Goal: Task Accomplishment & Management: Use online tool/utility

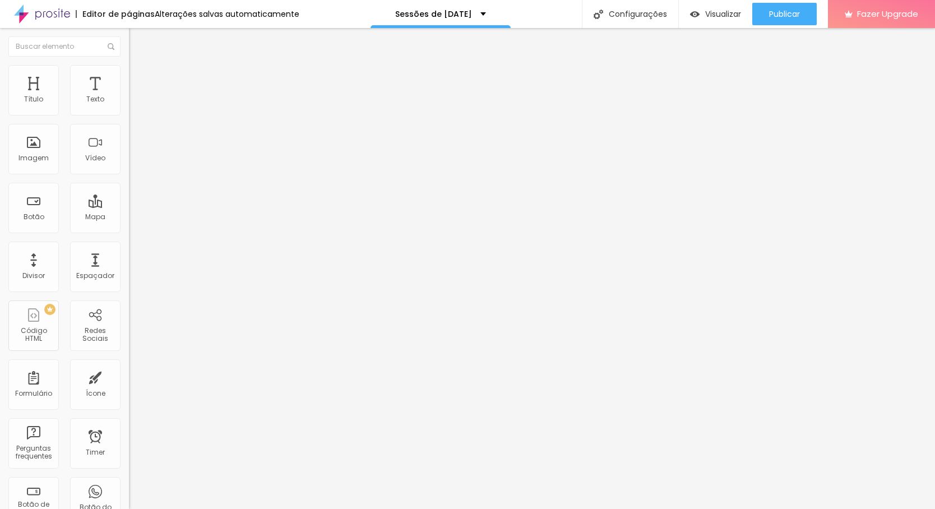
click at [129, 111] on img at bounding box center [133, 107] width 8 height 8
click at [139, 77] on span "Estilo" at bounding box center [147, 73] width 17 height 10
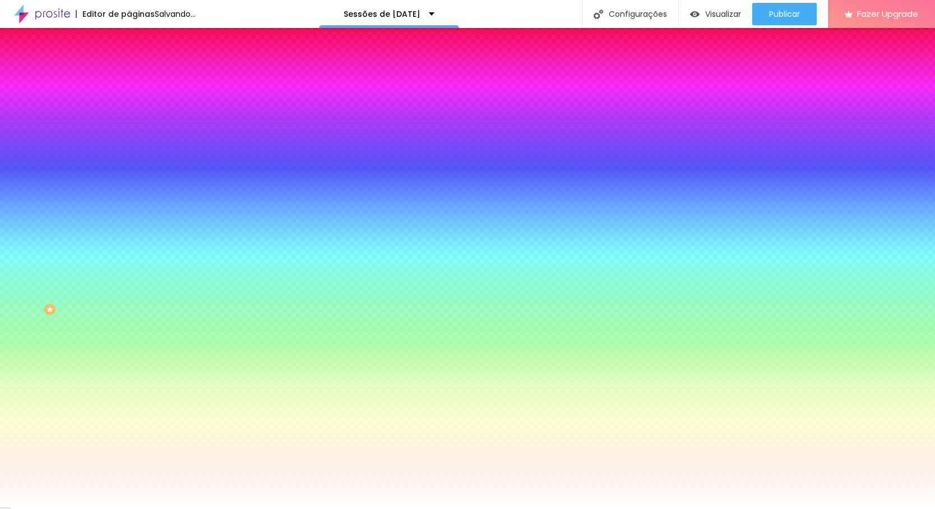
type input "12"
type input "11"
type input "14"
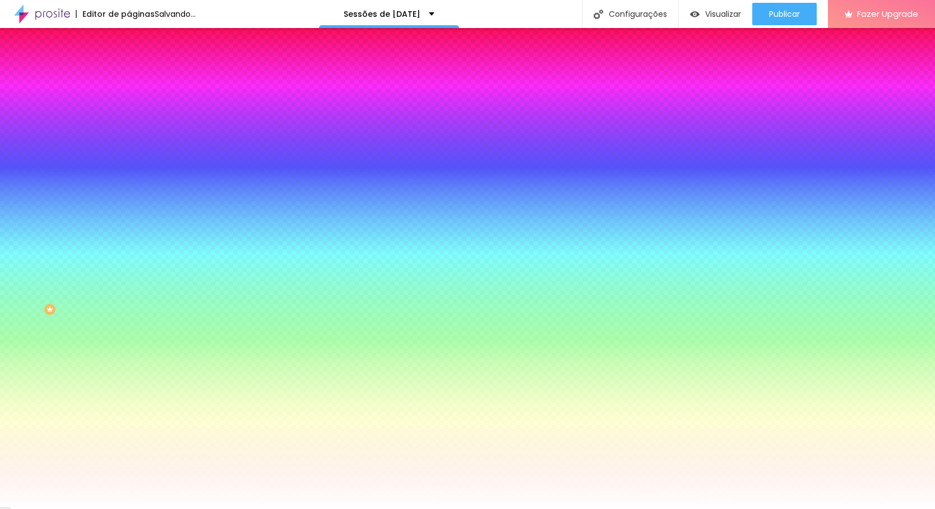
type input "14"
type input "17"
type input "18"
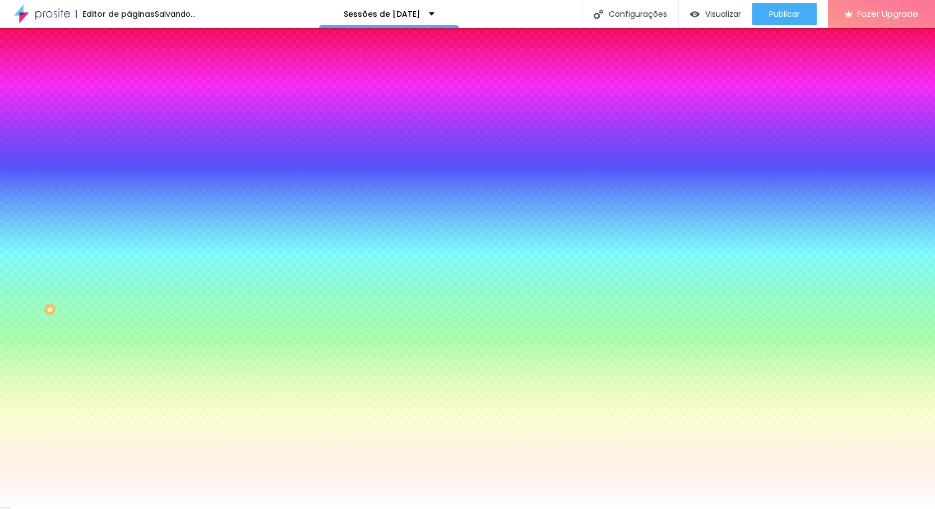
type input "22"
type input "25"
type input "28"
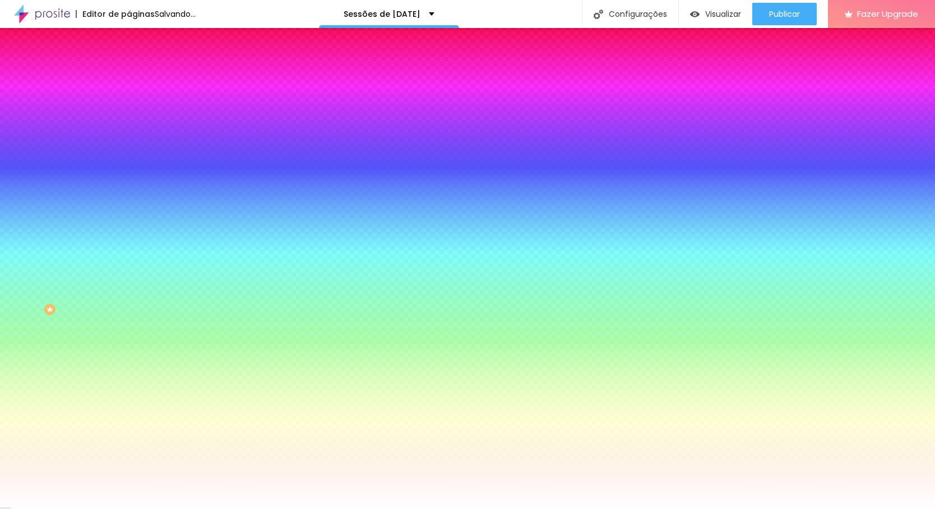
type input "28"
type input "33"
type input "38"
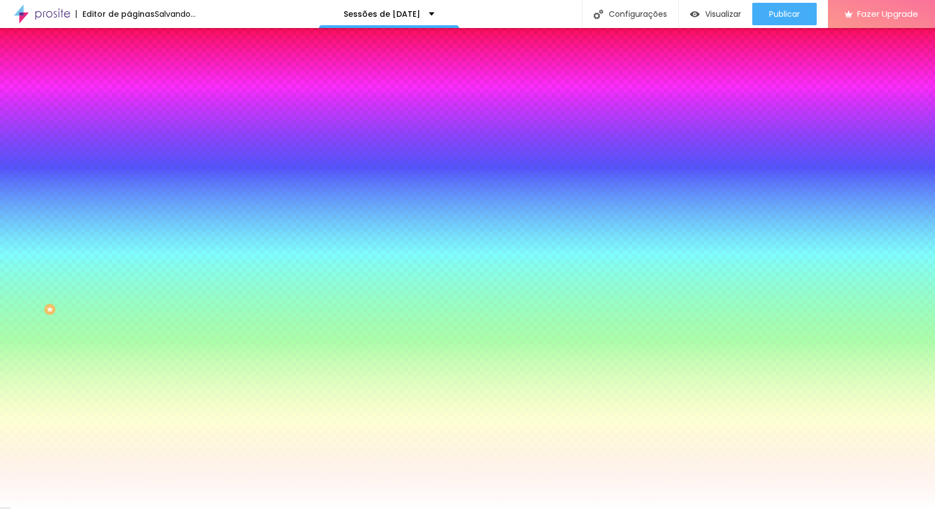
type input "43"
type input "46"
type input "51"
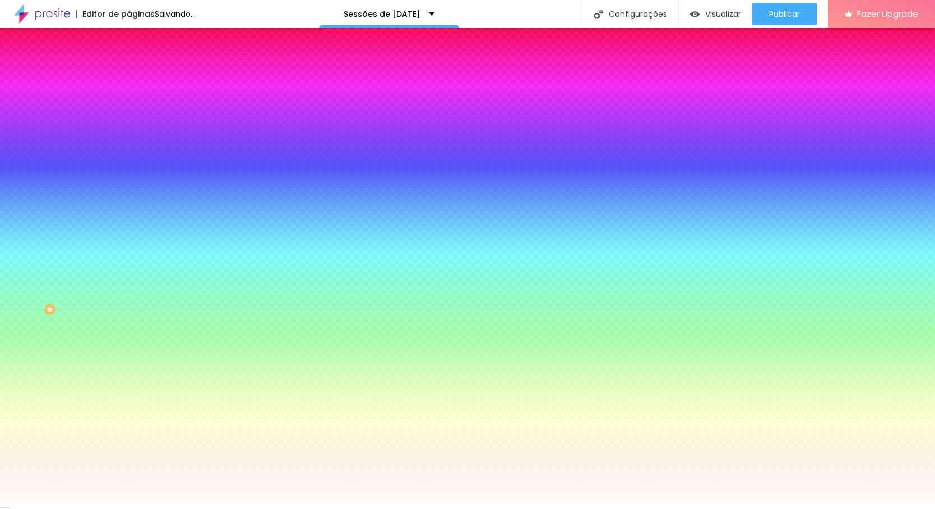
type input "51"
type input "58"
type input "63"
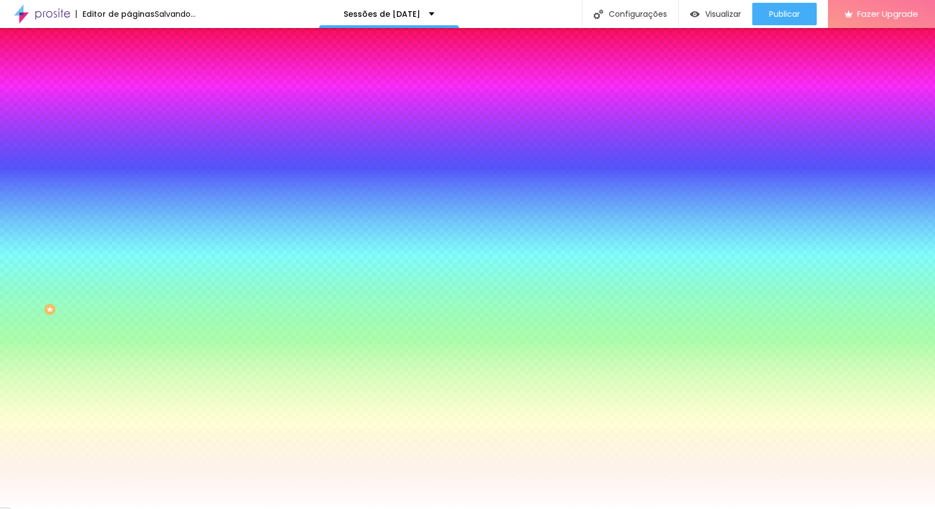
type input "67"
type input "72"
type input "77"
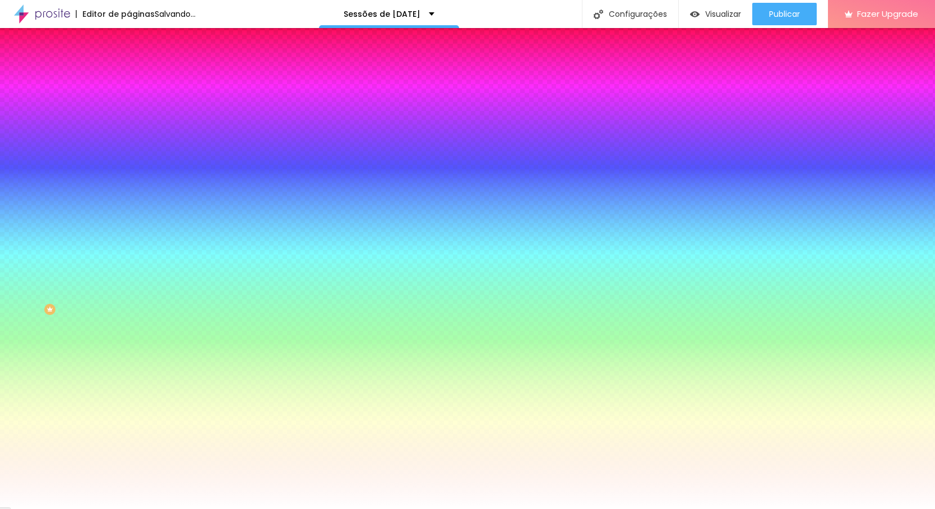
type input "77"
type input "82"
type input "86"
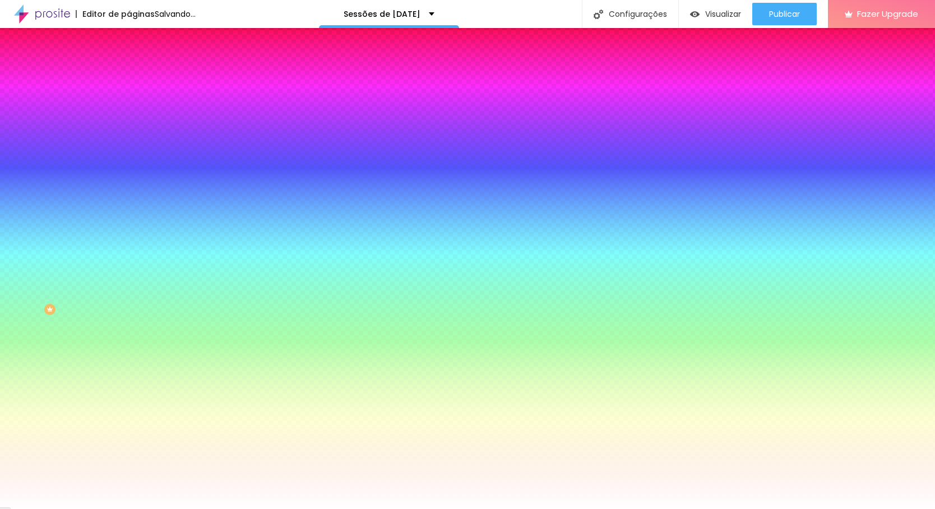
type input "89"
type input "91"
type input "92"
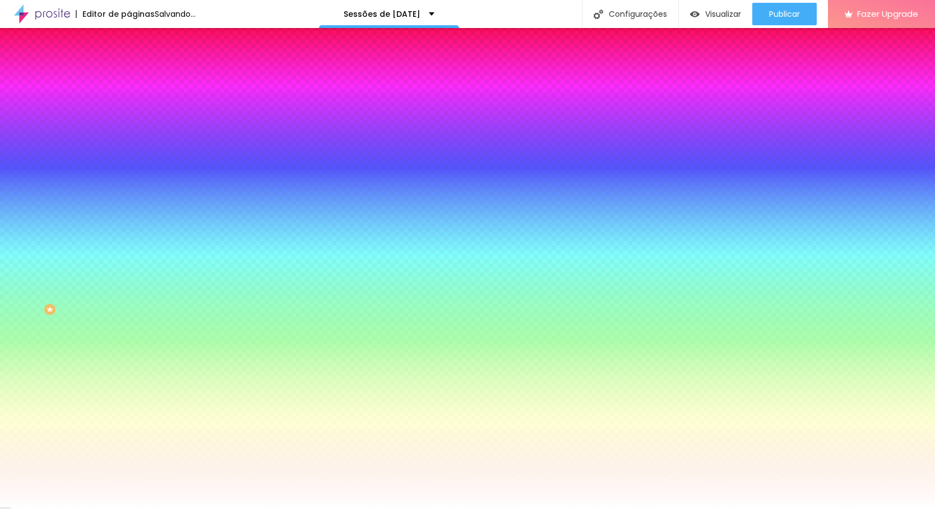
type input "92"
type input "94"
type input "95"
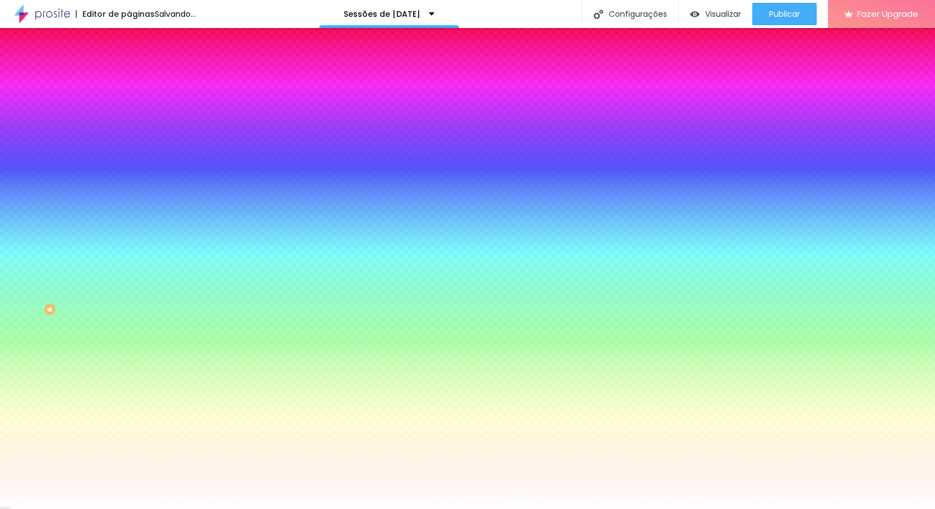
type input "97"
type input "99"
type input "100"
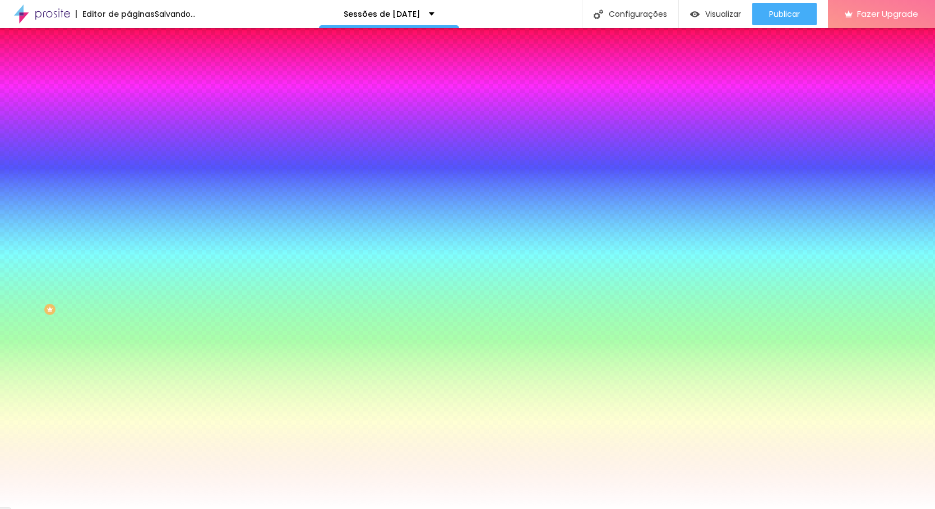
type input "100"
type input "102"
type input "104"
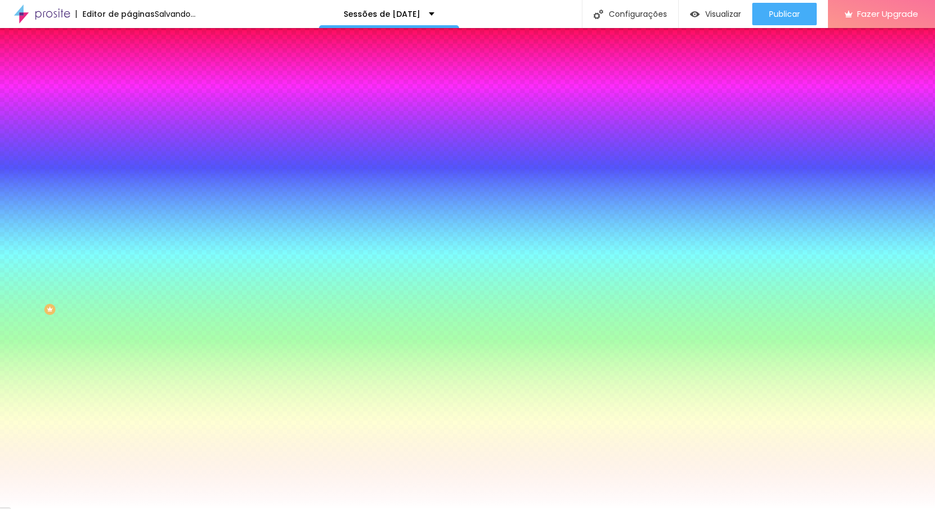
type input "105"
type input "107"
type input "109"
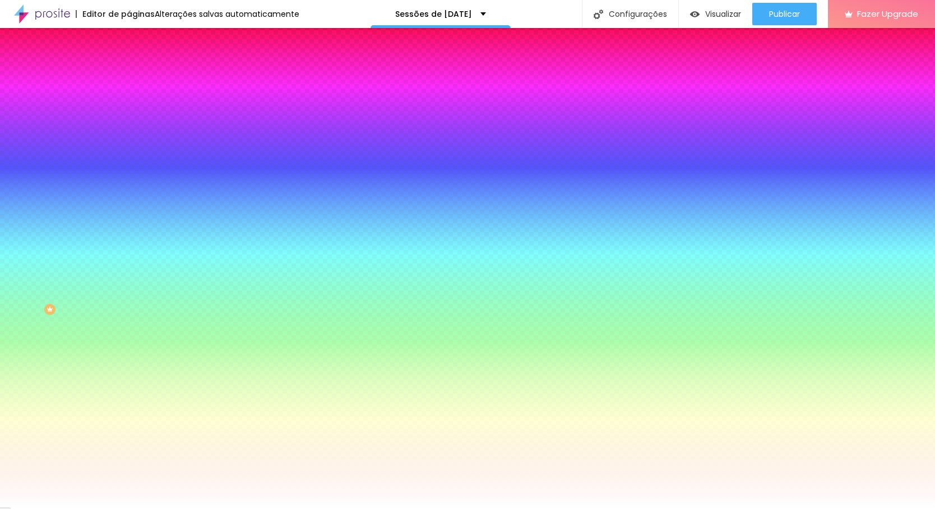
type input "109"
type input "112"
type input "114"
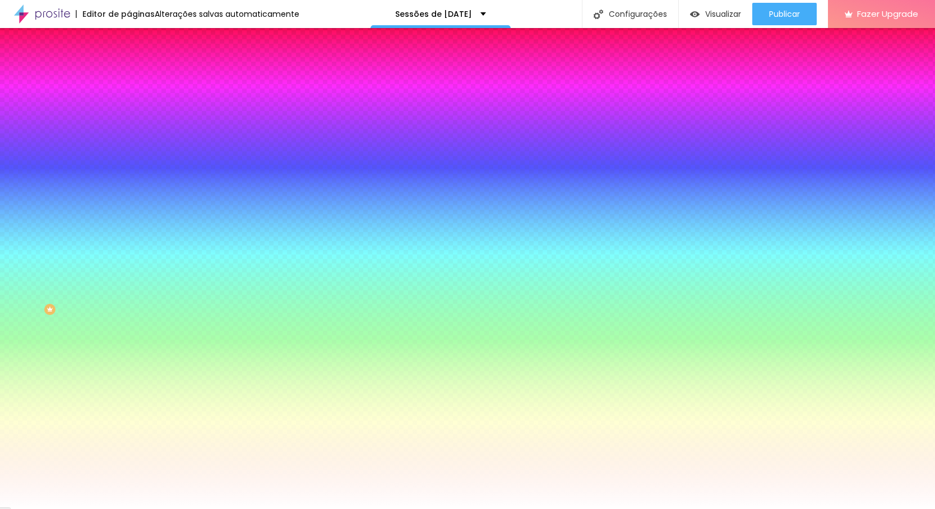
type input "115"
type input "118"
type input "122"
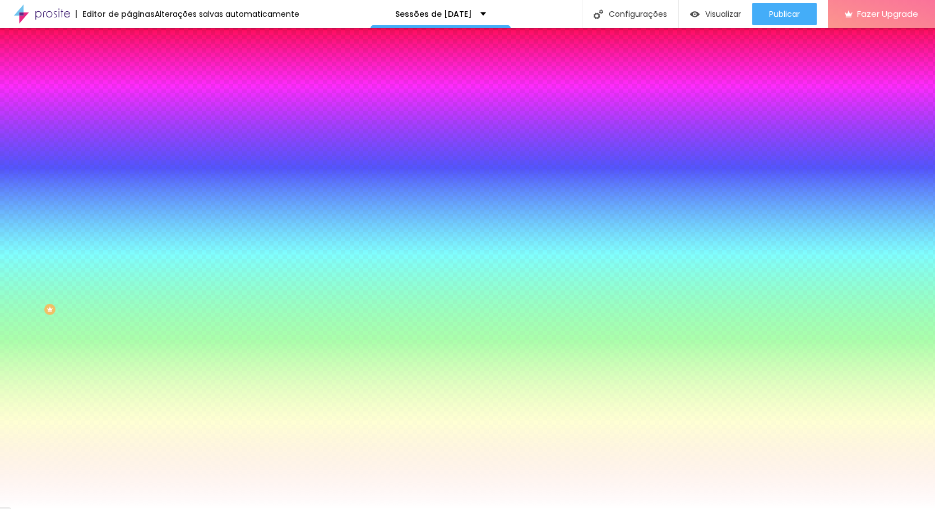
type input "122"
type input "127"
type input "130"
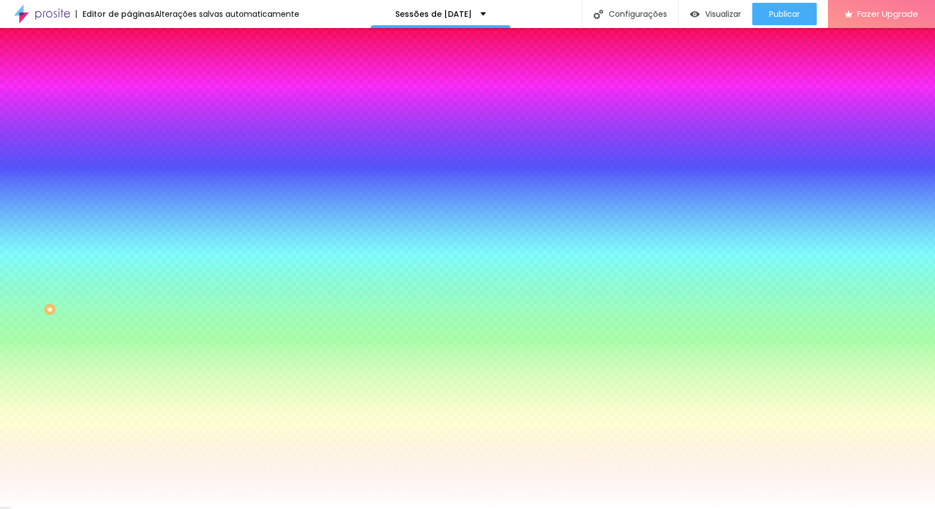
type input "133"
type input "137"
type input "140"
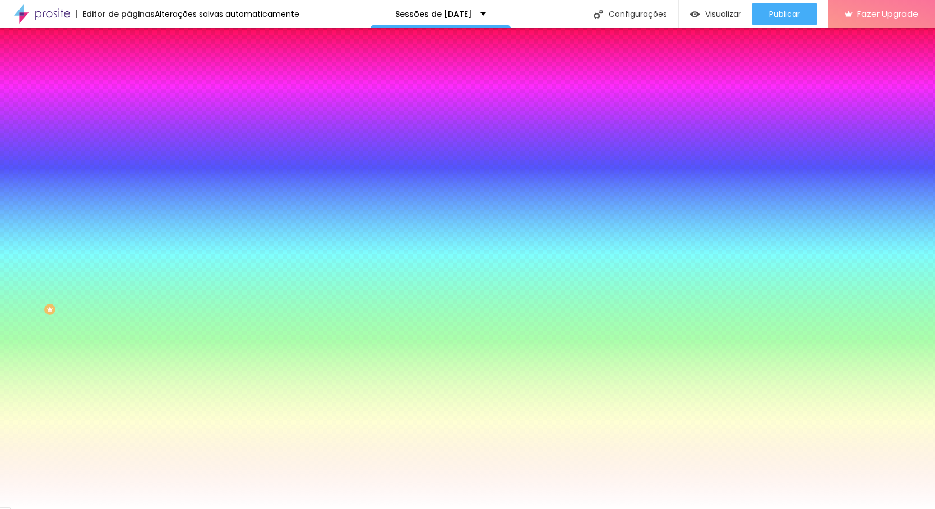
type input "140"
type input "143"
type input "146"
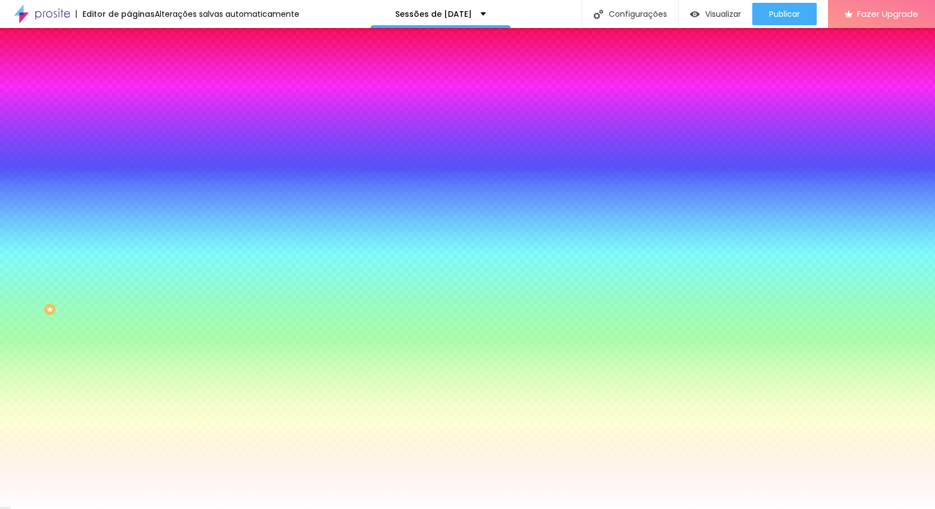
type input "150"
type input "153"
type input "155"
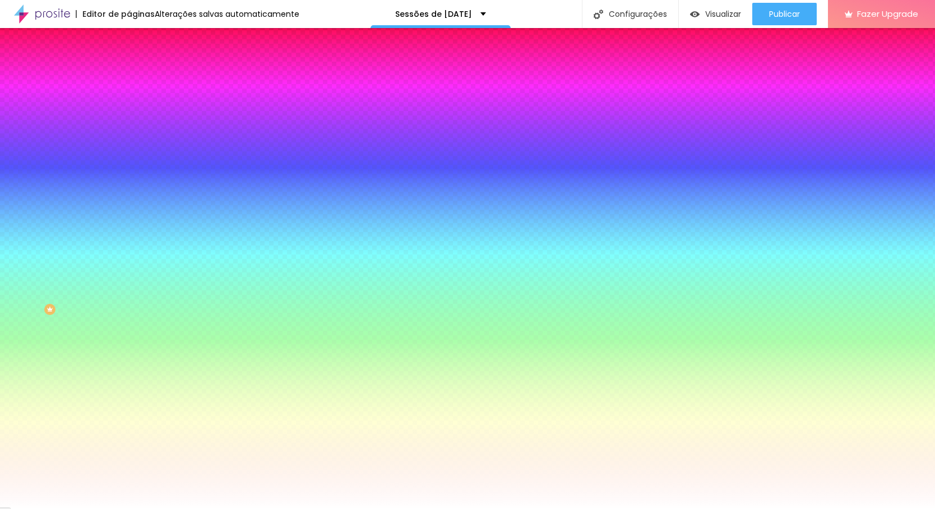
type input "155"
type input "158"
type input "160"
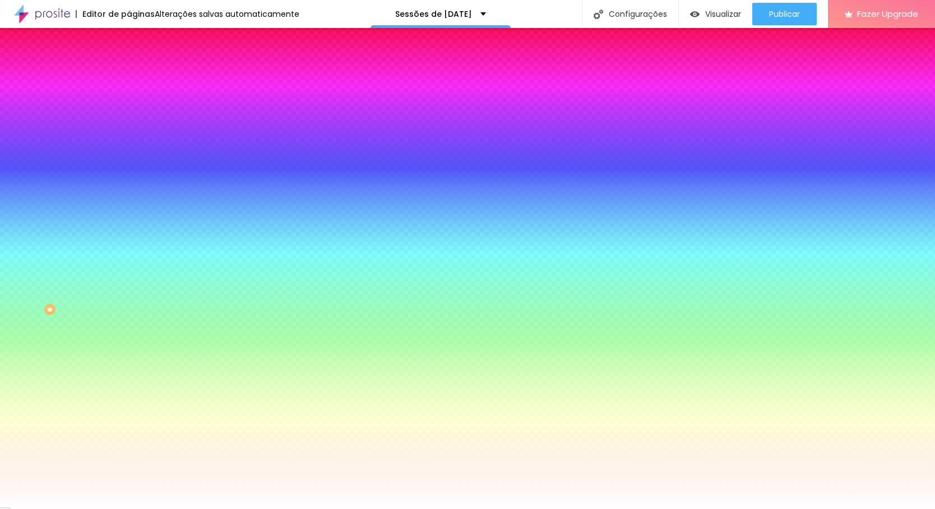
type input "161"
type input "163"
type input "165"
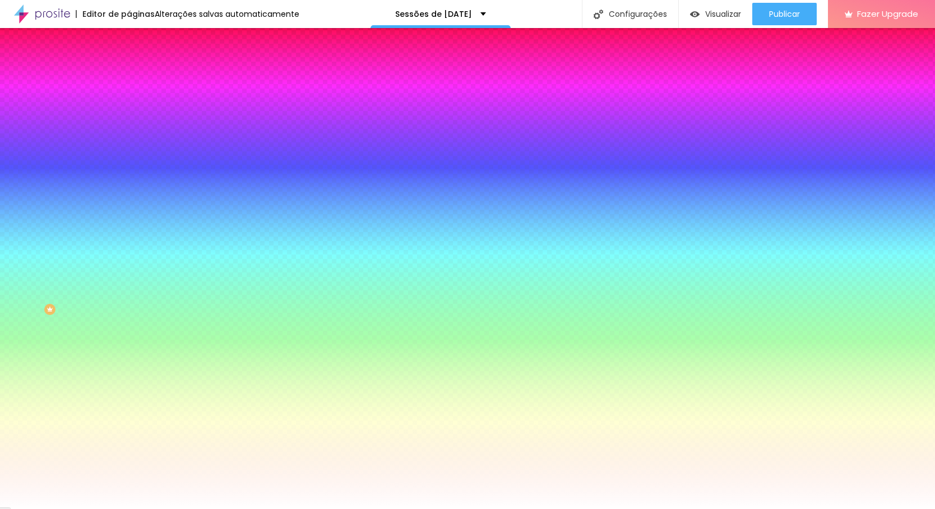
type input "165"
type input "166"
type input "168"
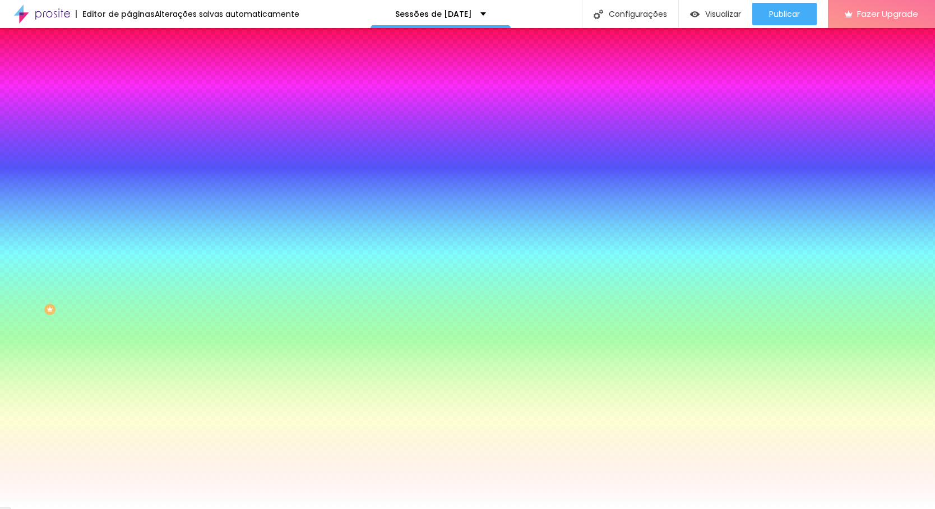
type input "166"
type input "165"
type input "163"
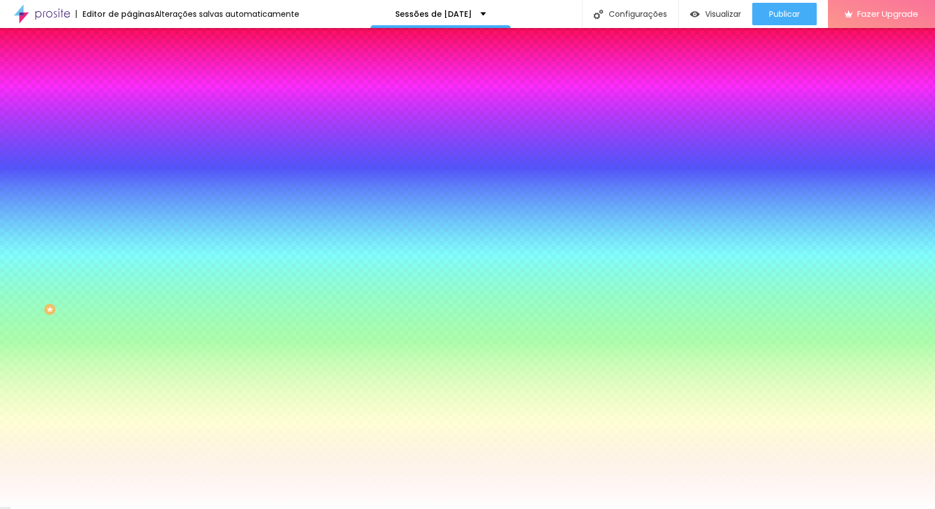
type input "163"
type input "158"
type input "155"
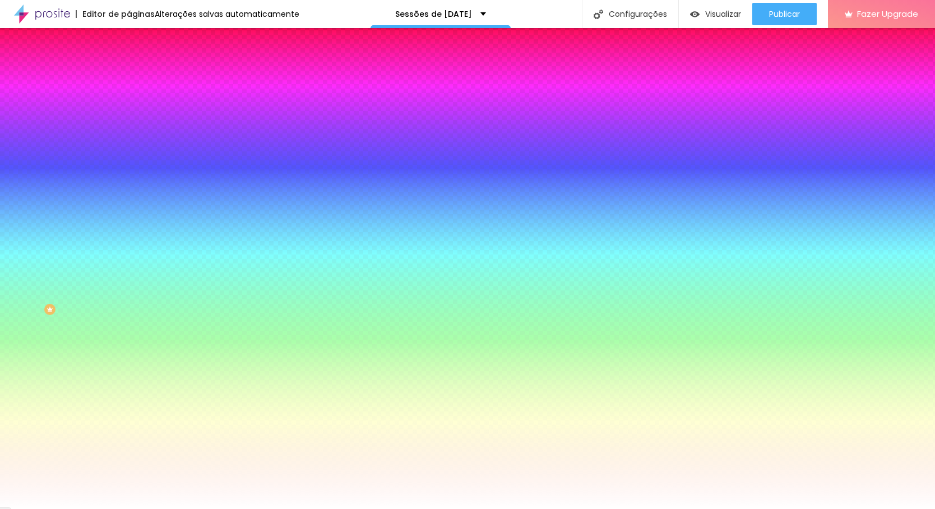
type input "148"
type input "140"
type input "128"
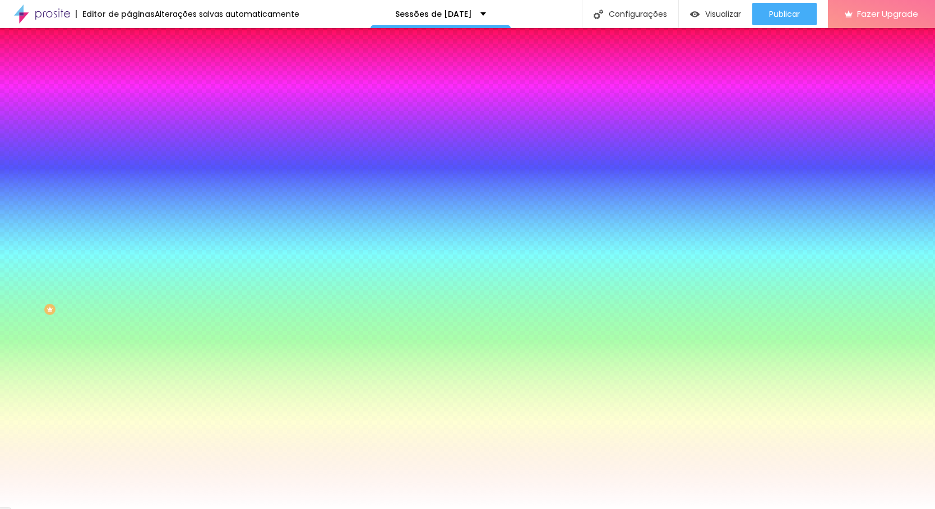
type input "128"
type input "117"
type input "105"
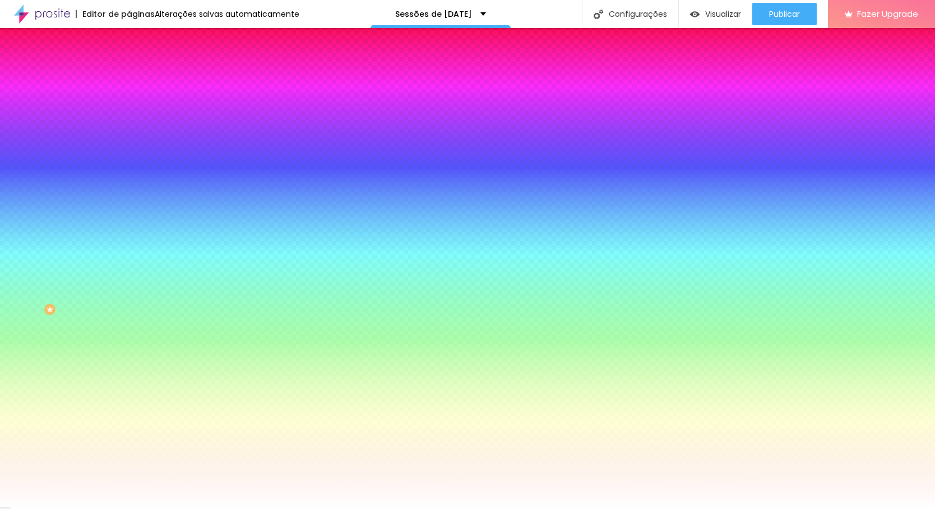
type input "92"
type input "76"
type input "58"
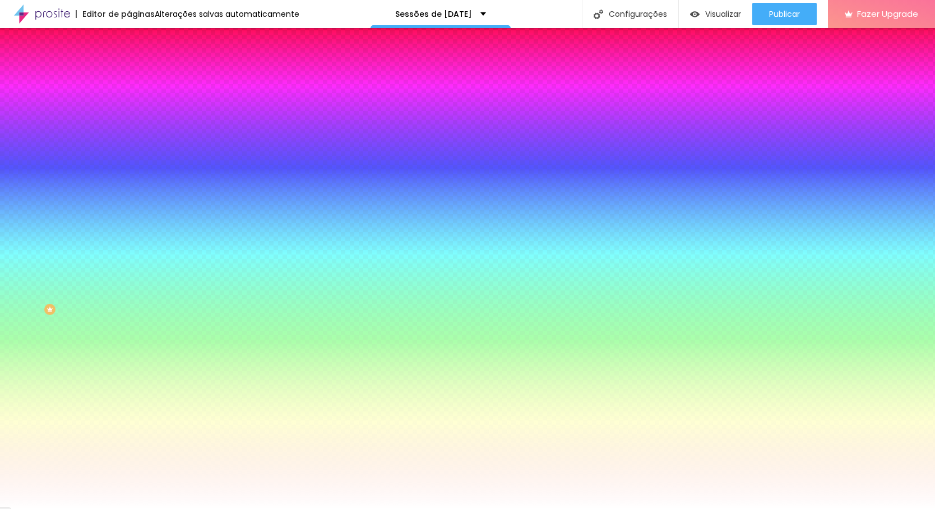
type input "58"
type input "41"
type input "28"
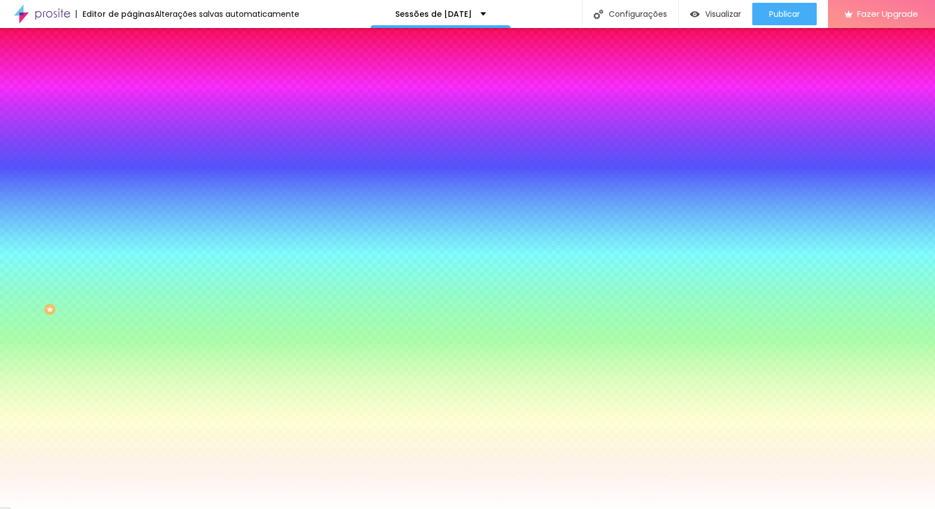
type input "11"
type input "0"
type input "2"
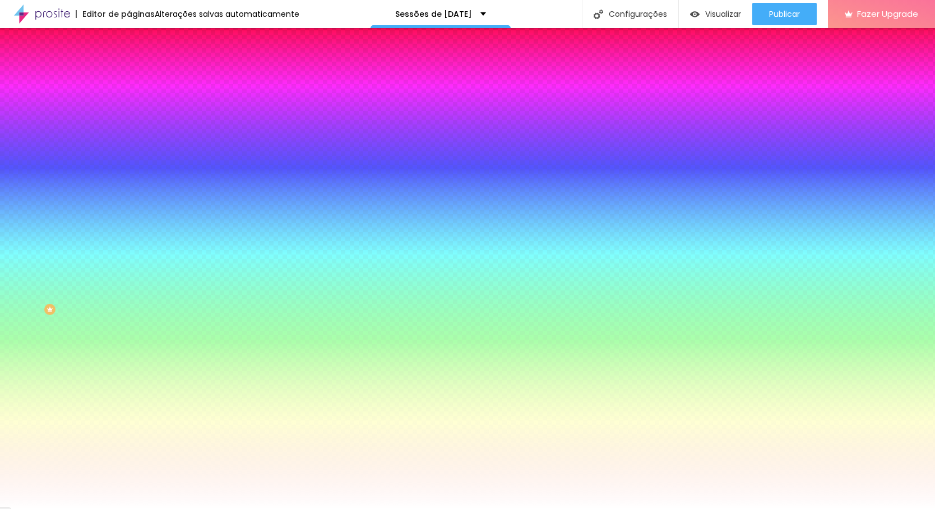
type input "2"
type input "13"
type input "36"
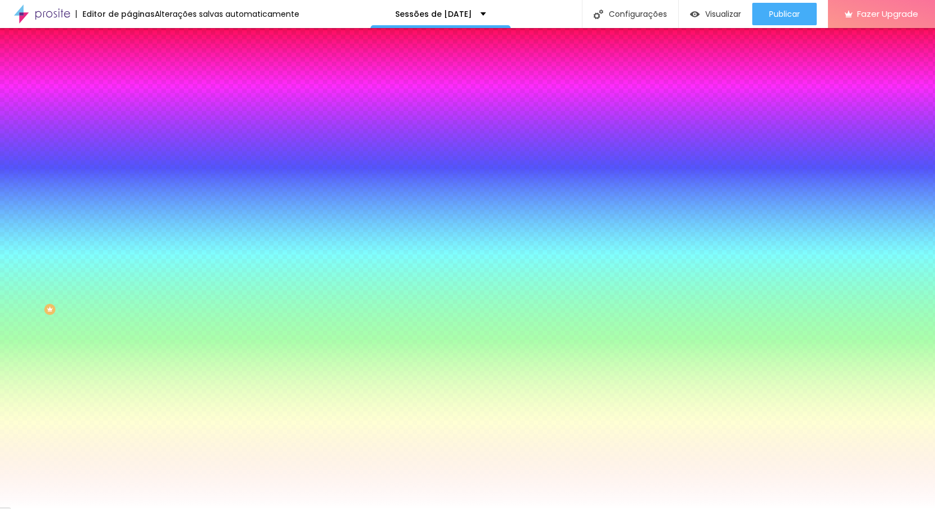
type input "48"
type input "58"
type input "67"
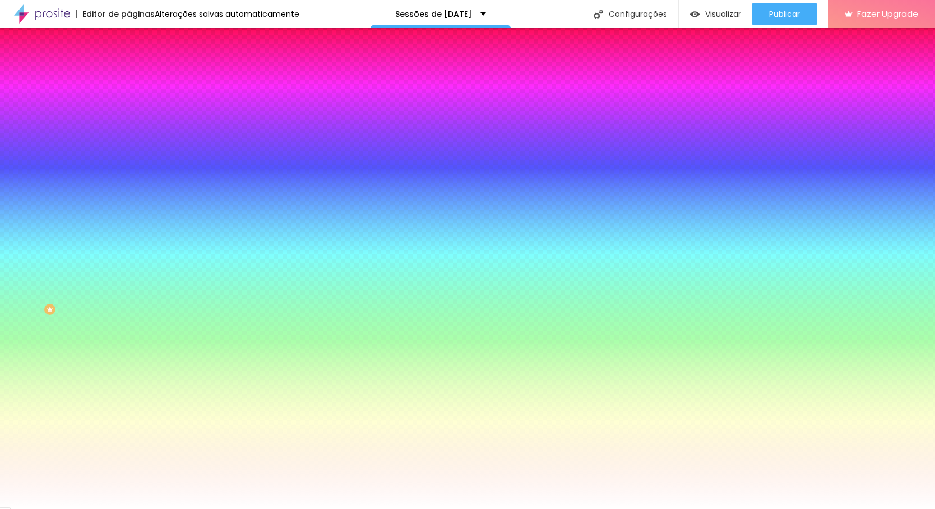
type input "67"
type input "76"
type input "82"
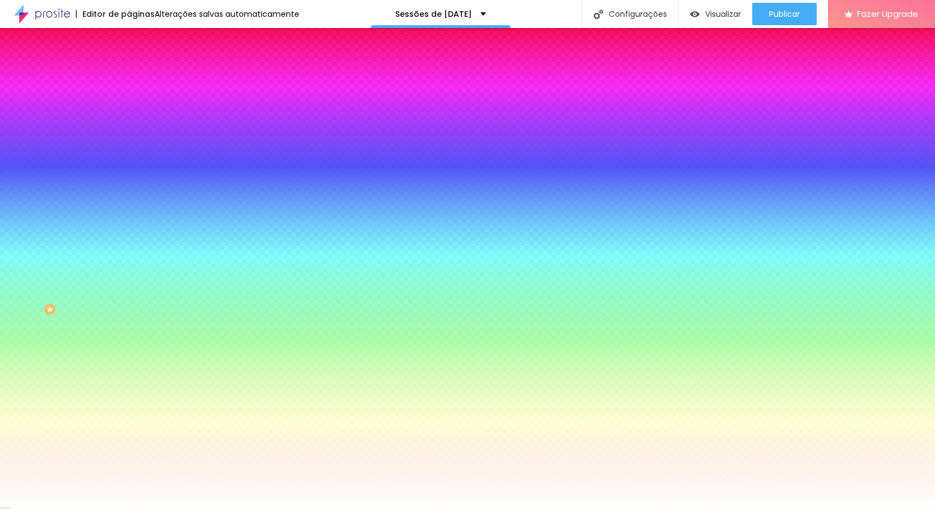
type input "91"
type input "99"
type input "120"
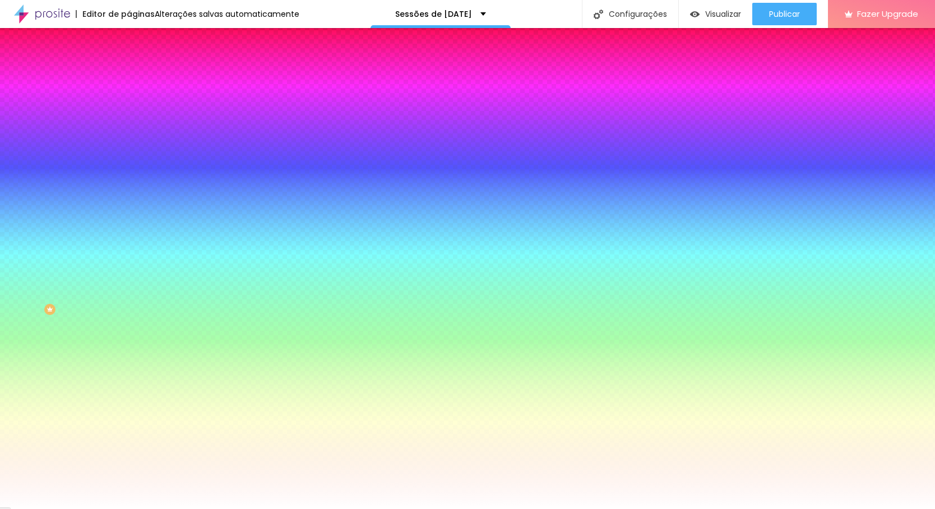
type input "120"
type input "127"
type input "132"
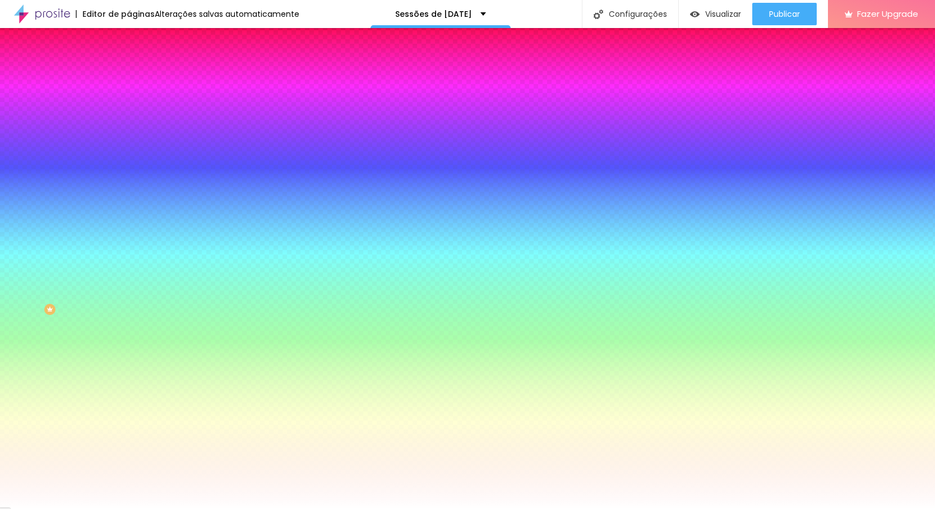
type input "137"
type input "140"
type input "143"
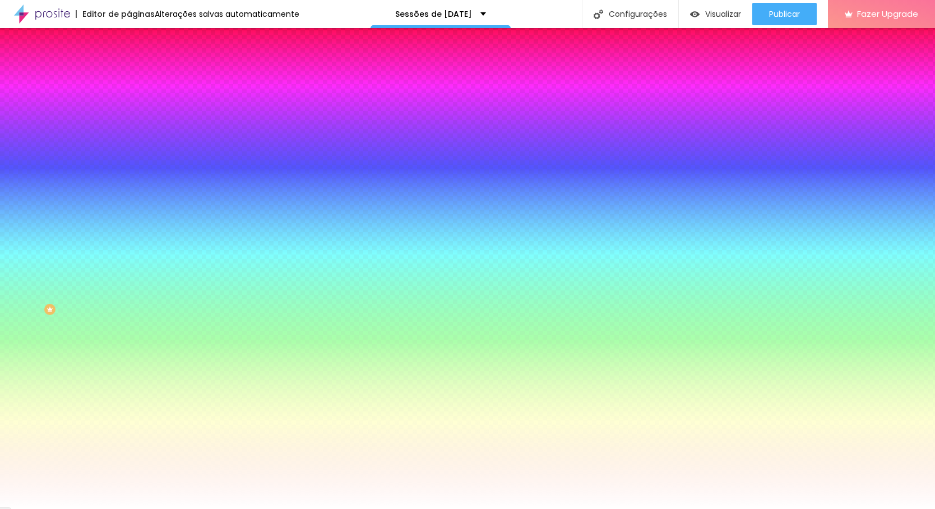
type input "143"
type input "146"
type input "151"
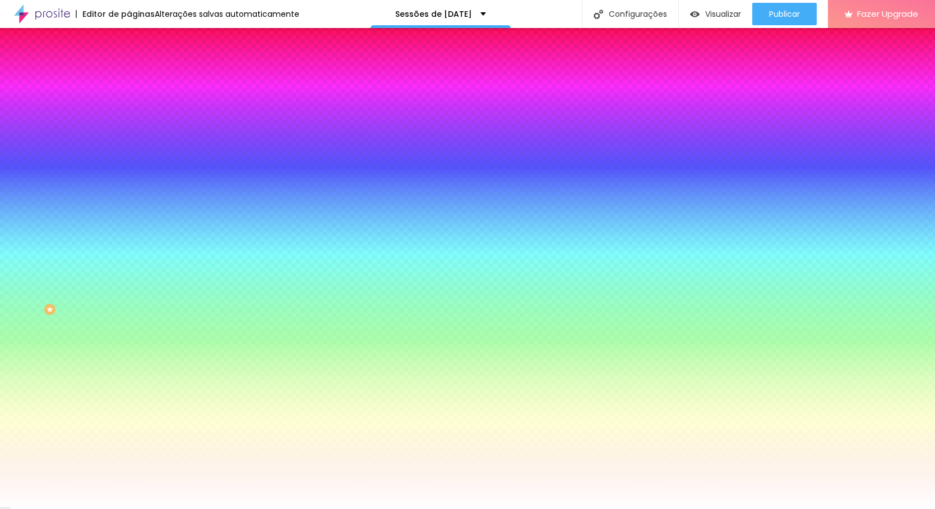
type input "155"
type input "158"
type input "161"
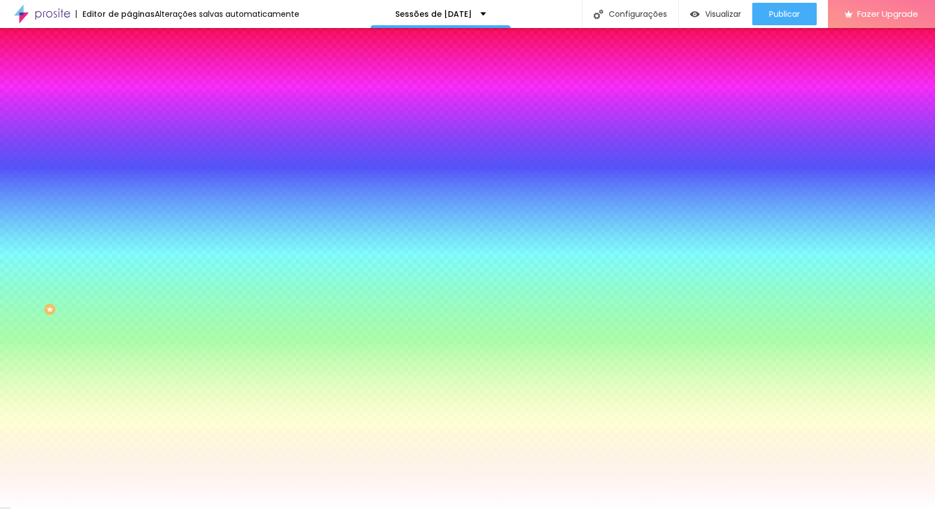
type input "161"
type input "165"
type input "166"
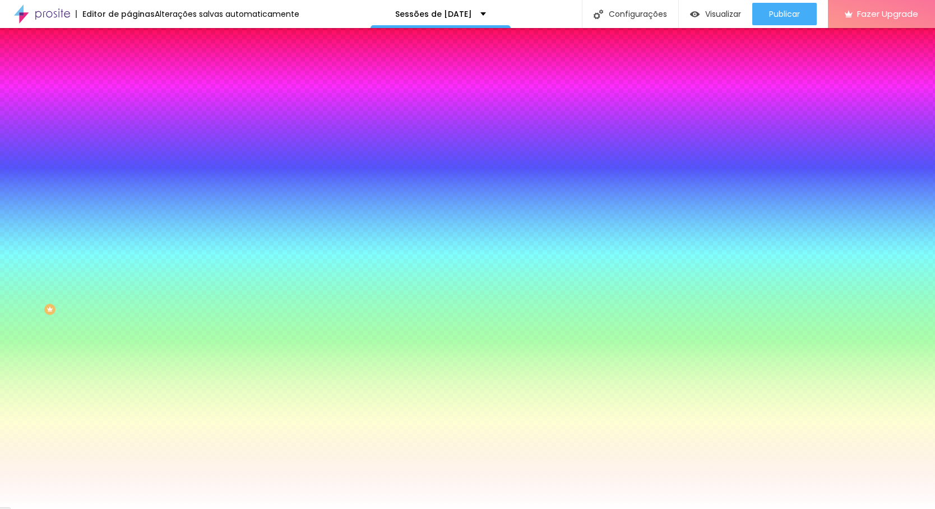
type input "168"
type input "170"
type input "171"
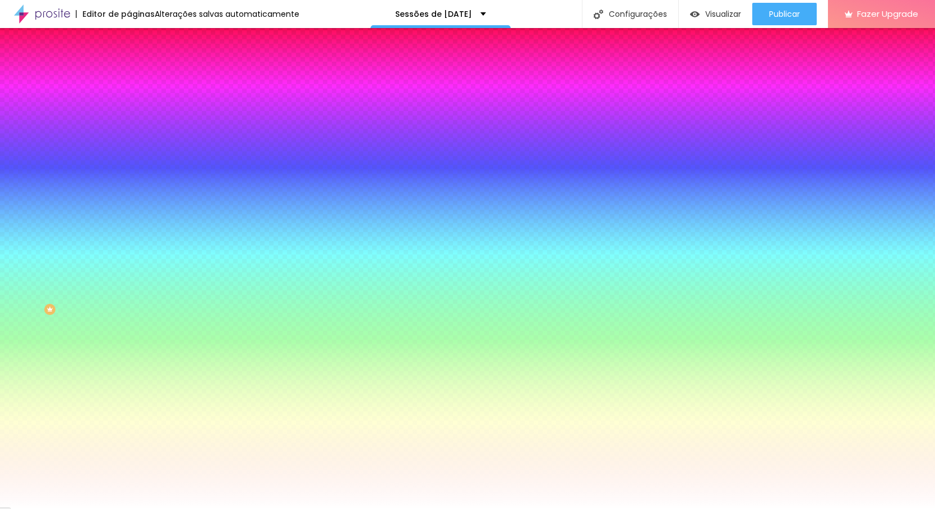
type input "171"
type input "173"
type input "174"
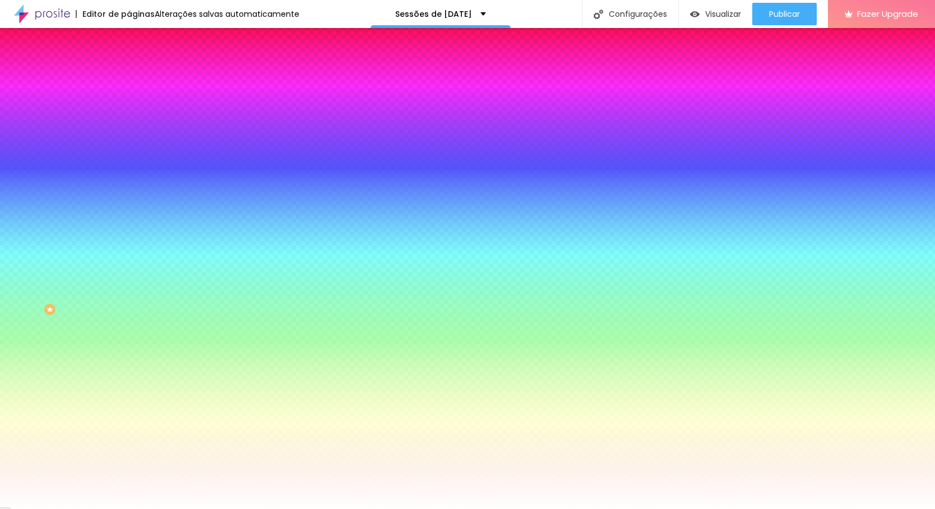
drag, startPoint x: 30, startPoint y: 137, endPoint x: -5, endPoint y: 135, distance: 34.8
click at [0, 135] on html "Editor de páginas Alterações salvas automaticamente Sessões de natal Configuraç…" at bounding box center [467, 254] width 935 height 509
click at [129, 76] on li "Avançado" at bounding box center [193, 81] width 129 height 11
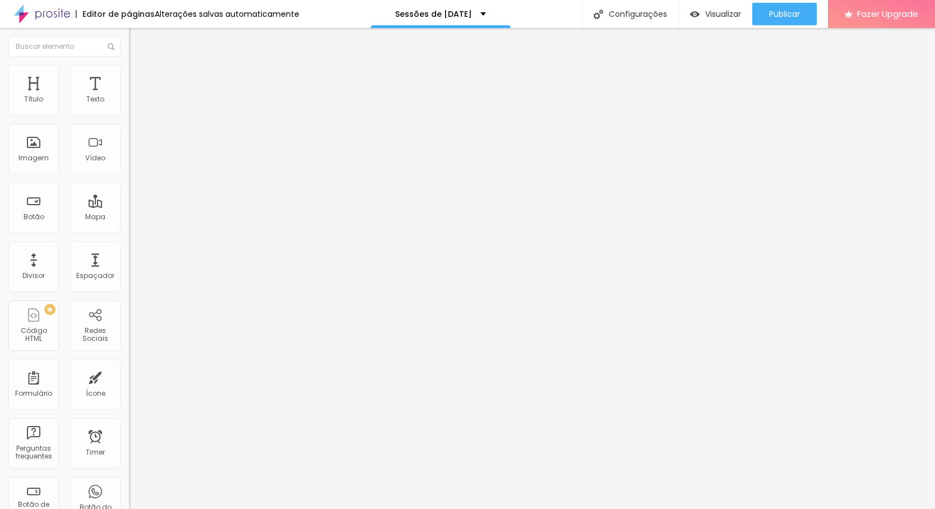
drag, startPoint x: 45, startPoint y: 115, endPoint x: 35, endPoint y: 110, distance: 11.3
click at [129, 217] on div at bounding box center [193, 222] width 129 height 10
drag, startPoint x: 45, startPoint y: 111, endPoint x: 5, endPoint y: 100, distance: 41.2
click at [129, 100] on div "0 px Espaçamento Interno" at bounding box center [193, 166] width 129 height 159
click at [139, 77] on span "Estilo" at bounding box center [147, 73] width 17 height 10
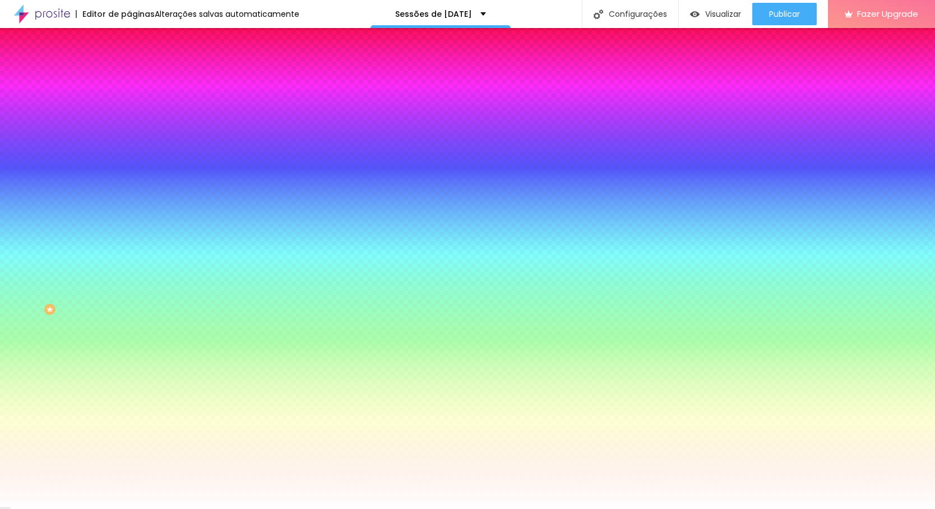
click at [129, 65] on li "Conteúdo" at bounding box center [193, 59] width 129 height 11
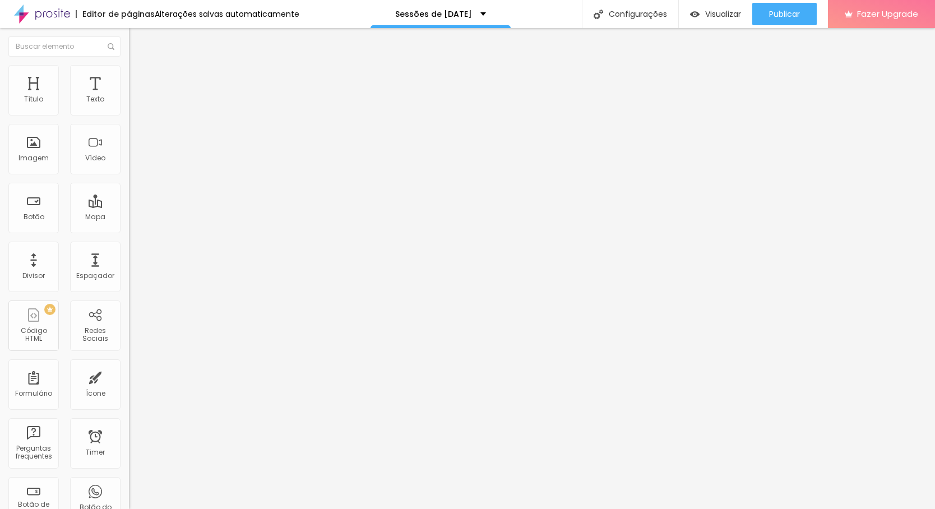
click at [129, 102] on img at bounding box center [133, 98] width 8 height 8
click at [129, 102] on span "Encaixotado" at bounding box center [151, 97] width 44 height 10
click at [129, 119] on span "Completo" at bounding box center [146, 115] width 34 height 10
click at [129, 108] on div "Encaixotado" at bounding box center [193, 104] width 129 height 7
click at [139, 77] on span "Estilo" at bounding box center [147, 73] width 17 height 10
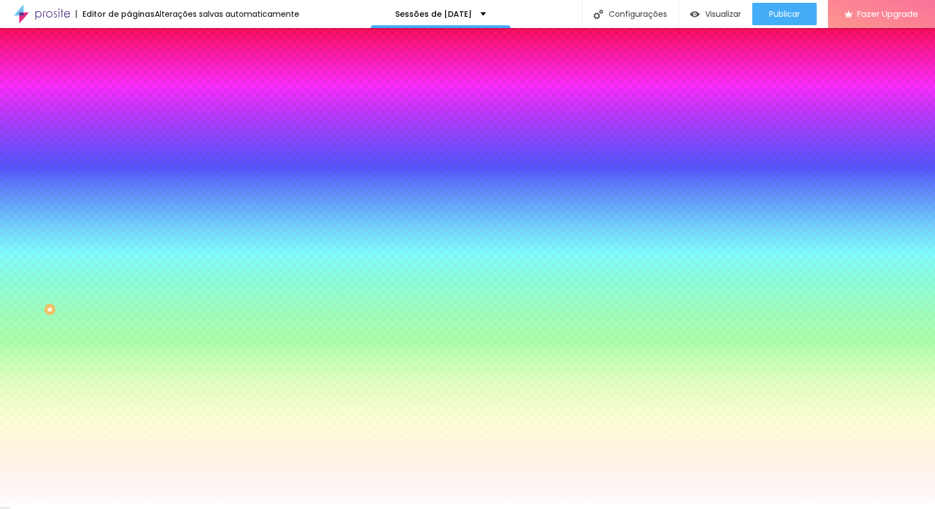
click at [129, 76] on img at bounding box center [134, 81] width 10 height 10
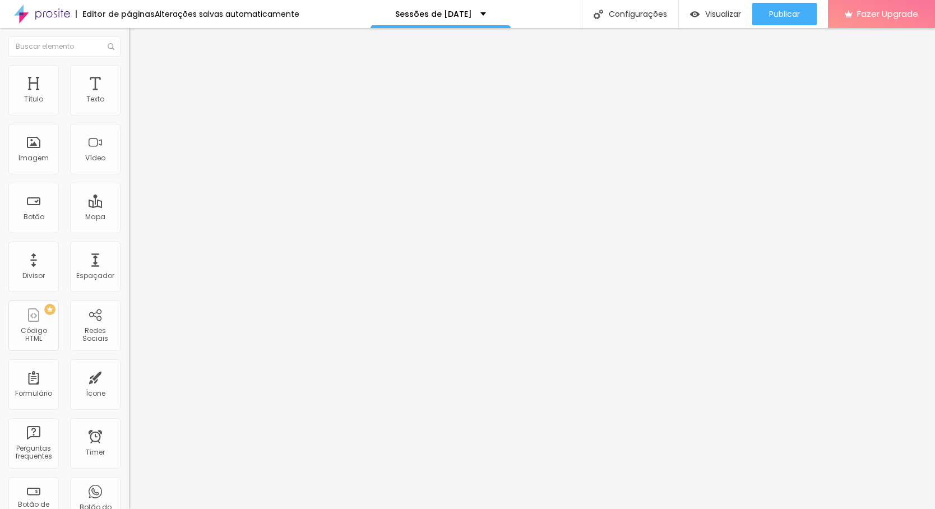
drag, startPoint x: 94, startPoint y: 113, endPoint x: 179, endPoint y: 109, distance: 85.3
click at [179, 109] on div "Título Texto Imagem Vídeo Botão Mapa Divisor Espaçador PREMIUM Código HTML Rede…" at bounding box center [467, 268] width 935 height 481
drag, startPoint x: 27, startPoint y: 136, endPoint x: -5, endPoint y: 126, distance: 33.9
click at [0, 126] on html "Editor de páginas Alterações salvas automaticamente Sessões de natal Configuraç…" at bounding box center [467, 254] width 935 height 509
click at [129, 73] on li "Estilo" at bounding box center [193, 70] width 129 height 11
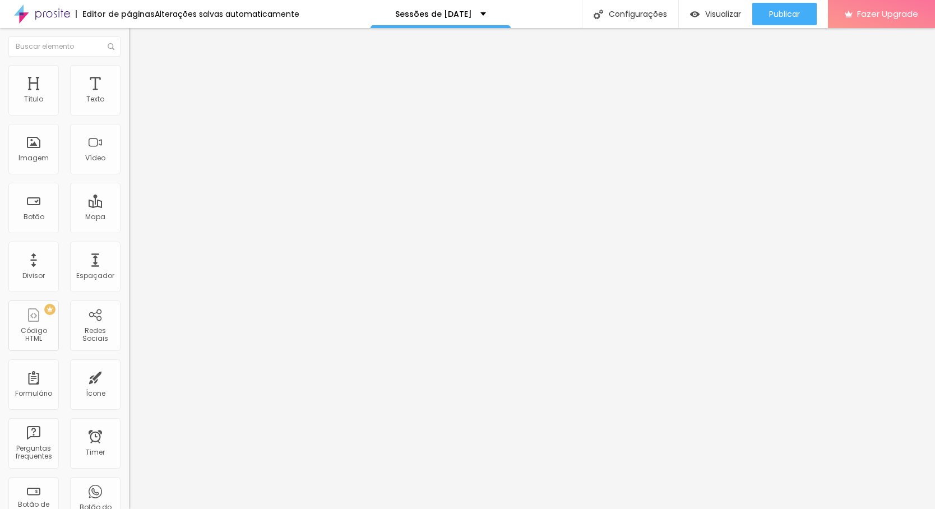
drag, startPoint x: 119, startPoint y: 124, endPoint x: 161, endPoint y: 126, distance: 42.6
click at [161, 126] on div "Título Texto Imagem Vídeo Botão Mapa Divisor Espaçador PREMIUM Código HTML Rede…" at bounding box center [467, 268] width 935 height 481
drag, startPoint x: 27, startPoint y: 146, endPoint x: 6, endPoint y: 142, distance: 21.6
click at [129, 142] on div "0 Borda arredondada" at bounding box center [193, 195] width 129 height 159
click at [139, 79] on span "Avançado" at bounding box center [157, 84] width 37 height 10
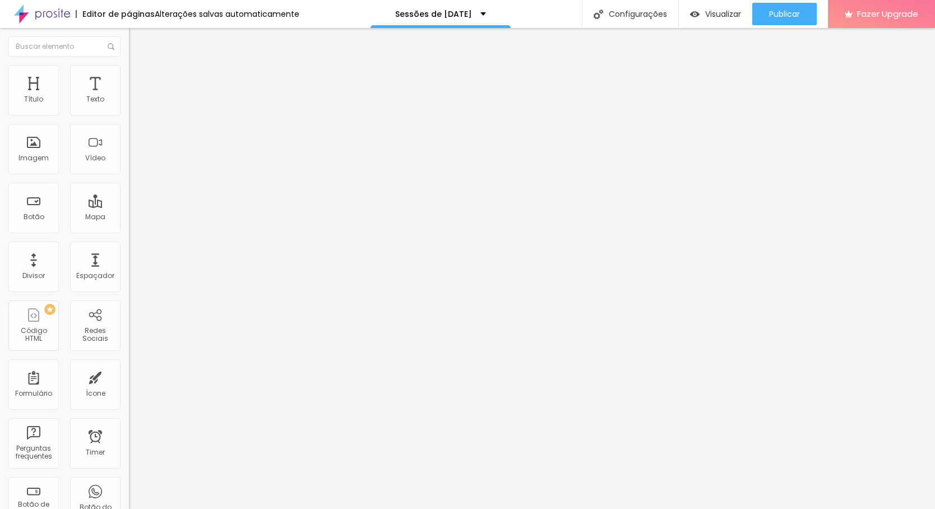
drag, startPoint x: 33, startPoint y: 112, endPoint x: 46, endPoint y: 112, distance: 12.9
click at [129, 217] on input "range" at bounding box center [165, 221] width 72 height 9
drag, startPoint x: 34, startPoint y: 135, endPoint x: 40, endPoint y: 136, distance: 5.7
click at [129, 376] on input "range" at bounding box center [165, 380] width 72 height 9
drag, startPoint x: 48, startPoint y: 112, endPoint x: 44, endPoint y: 107, distance: 6.4
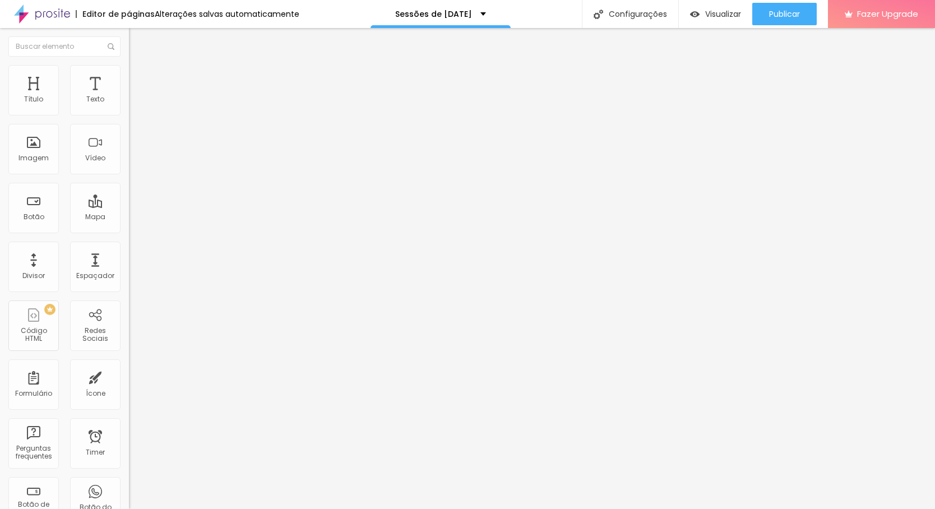
click at [129, 217] on input "range" at bounding box center [165, 221] width 72 height 9
click at [129, 142] on img at bounding box center [133, 138] width 8 height 8
click at [129, 102] on span "Encaixotado" at bounding box center [151, 97] width 44 height 10
click at [129, 119] on span "Completo" at bounding box center [146, 115] width 34 height 10
click at [129, 71] on img at bounding box center [134, 70] width 10 height 10
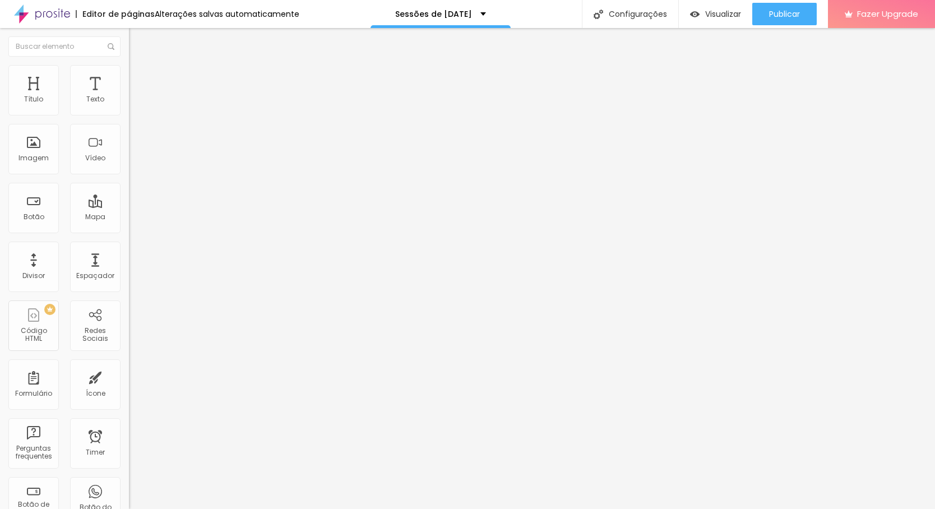
click at [129, 84] on li "Avançado" at bounding box center [193, 81] width 129 height 11
click at [129, 217] on input "range" at bounding box center [165, 221] width 72 height 9
click at [129, 246] on div "24 Espaço de baixo" at bounding box center [193, 325] width 129 height 159
click at [709, 16] on span "Visualizar" at bounding box center [723, 14] width 36 height 9
click at [139, 77] on span "Estilo" at bounding box center [147, 73] width 17 height 10
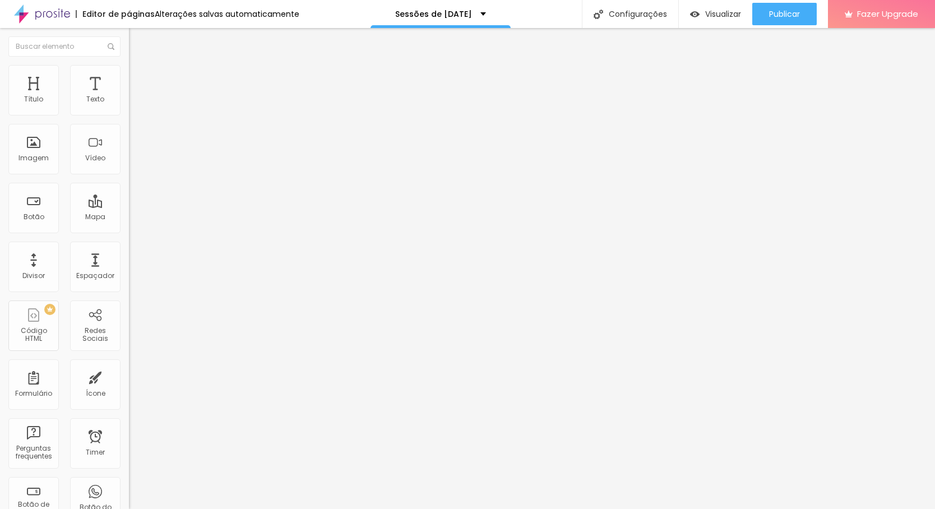
click at [129, 76] on li "Avançado" at bounding box center [193, 81] width 129 height 11
click at [129, 65] on li "Conteúdo" at bounding box center [193, 59] width 129 height 11
click at [129, 142] on img at bounding box center [133, 138] width 8 height 8
click at [129, 175] on span "Original" at bounding box center [142, 171] width 27 height 10
click at [129, 182] on span "Cinema" at bounding box center [143, 178] width 28 height 10
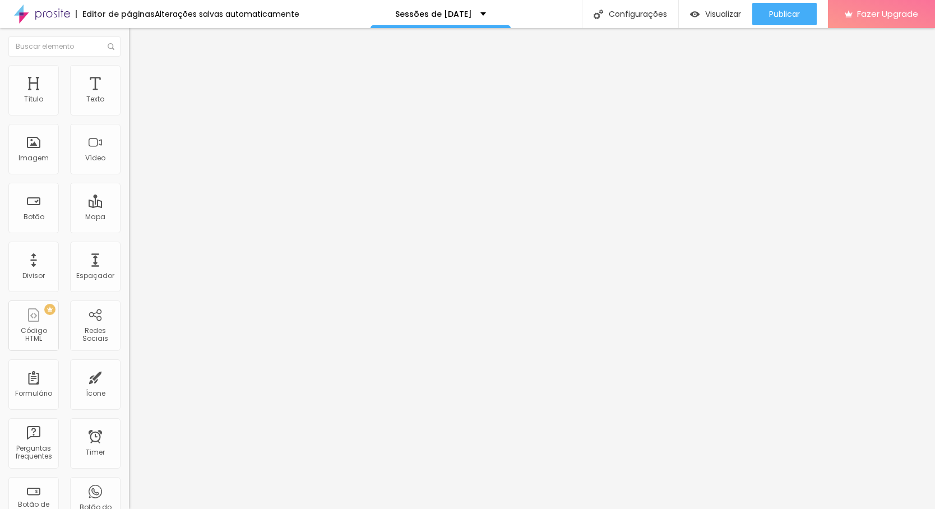
click at [129, 193] on span "Padrão" at bounding box center [141, 188] width 25 height 10
click at [129, 198] on div "Quadrado 1:1" at bounding box center [193, 195] width 129 height 7
click at [129, 206] on span "Original" at bounding box center [142, 202] width 27 height 10
click at [129, 151] on img at bounding box center [133, 147] width 8 height 8
click at [129, 142] on img at bounding box center [133, 138] width 8 height 8
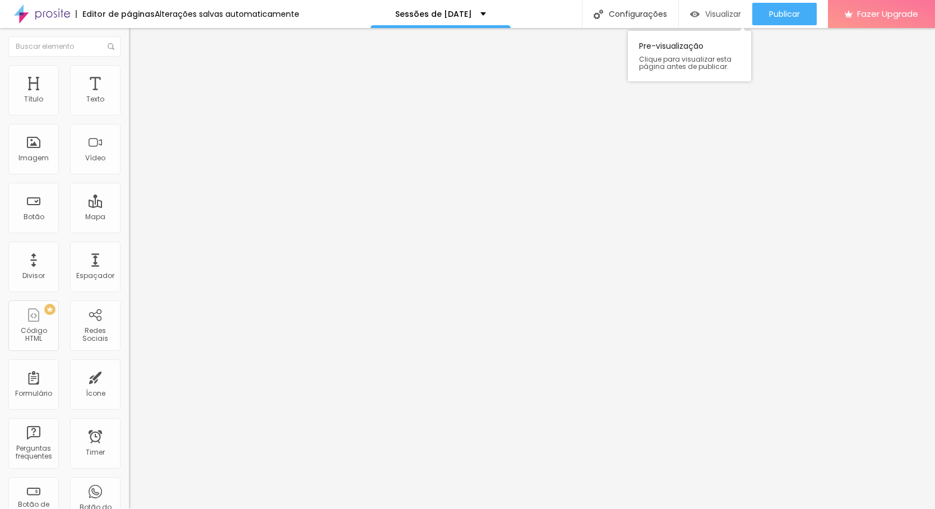
click at [705, 15] on span "Visualizar" at bounding box center [723, 14] width 36 height 9
click at [137, 40] on img "button" at bounding box center [141, 40] width 9 height 9
click at [710, 15] on span "Visualizar" at bounding box center [723, 14] width 36 height 9
click at [717, 16] on span "Visualizar" at bounding box center [723, 14] width 36 height 9
click at [139, 77] on span "Estilo" at bounding box center [147, 73] width 17 height 10
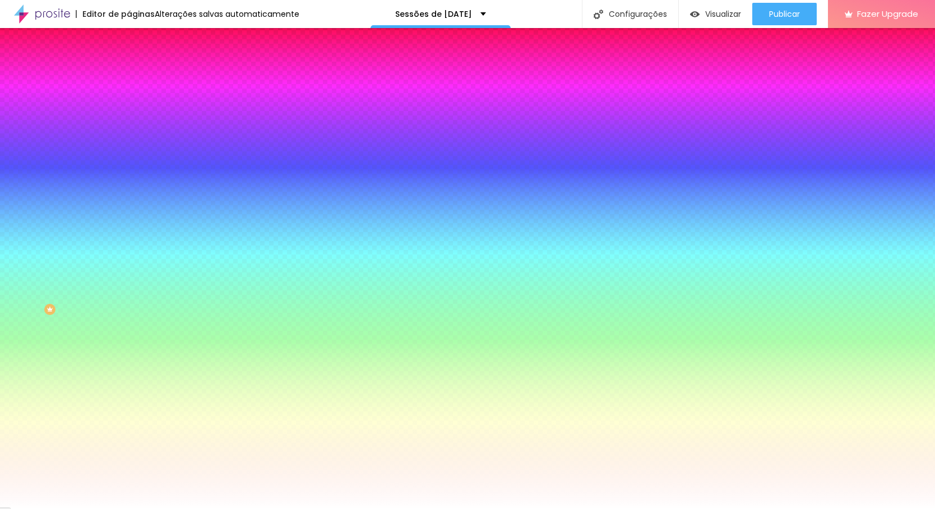
click at [139, 82] on span "Avançado" at bounding box center [157, 84] width 37 height 10
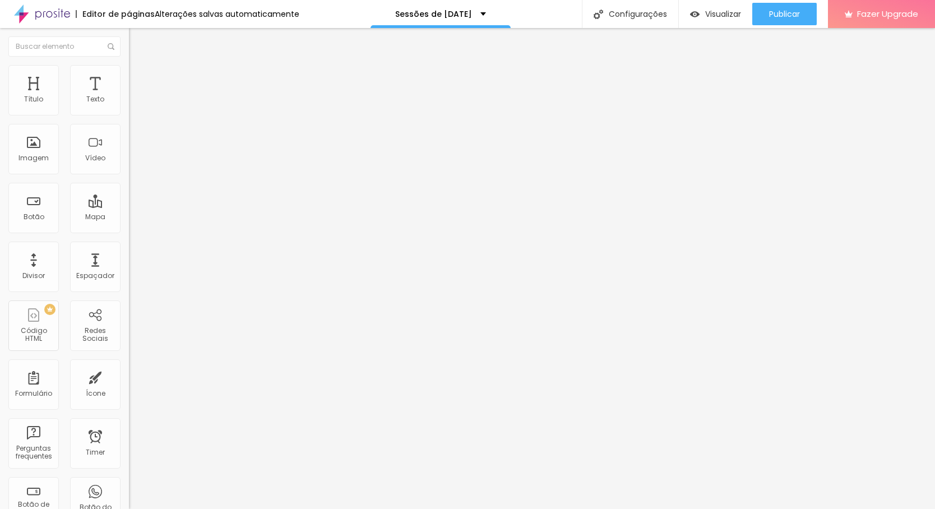
drag, startPoint x: 47, startPoint y: 110, endPoint x: 29, endPoint y: 109, distance: 17.4
click at [129, 217] on input "range" at bounding box center [165, 221] width 72 height 9
click at [139, 75] on span "Estilo" at bounding box center [147, 73] width 17 height 10
click at [129, 76] on li "Avançado" at bounding box center [193, 81] width 129 height 11
drag, startPoint x: 45, startPoint y: 111, endPoint x: 39, endPoint y: 112, distance: 6.3
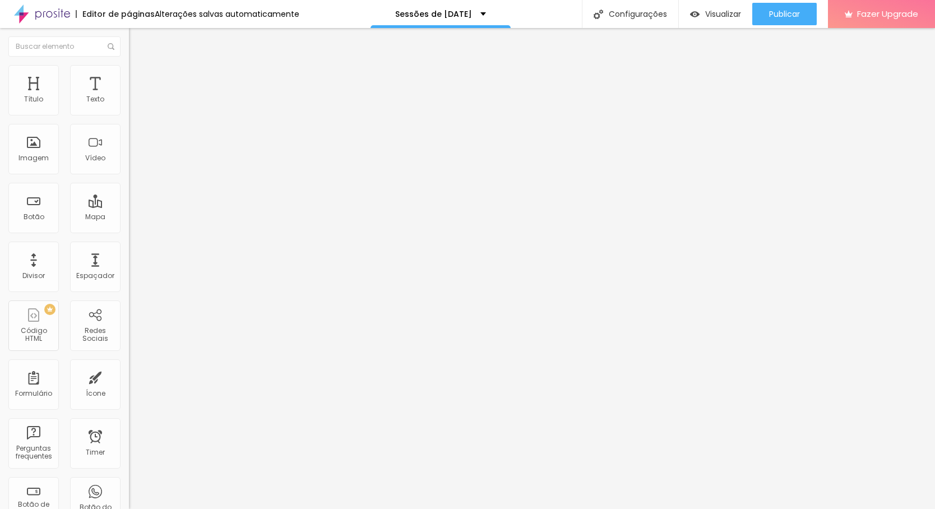
click at [129, 217] on input "range" at bounding box center [165, 221] width 72 height 9
drag, startPoint x: 43, startPoint y: 135, endPoint x: 26, endPoint y: 131, distance: 17.3
click at [129, 376] on div at bounding box center [193, 381] width 129 height 10
click at [129, 217] on input "range" at bounding box center [165, 221] width 72 height 9
click at [139, 76] on span "Estilo" at bounding box center [147, 73] width 17 height 10
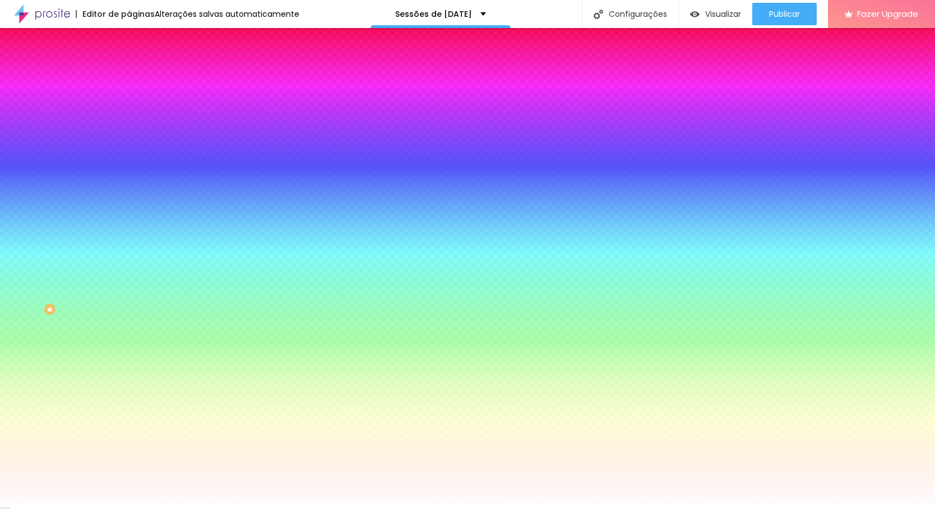
click at [129, 64] on img at bounding box center [134, 59] width 10 height 10
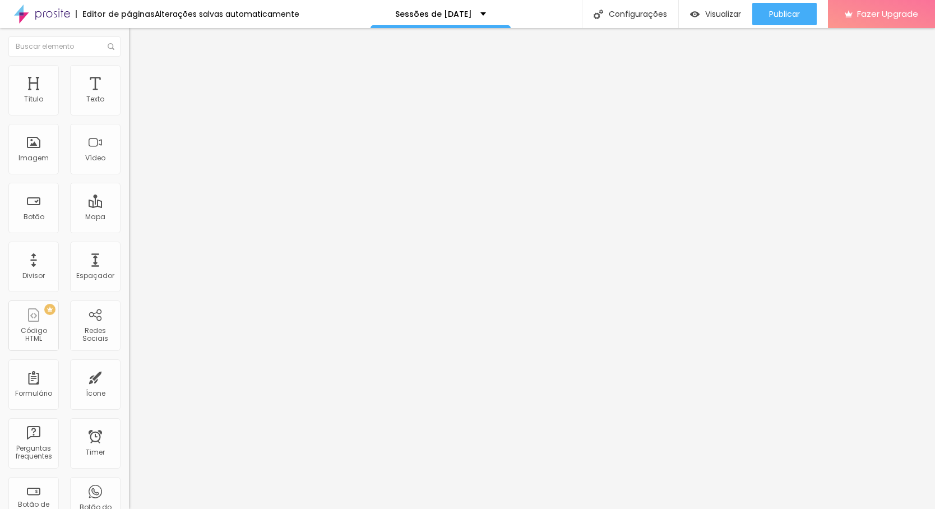
click at [129, 111] on img at bounding box center [133, 107] width 8 height 8
click at [139, 76] on span "Estilo" at bounding box center [147, 73] width 17 height 10
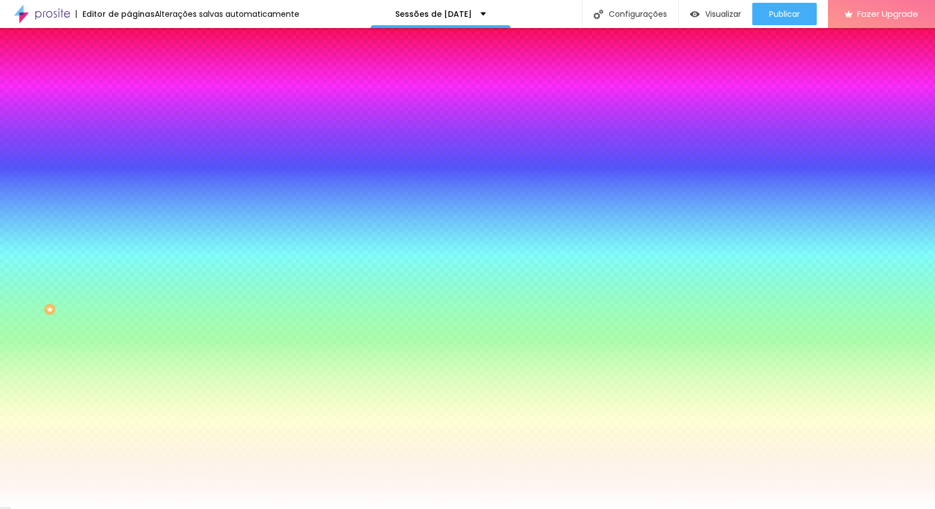
click at [129, 76] on li "Avançado" at bounding box center [193, 81] width 129 height 11
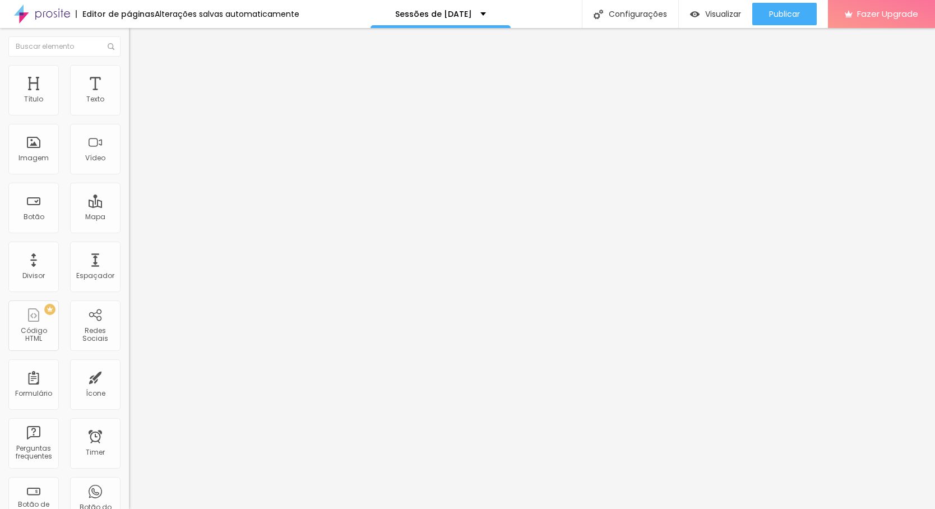
click at [129, 142] on img at bounding box center [133, 138] width 8 height 8
click at [129, 151] on img at bounding box center [133, 147] width 8 height 8
click at [129, 142] on img at bounding box center [133, 138] width 8 height 8
click at [718, 16] on span "Visualizar" at bounding box center [723, 14] width 36 height 9
click at [711, 18] on span "Visualizar" at bounding box center [723, 14] width 36 height 9
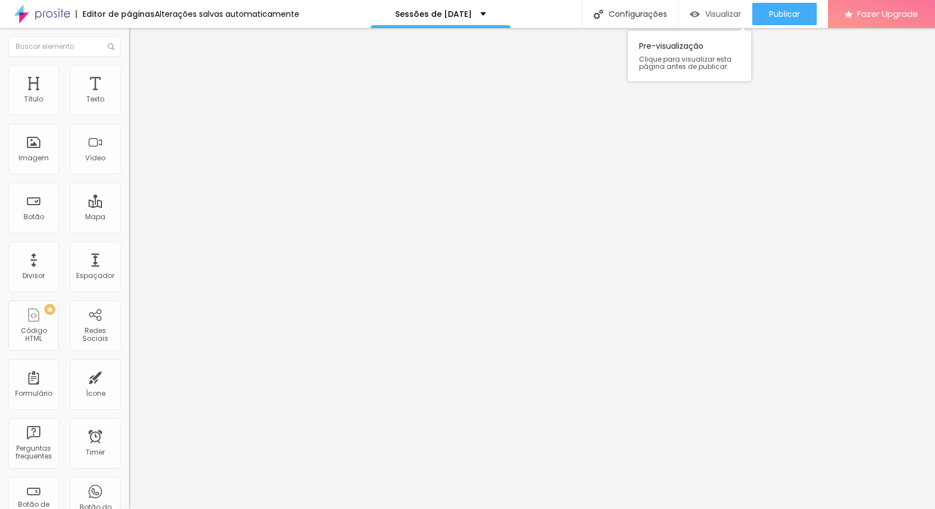
click at [719, 17] on span "Visualizar" at bounding box center [723, 14] width 36 height 9
click at [137, 40] on img "button" at bounding box center [141, 40] width 9 height 9
click at [129, 96] on span "Adicionar imagem" at bounding box center [165, 92] width 72 height 10
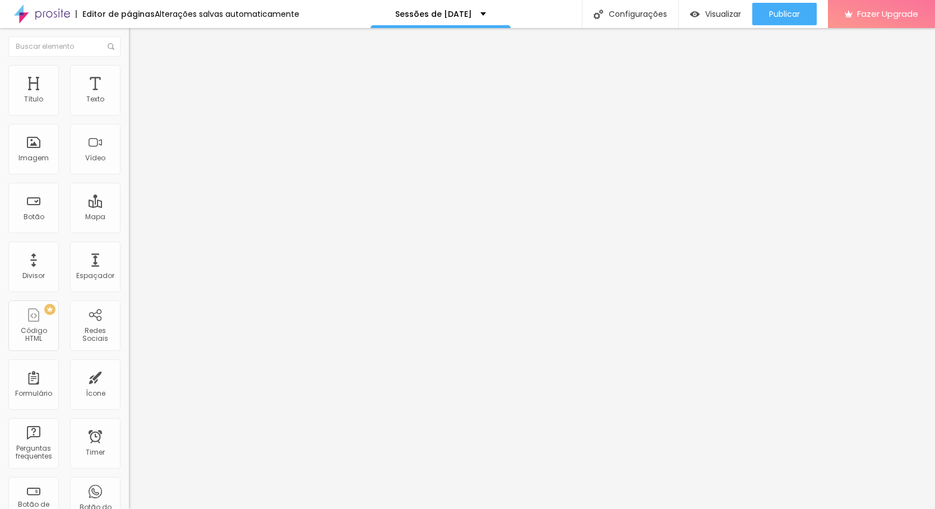
click at [137, 40] on img "button" at bounding box center [141, 40] width 9 height 9
click at [129, 96] on span "Adicionar imagem" at bounding box center [165, 92] width 72 height 10
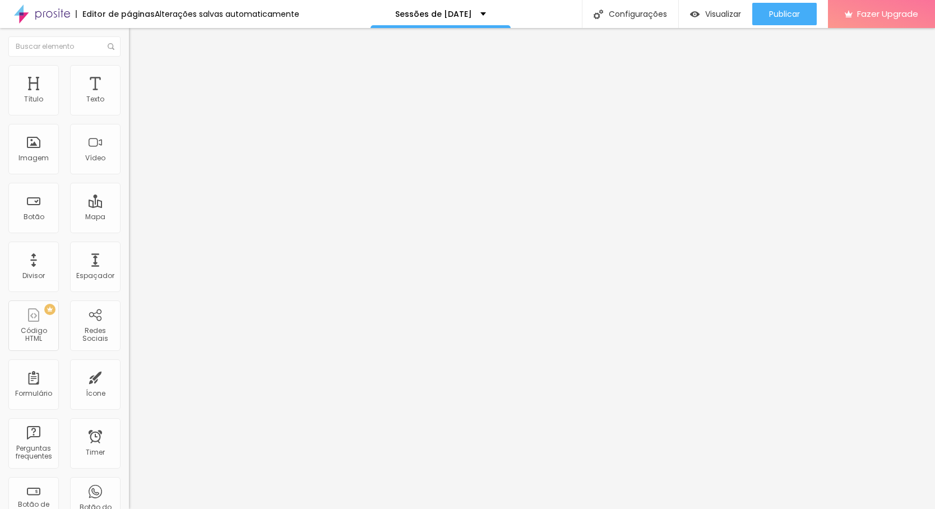
click at [129, 96] on span "Trocar imagem" at bounding box center [159, 92] width 61 height 10
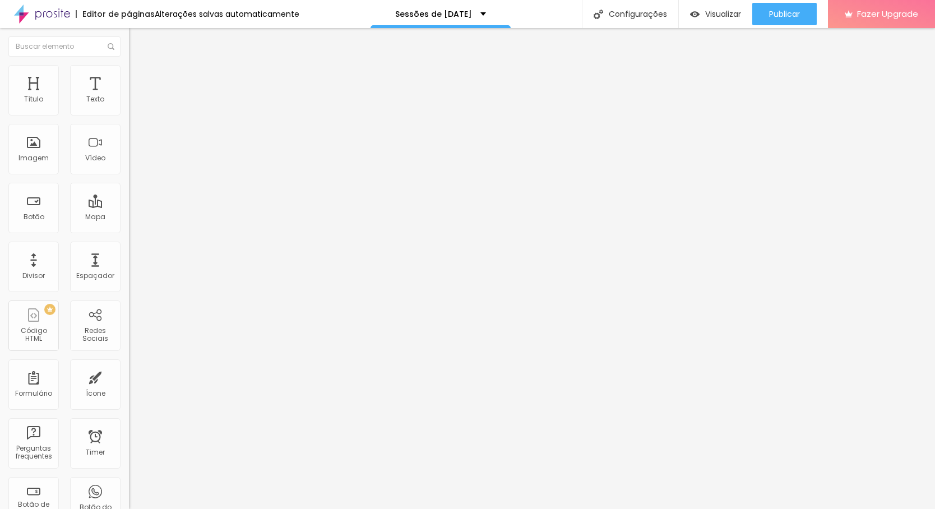
click at [129, 66] on li "Estilo" at bounding box center [193, 70] width 129 height 11
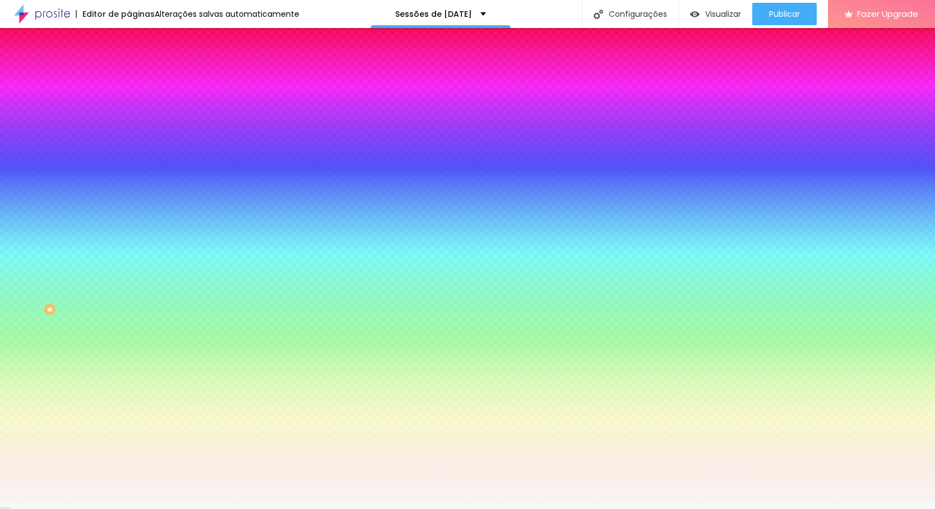
click at [129, 76] on img at bounding box center [134, 81] width 10 height 10
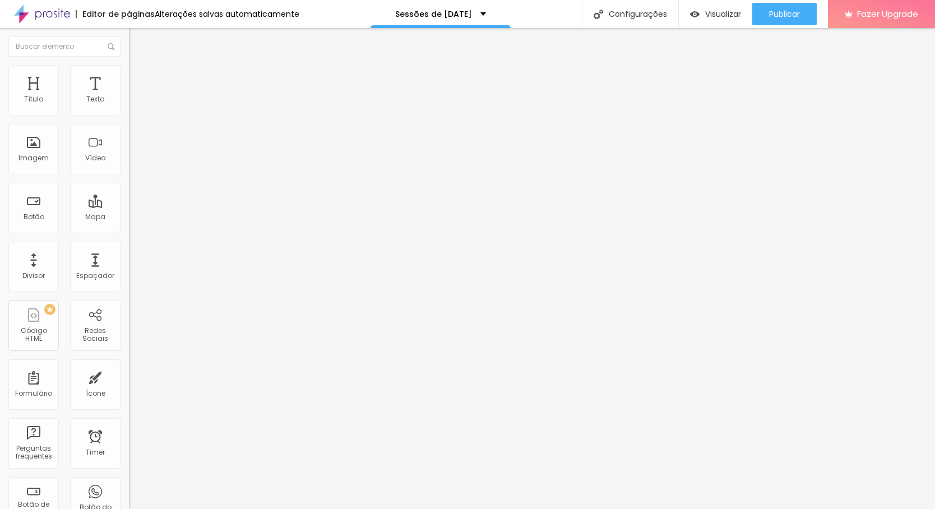
click at [139, 77] on span "Estilo" at bounding box center [147, 73] width 17 height 10
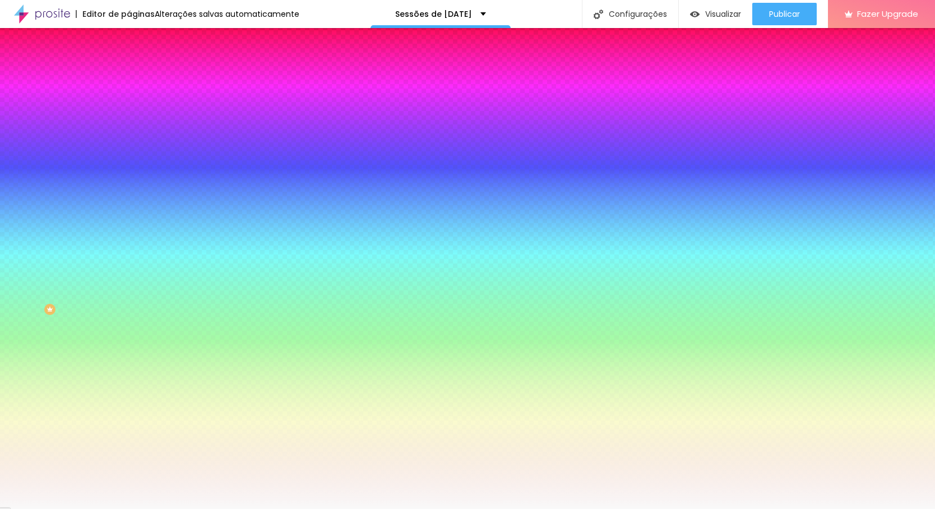
click at [129, 107] on div at bounding box center [193, 107] width 129 height 0
click at [115, 156] on div at bounding box center [467, 254] width 935 height 509
drag, startPoint x: 115, startPoint y: 157, endPoint x: 115, endPoint y: 171, distance: 14.0
click at [11, 270] on div at bounding box center [5, 271] width 11 height 2
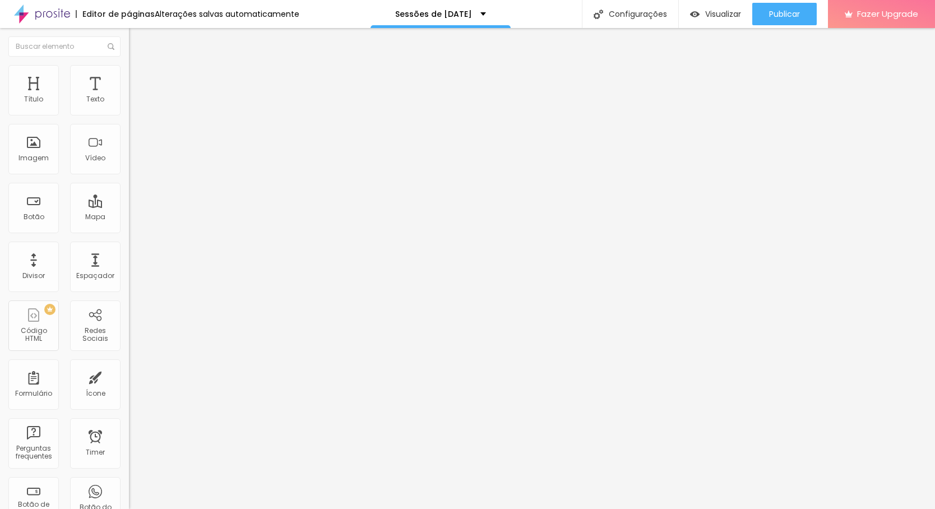
click at [139, 80] on span "Avançado" at bounding box center [157, 84] width 37 height 10
click at [129, 73] on li "Estilo" at bounding box center [193, 70] width 129 height 11
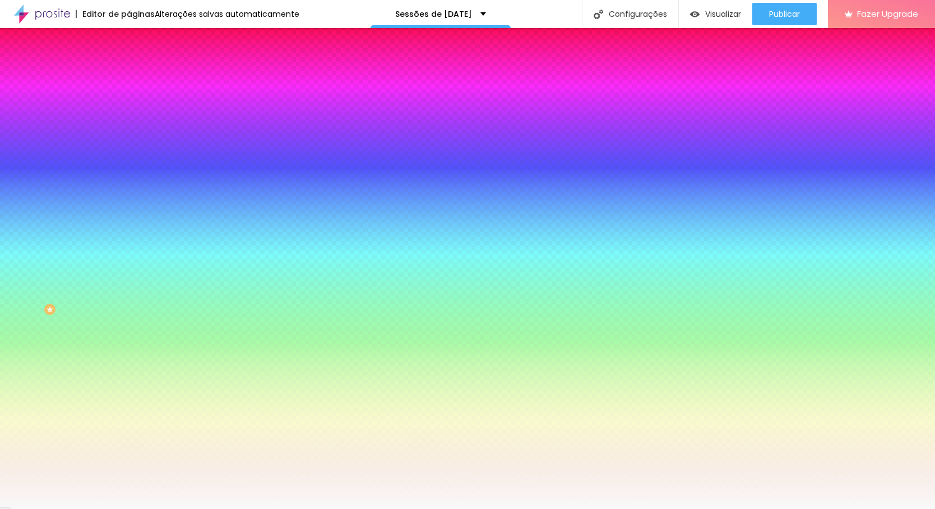
click at [129, 107] on div at bounding box center [193, 107] width 129 height 0
drag, startPoint x: 113, startPoint y: 168, endPoint x: 118, endPoint y: 197, distance: 30.0
click at [118, 197] on div at bounding box center [467, 254] width 935 height 509
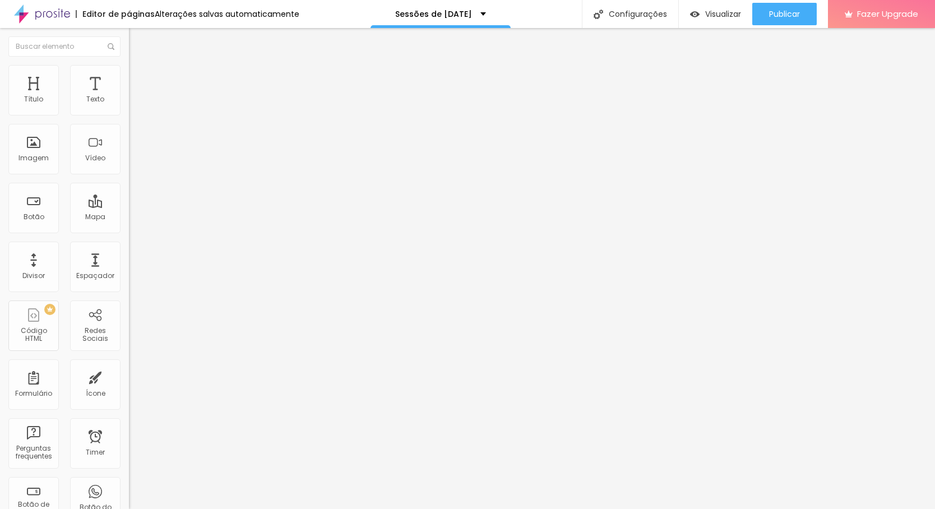
click at [129, 76] on li "Avançado" at bounding box center [193, 81] width 129 height 11
click at [129, 68] on img at bounding box center [134, 70] width 10 height 10
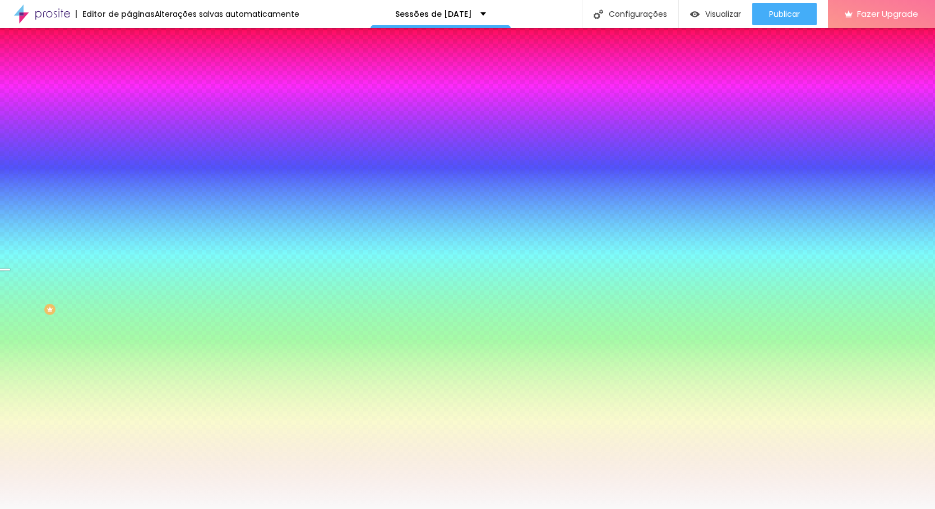
click at [129, 107] on div at bounding box center [193, 107] width 129 height 0
drag, startPoint x: 114, startPoint y: 174, endPoint x: 116, endPoint y: 197, distance: 23.0
click at [116, 197] on div at bounding box center [467, 254] width 935 height 509
click at [139, 79] on span "Avançado" at bounding box center [157, 84] width 37 height 10
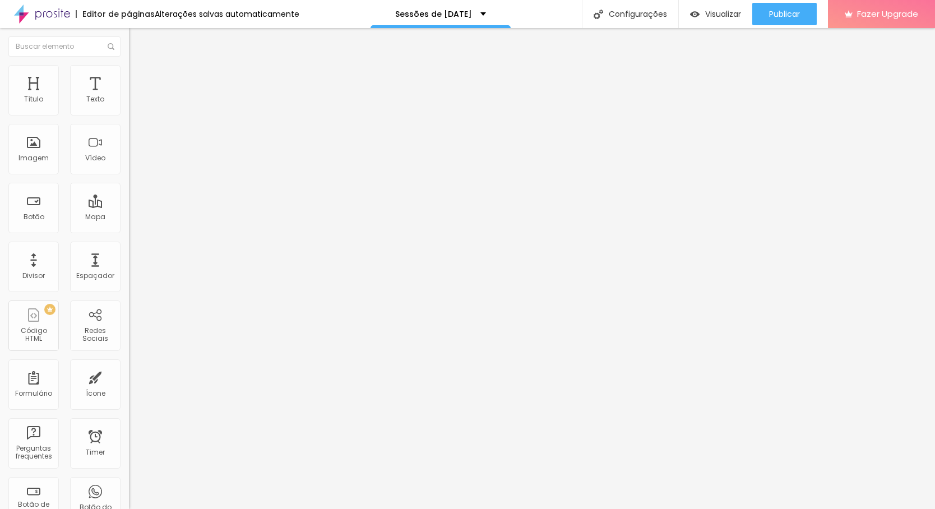
drag, startPoint x: 77, startPoint y: 109, endPoint x: 108, endPoint y: 125, distance: 34.9
click at [129, 125] on div "50 px Espaçamento Interno ID Html Classes Html Visível nos dispositivos Celular…" at bounding box center [193, 243] width 129 height 313
click at [129, 105] on span "Titulo 2" at bounding box center [147, 100] width 36 height 10
click at [129, 95] on span "Titulo 1" at bounding box center [147, 90] width 36 height 10
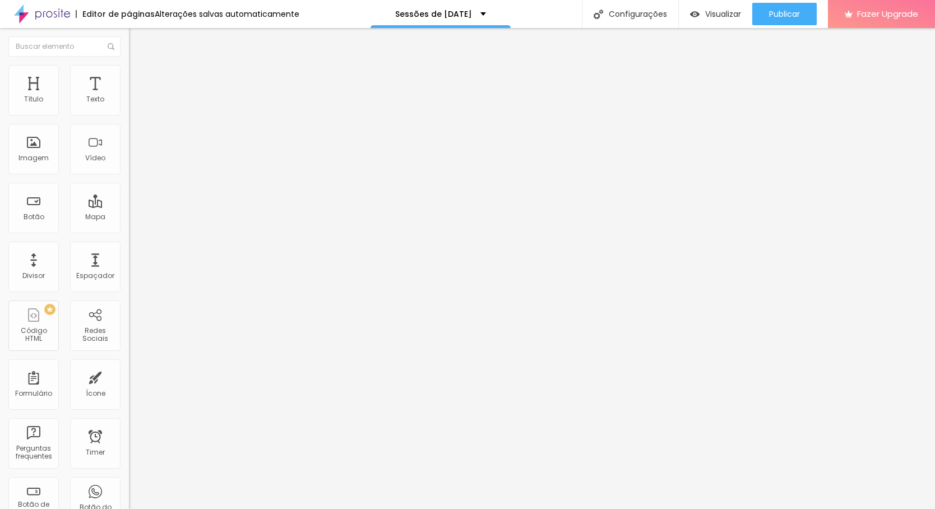
click at [129, 68] on img at bounding box center [134, 70] width 10 height 10
click at [129, 65] on li "Estilo" at bounding box center [193, 59] width 129 height 11
click at [129, 73] on li "Avançado" at bounding box center [193, 70] width 129 height 11
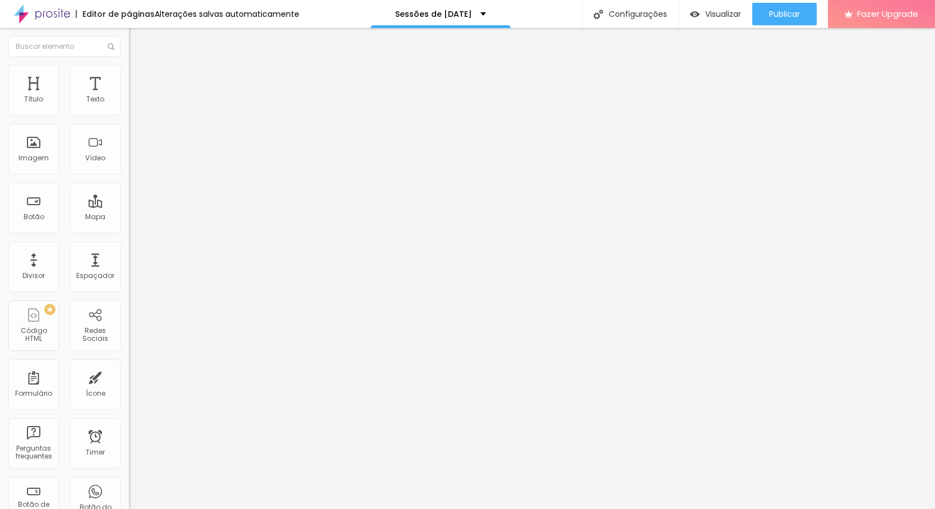
click at [129, 65] on li "Estilo" at bounding box center [193, 59] width 129 height 11
click at [129, 287] on div "Editar Texto Estilo Avançado 16 Tamanho do texto 0 Espaço entre letras 1.3 Altu…" at bounding box center [193, 268] width 129 height 481
click at [129, 266] on div "Editar Texto Estilo Avançado 16 Tamanho do texto 0 Espaço entre letras 1.3 Altu…" at bounding box center [193, 268] width 129 height 481
click at [129, 321] on div "Editar Texto Estilo Avançado 16 Tamanho do texto 0 Espaço entre letras 1.3 Altu…" at bounding box center [193, 268] width 129 height 481
click at [129, 72] on li "Avançado" at bounding box center [193, 70] width 129 height 11
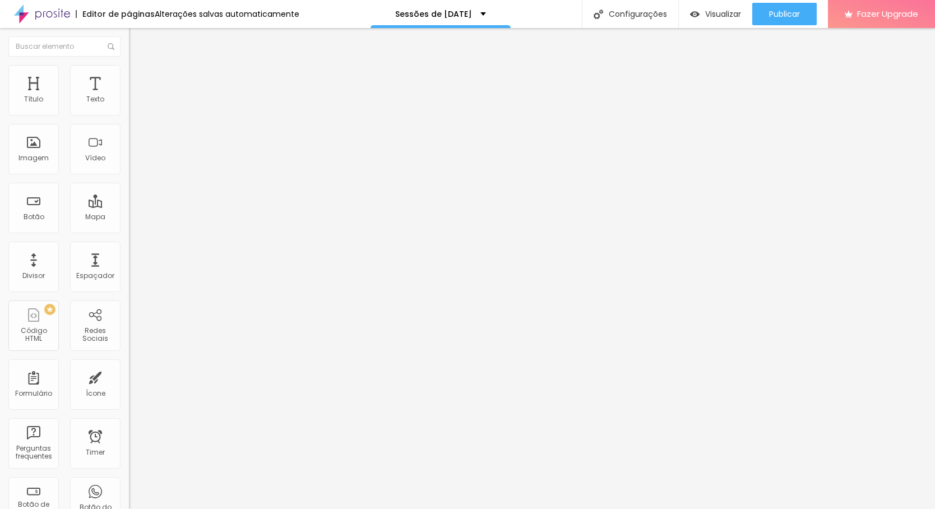
click at [129, 64] on img at bounding box center [134, 59] width 10 height 10
click at [139, 77] on span "Avançado" at bounding box center [157, 73] width 37 height 10
click at [129, 65] on li "Estilo" at bounding box center [193, 59] width 129 height 11
click at [129, 239] on div "Editar Texto Estilo Avançado 16 Tamanho do texto 0 Espaço entre letras 1.3 Altu…" at bounding box center [193, 268] width 129 height 481
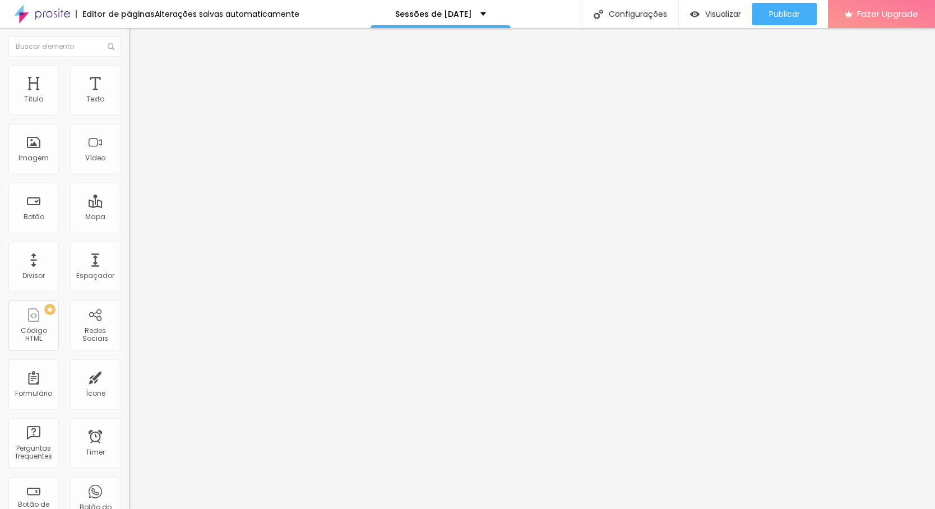
click at [129, 274] on div "Editar Texto Estilo Avançado 16 Tamanho do texto 0 Espaço entre letras 1.3 Altu…" at bounding box center [193, 268] width 129 height 481
click at [129, 358] on div "Editar Texto Estilo Avançado 16 Tamanho do texto 0 Espaço entre letras 1.3 Altu…" at bounding box center [193, 268] width 129 height 481
click at [129, 96] on span "Adicionar imagem" at bounding box center [165, 92] width 72 height 10
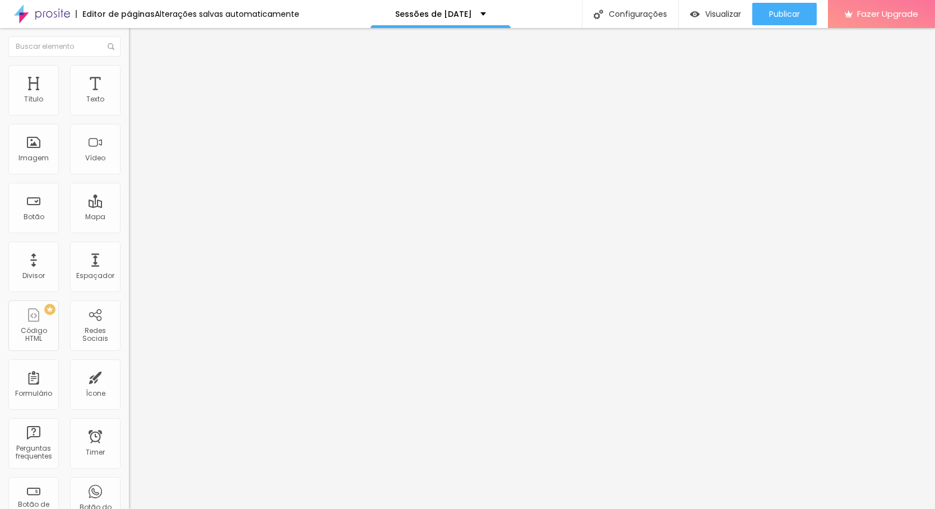
click at [129, 407] on div "Editar Imagem Conteúdo Estilo Avançado Trocar imagem Descrição da imagem (Alt) …" at bounding box center [193, 268] width 129 height 481
click at [129, 96] on span "Adicionar imagem" at bounding box center [165, 92] width 72 height 10
click at [694, 13] on img "button" at bounding box center [695, 15] width 10 height 10
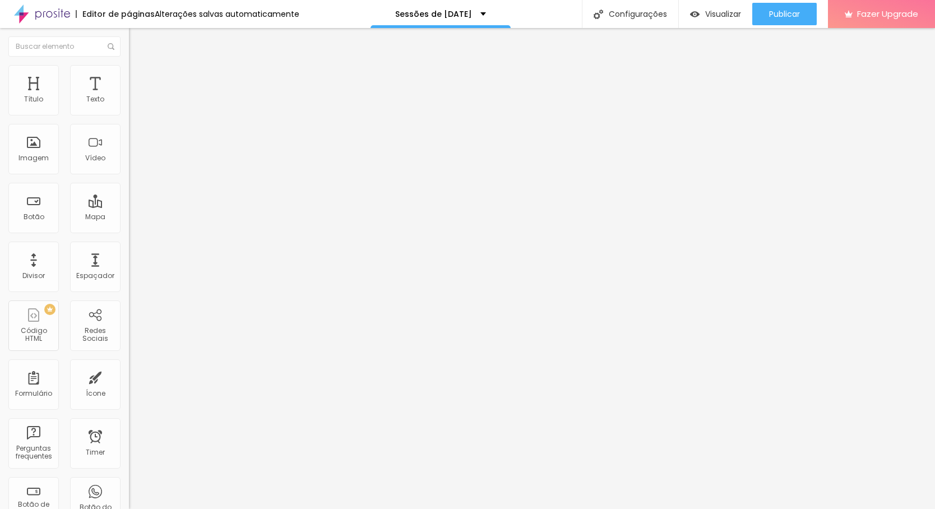
click at [137, 42] on img "button" at bounding box center [141, 40] width 9 height 9
click at [129, 96] on span "Trocar imagem" at bounding box center [159, 92] width 61 height 10
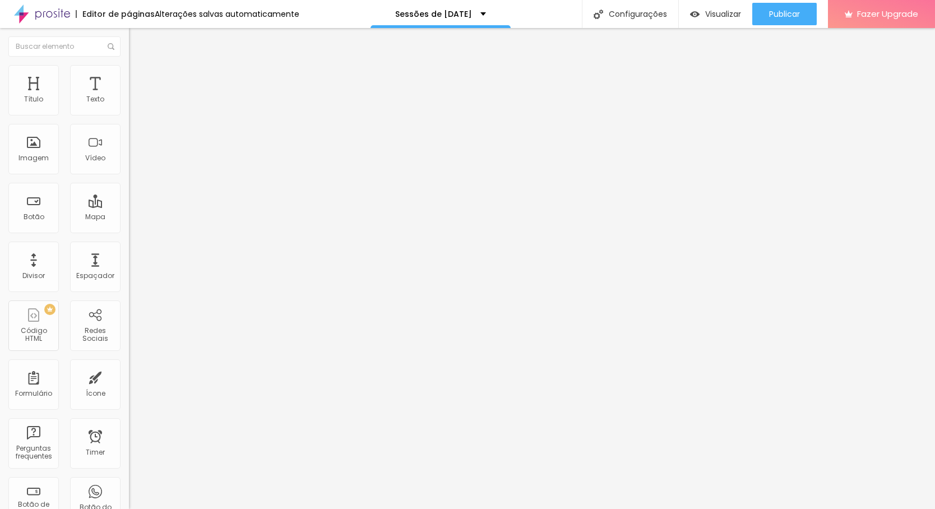
click at [129, 175] on span "Original" at bounding box center [142, 171] width 27 height 10
click at [129, 182] on span "Cinema" at bounding box center [143, 178] width 28 height 10
click at [129, 192] on div "Padrão 4:3" at bounding box center [193, 188] width 129 height 7
click at [129, 200] on span "Quadrado" at bounding box center [147, 195] width 36 height 10
click at [129, 96] on span "Trocar imagem" at bounding box center [159, 92] width 61 height 10
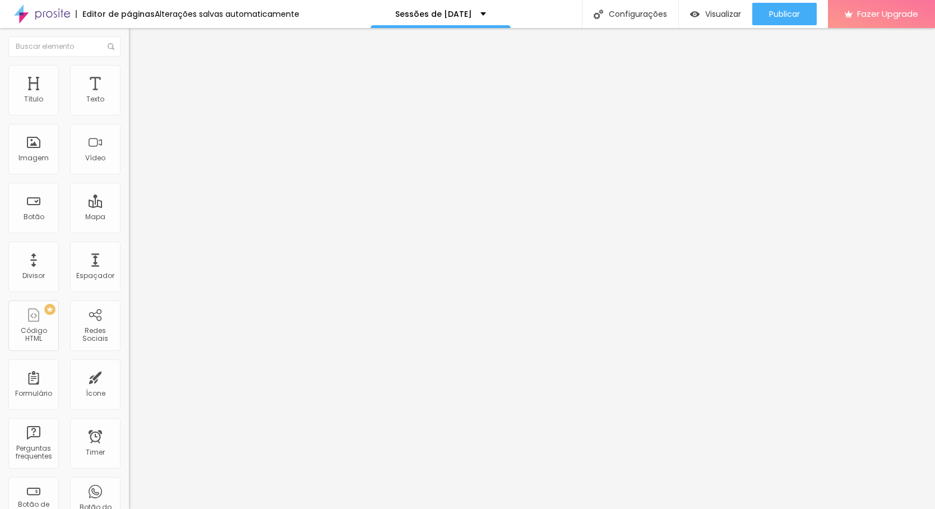
click at [129, 205] on div "Proporção Original Cinema 16:9 Padrão 4:3 Quadrado 1:1 Original" at bounding box center [193, 183] width 129 height 44
click at [129, 175] on span "Original" at bounding box center [142, 171] width 27 height 10
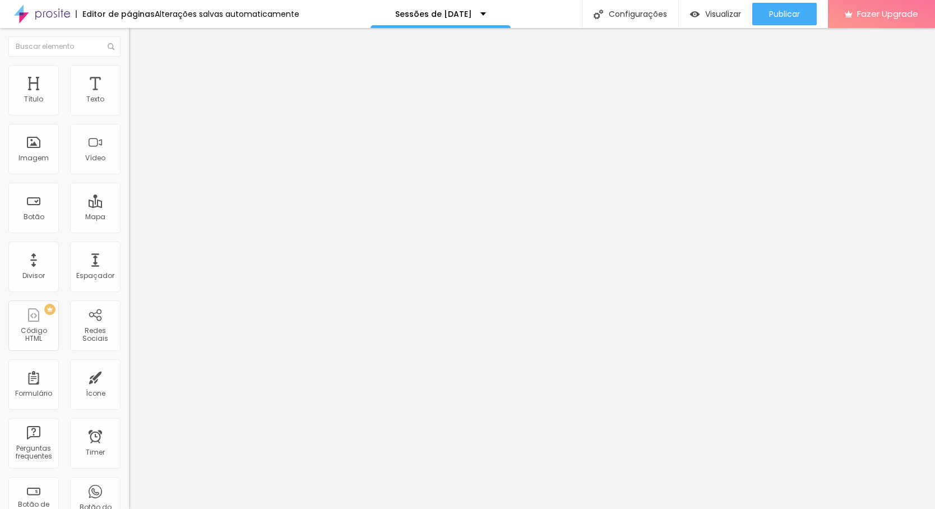
click at [129, 195] on div "Quadrado 1:1" at bounding box center [193, 191] width 129 height 7
click at [721, 10] on span "Visualizar" at bounding box center [723, 14] width 36 height 9
drag, startPoint x: 27, startPoint y: 261, endPoint x: 34, endPoint y: 260, distance: 6.7
click at [129, 423] on input "range" at bounding box center [165, 427] width 72 height 9
click at [129, 105] on span "Titulo 2" at bounding box center [147, 100] width 36 height 10
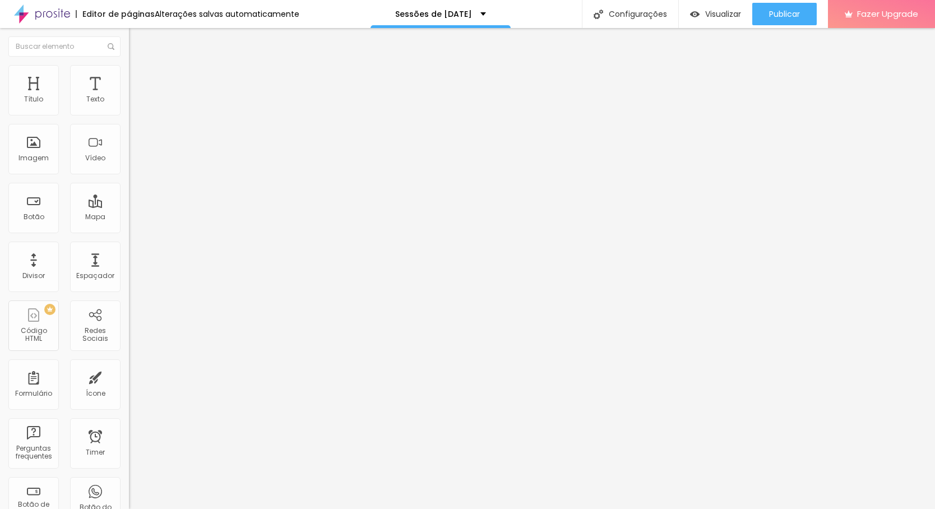
click at [129, 115] on span "Titulo 3" at bounding box center [144, 110] width 31 height 10
click at [129, 124] on span "Titulo 4" at bounding box center [144, 120] width 30 height 10
click at [133, 165] on icon "button" at bounding box center [136, 162] width 7 height 7
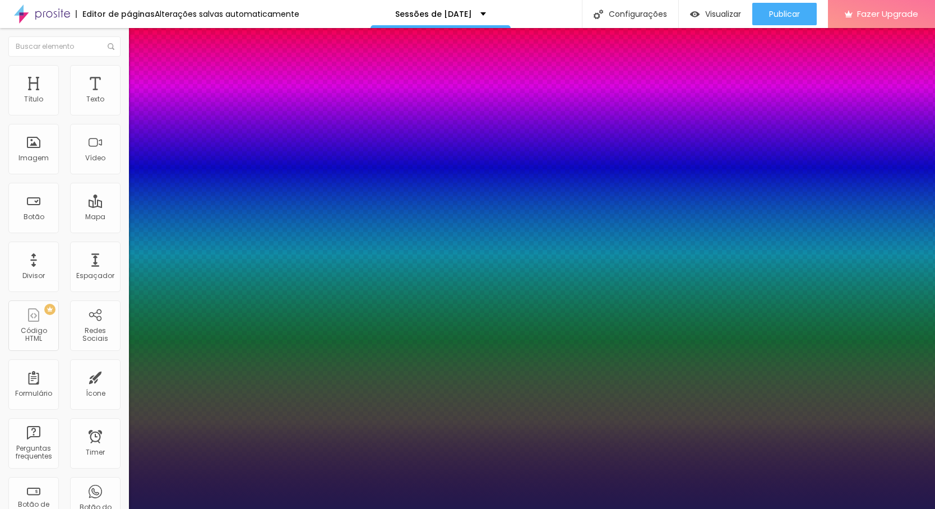
drag, startPoint x: 156, startPoint y: 313, endPoint x: 176, endPoint y: 313, distance: 19.6
click at [14, 508] on div at bounding box center [467, 509] width 935 height 0
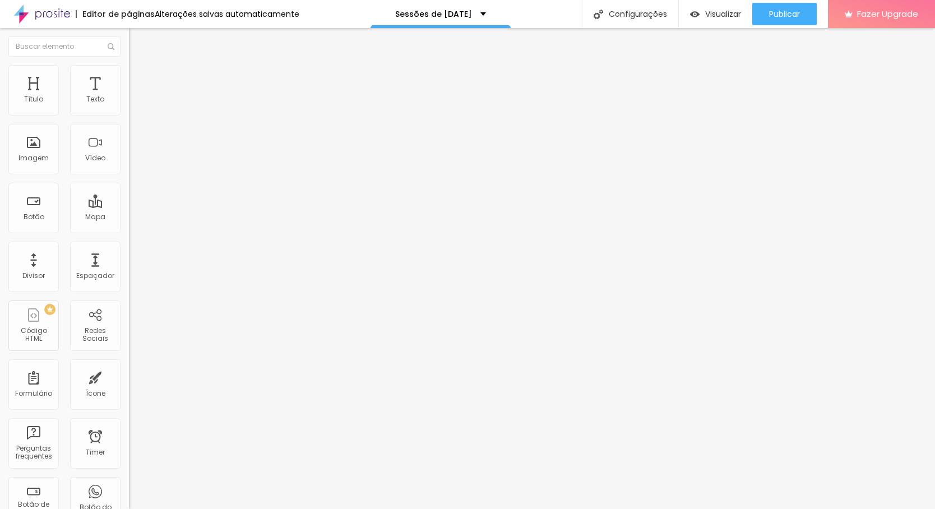
click at [129, 298] on div "Editar Título Estilo Avançado Tamanho Titulo 1 H1 Titulo 2 H2 Titulo 3 H3 Titul…" at bounding box center [193, 268] width 129 height 481
click at [135, 164] on icon "button" at bounding box center [137, 162] width 4 height 4
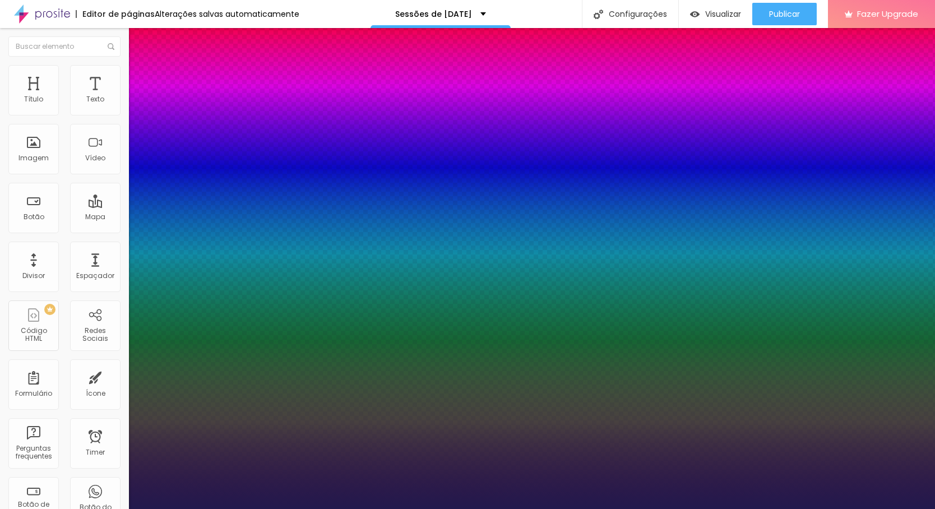
click at [205, 508] on div at bounding box center [467, 509] width 935 height 0
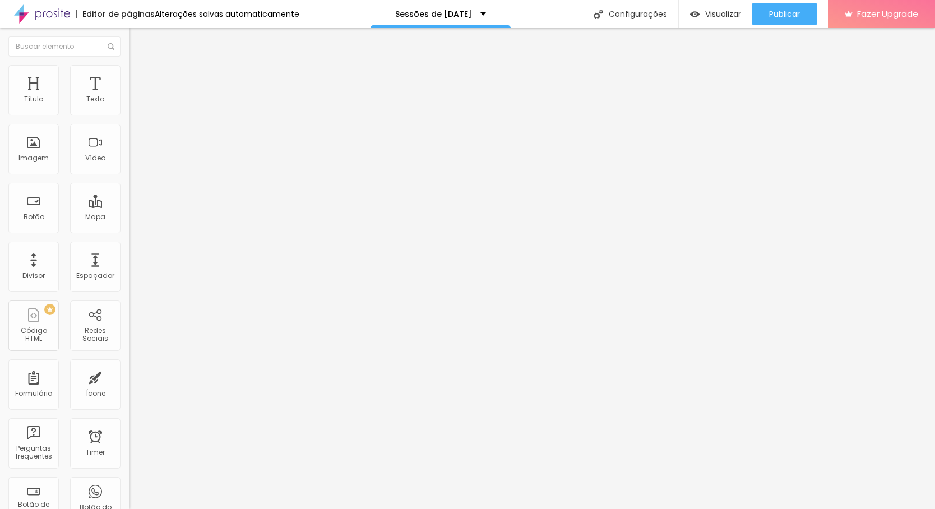
click at [129, 70] on li "Avançado" at bounding box center [193, 70] width 129 height 11
drag, startPoint x: 34, startPoint y: 109, endPoint x: 3, endPoint y: 108, distance: 30.8
click at [129, 108] on div "0 Espaço de cima 10 Espaço de baixo ID Html Classes Html Visível nos dispositiv…" at bounding box center [193, 311] width 129 height 471
drag, startPoint x: 31, startPoint y: 136, endPoint x: 2, endPoint y: 132, distance: 29.3
click at [129, 132] on div "0 Espaço de cima 0 Espaço de baixo ID Html Classes Html Visível nos dispositivo…" at bounding box center [193, 311] width 129 height 471
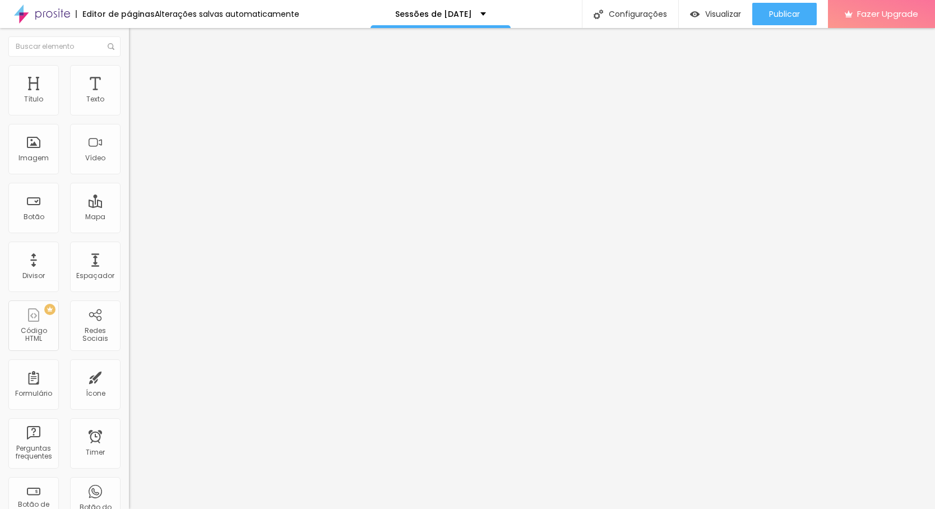
click at [129, 70] on img at bounding box center [134, 70] width 10 height 10
drag, startPoint x: 31, startPoint y: 112, endPoint x: 12, endPoint y: 113, distance: 19.7
click at [129, 113] on div "0 Espaço de cima" at bounding box center [193, 155] width 129 height 159
drag, startPoint x: 34, startPoint y: 134, endPoint x: 12, endPoint y: 136, distance: 21.4
click at [129, 235] on div "0 Espaço de baixo" at bounding box center [193, 314] width 129 height 159
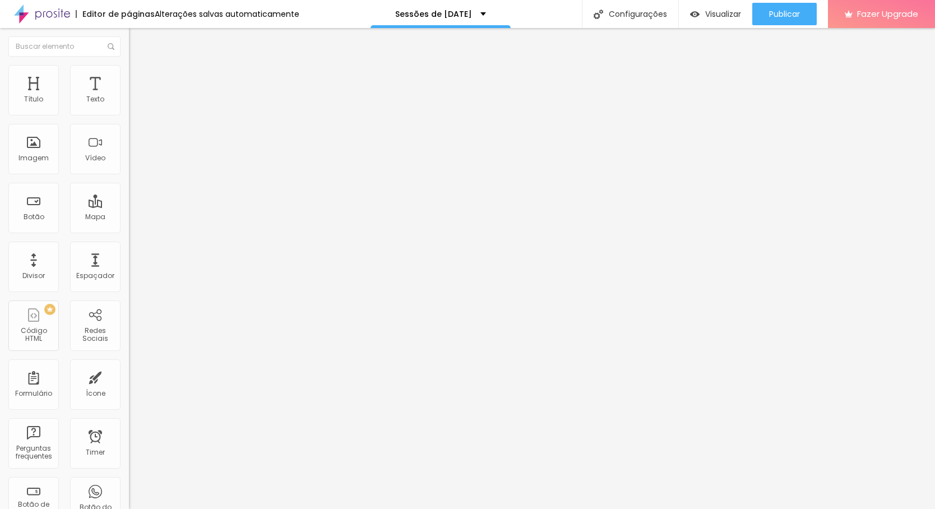
click at [129, 65] on img at bounding box center [134, 70] width 10 height 10
drag, startPoint x: 35, startPoint y: 110, endPoint x: -3, endPoint y: 118, distance: 39.5
click at [0, 118] on html "Editor de páginas Alterações salvas automaticamente Sessões de natal Configuraç…" at bounding box center [467, 254] width 935 height 509
drag, startPoint x: 29, startPoint y: 136, endPoint x: -5, endPoint y: 140, distance: 34.4
click at [0, 140] on html "Editor de páginas Alterações salvas automaticamente Sessões de natal Configuraç…" at bounding box center [467, 254] width 935 height 509
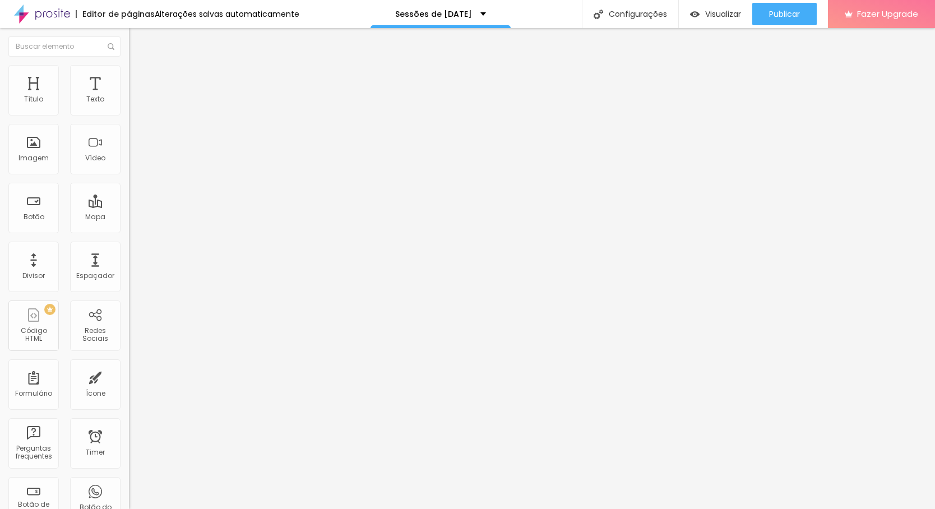
click at [129, 206] on button "button" at bounding box center [137, 201] width 16 height 12
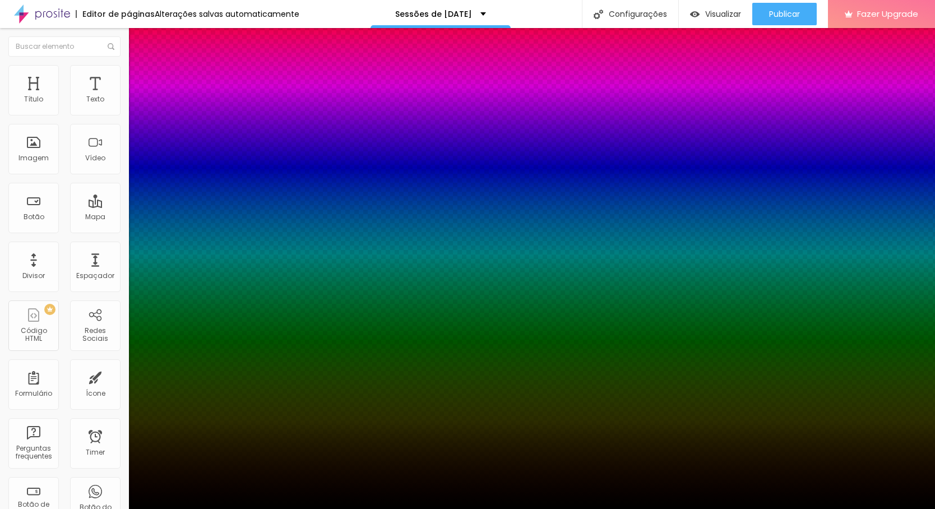
click at [200, 508] on div at bounding box center [467, 516] width 935 height 0
click at [389, 508] on div at bounding box center [467, 509] width 935 height 0
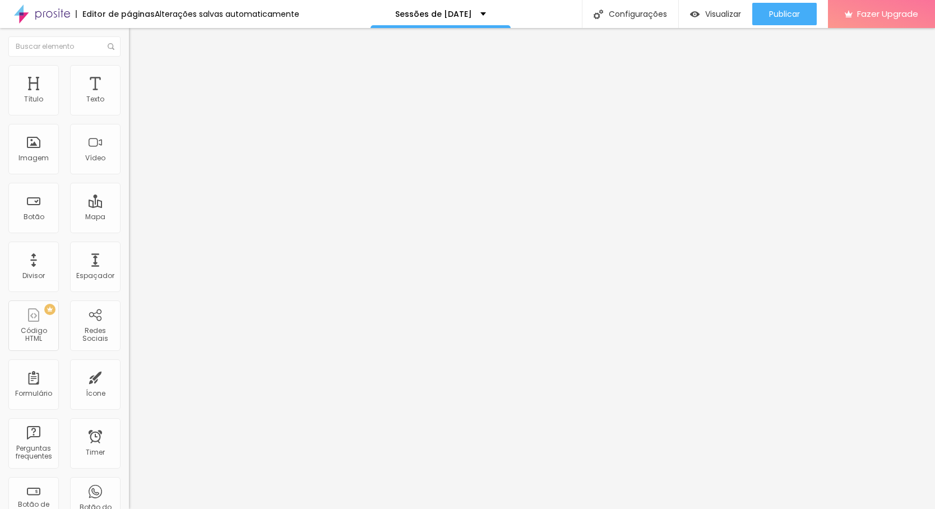
click at [133, 203] on icon "button" at bounding box center [136, 199] width 7 height 7
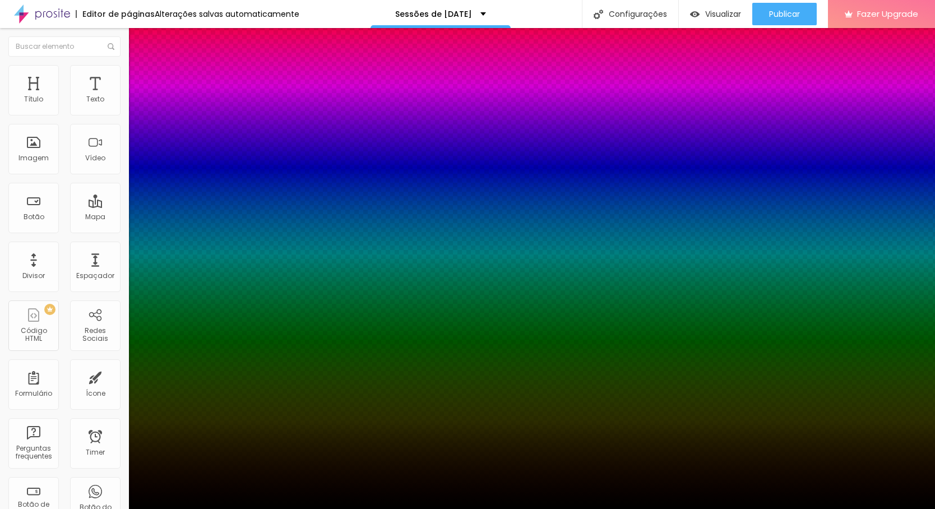
click at [201, 508] on div at bounding box center [467, 516] width 935 height 0
click at [61, 508] on div at bounding box center [467, 509] width 935 height 0
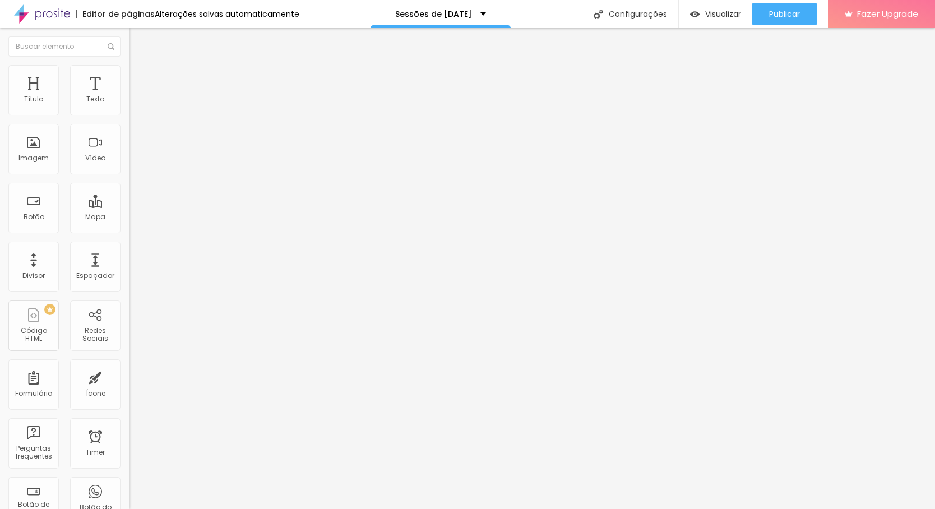
click at [129, 114] on span "Titulo 3" at bounding box center [144, 109] width 31 height 10
click at [129, 112] on div "Titulo 1 H1 Titulo 2 H2 Titulo 3 H3 Titulo 4 H4 Titulo 5 H5 Titulo 6 H6" at bounding box center [193, 110] width 129 height 54
click at [129, 96] on span "Titulo 1" at bounding box center [147, 89] width 36 height 16
click at [129, 166] on button "button" at bounding box center [137, 160] width 16 height 12
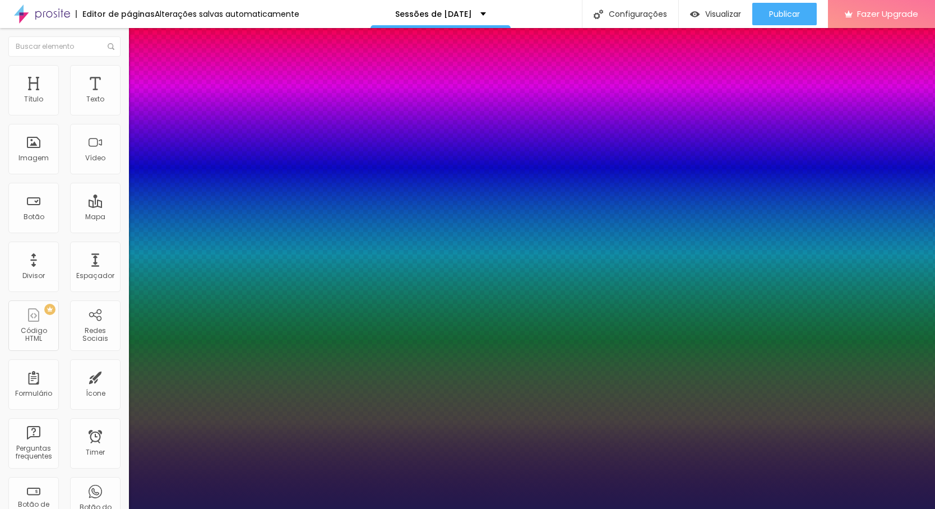
click at [573, 508] on div at bounding box center [467, 509] width 935 height 0
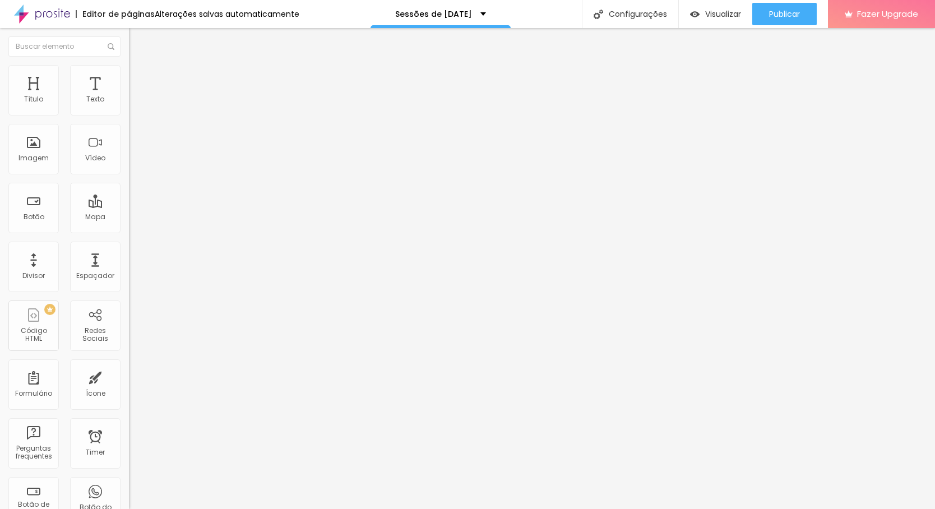
click at [129, 104] on div "Titulo 2 H2" at bounding box center [193, 99] width 129 height 10
click at [129, 365] on div "Editar Título Estilo Avançado Tamanho Titulo 1 H1 Titulo 2 H2 Titulo 3 H3 Titul…" at bounding box center [193, 268] width 129 height 481
click at [129, 96] on span "Adicionar imagem" at bounding box center [165, 92] width 72 height 10
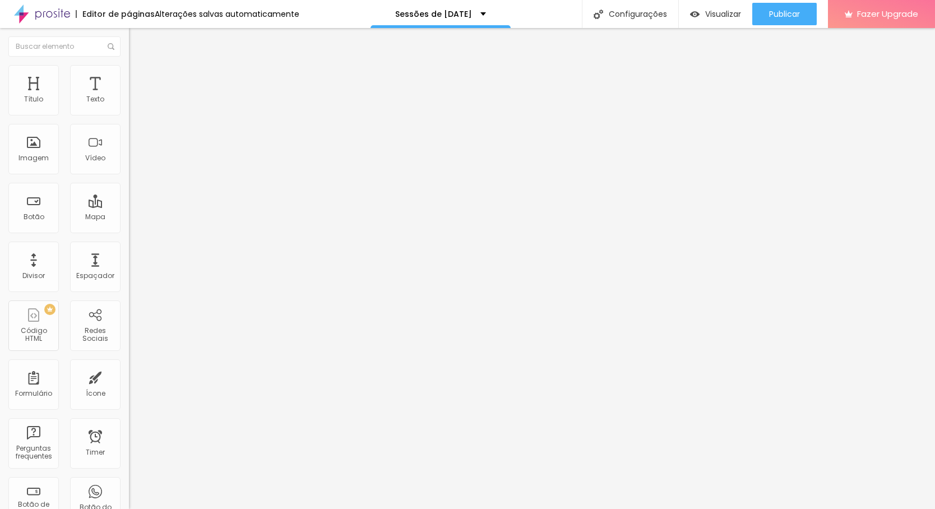
click at [129, 76] on li "Avançado" at bounding box center [193, 81] width 129 height 11
drag, startPoint x: 35, startPoint y: 112, endPoint x: 2, endPoint y: 114, distance: 32.6
click at [129, 114] on div "0 Espaço de cima 10 Espaço de baixo ID Html Classes Html Visível nos dispositiv…" at bounding box center [193, 322] width 129 height 471
click at [129, 376] on div at bounding box center [193, 381] width 129 height 10
click at [129, 66] on img at bounding box center [134, 70] width 10 height 10
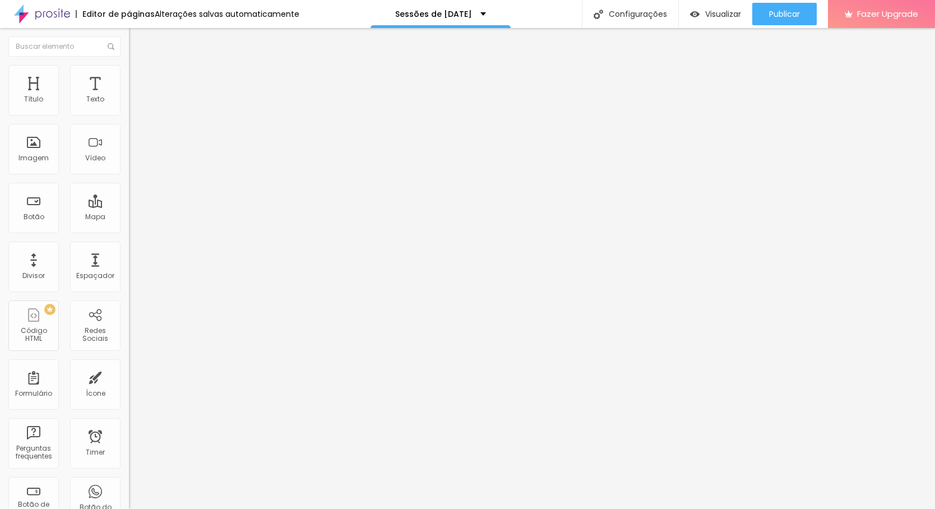
click at [129, 65] on li "Conteúdo" at bounding box center [193, 59] width 129 height 11
click at [129, 175] on span "Original" at bounding box center [142, 171] width 27 height 10
click at [129, 182] on span "Cinema" at bounding box center [143, 178] width 28 height 10
click at [129, 113] on input "text" at bounding box center [196, 107] width 135 height 11
click at [129, 256] on div "Trocar imagem Descrição da imagem (Alt) Palete de Cores Alinhamento Proporção 1…" at bounding box center [193, 171] width 129 height 169
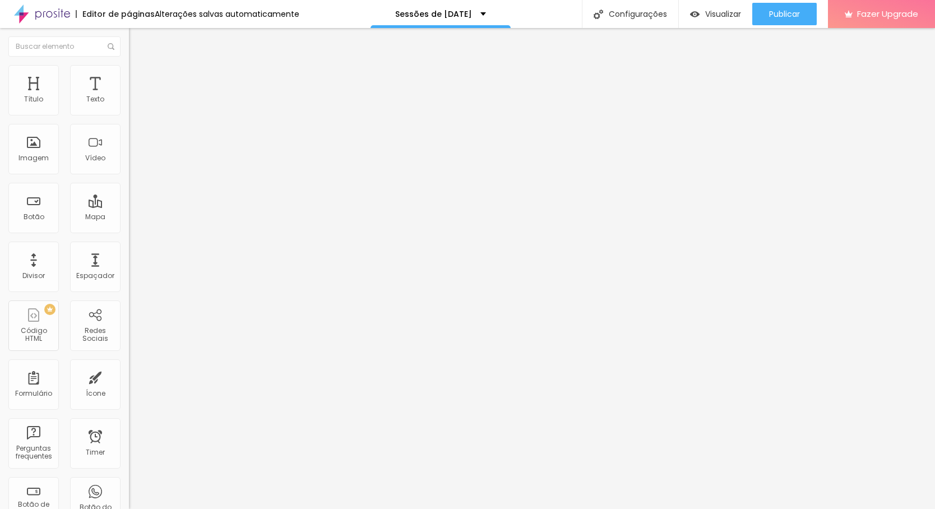
click at [129, 256] on div "Abrir em uma nova aba" at bounding box center [193, 250] width 129 height 12
click at [129, 355] on div "Editar Imagem Conteúdo Estilo Avançado Trocar imagem Descrição da imagem (Alt) …" at bounding box center [193, 268] width 129 height 481
click at [139, 77] on span "Estilo" at bounding box center [147, 73] width 17 height 10
click at [129, 76] on img at bounding box center [134, 81] width 10 height 10
click at [692, 12] on img "button" at bounding box center [695, 15] width 10 height 10
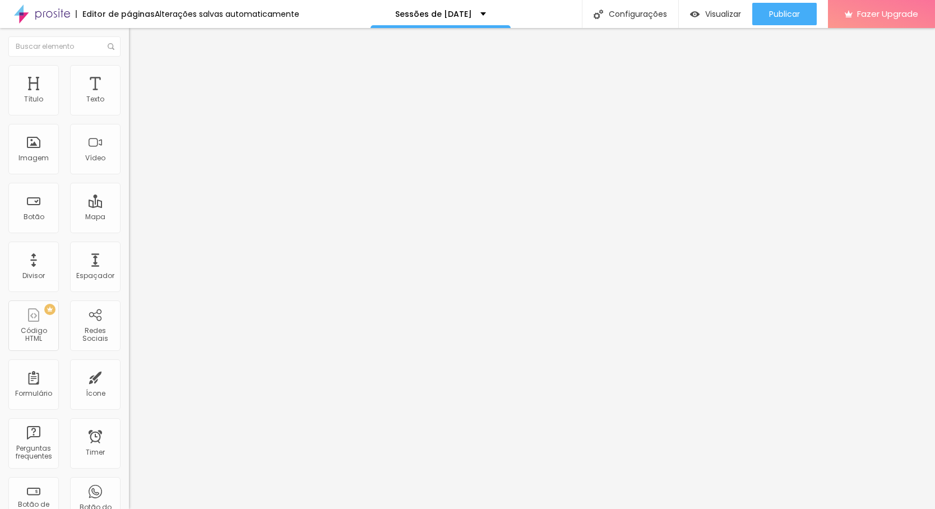
click at [129, 48] on button "Editar Seção" at bounding box center [193, 41] width 129 height 26
click at [139, 77] on span "Avançado" at bounding box center [157, 73] width 37 height 10
click at [129, 64] on img at bounding box center [134, 59] width 10 height 10
click at [129, 136] on span "Titulo 6" at bounding box center [139, 131] width 21 height 8
click at [129, 65] on li "Avançado" at bounding box center [193, 70] width 129 height 11
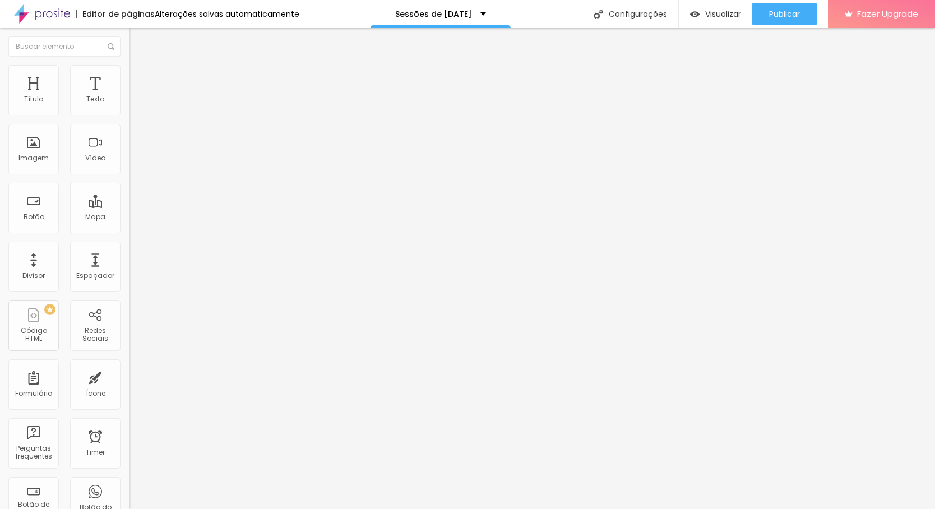
drag, startPoint x: 33, startPoint y: 112, endPoint x: -5, endPoint y: 113, distance: 37.6
click at [0, 113] on html "Editor de páginas Alterações salvas automaticamente Sessões de natal Configuraç…" at bounding box center [467, 254] width 935 height 509
drag, startPoint x: 30, startPoint y: 137, endPoint x: 0, endPoint y: 137, distance: 30.3
click at [129, 137] on div "0 Espaço de cima 0 Espaço de baixo ID Html Classes Html Visível nos dispositivo…" at bounding box center [193, 311] width 129 height 471
click at [129, 83] on div "Tipografia" at bounding box center [193, 79] width 129 height 7
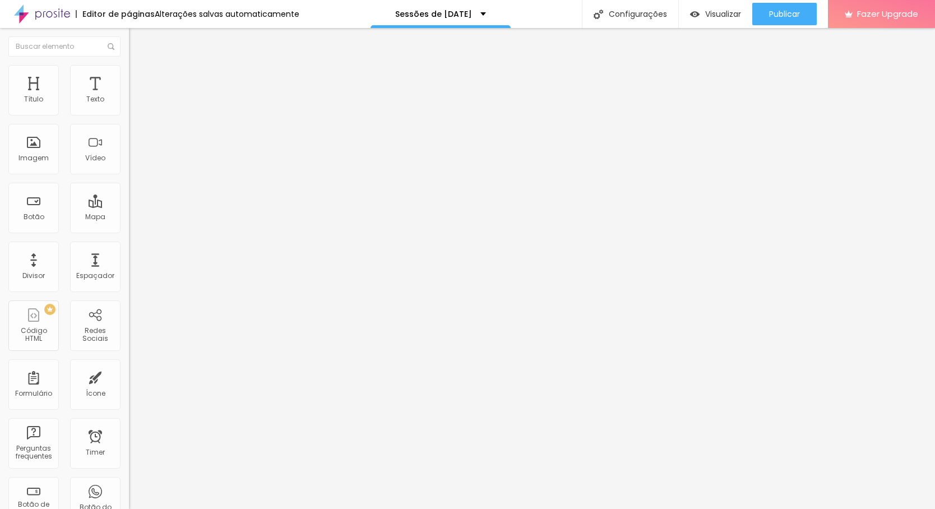
click at [129, 108] on button "button" at bounding box center [137, 102] width 16 height 12
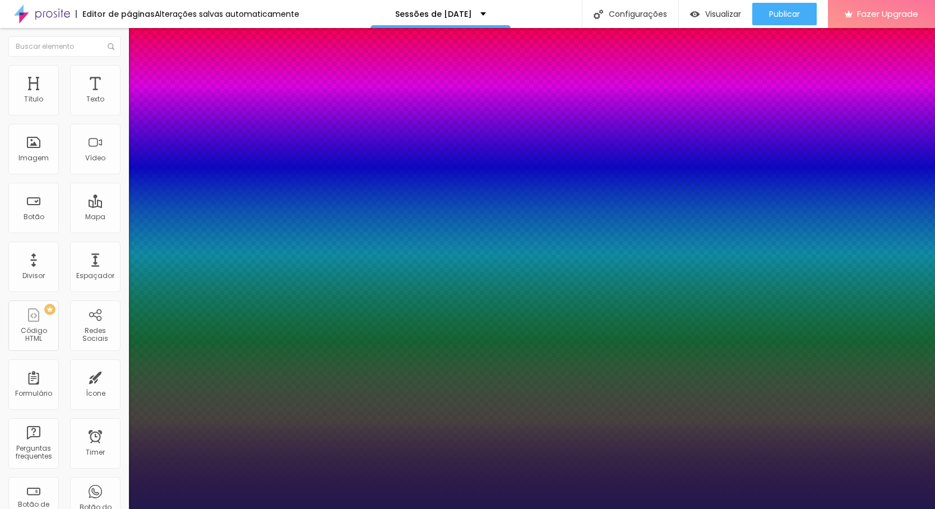
click at [84, 508] on div at bounding box center [467, 509] width 935 height 0
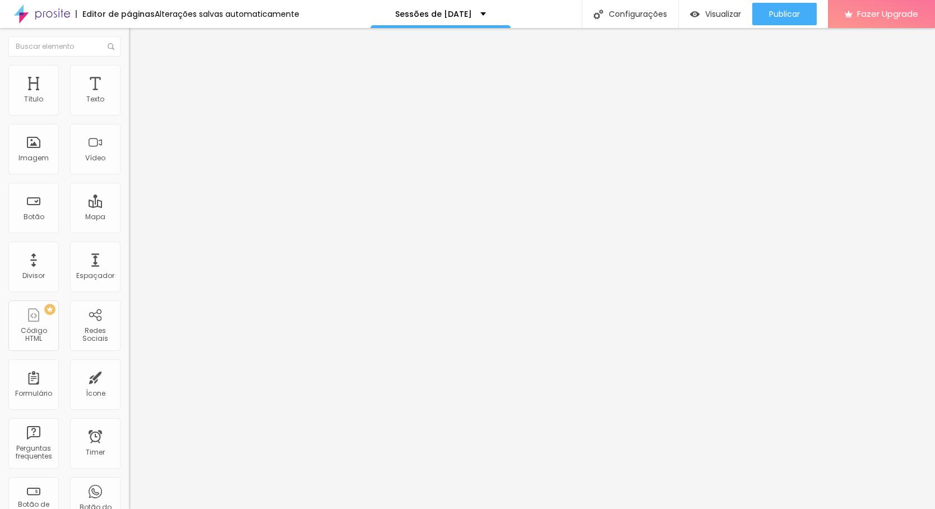
click at [129, 70] on img at bounding box center [134, 70] width 10 height 10
drag, startPoint x: 34, startPoint y: 112, endPoint x: 10, endPoint y: 112, distance: 24.7
click at [129, 112] on div "0 Espaço de cima" at bounding box center [193, 155] width 129 height 159
drag, startPoint x: 31, startPoint y: 135, endPoint x: 6, endPoint y: 133, distance: 25.2
click at [129, 235] on div "0 Espaço de baixo" at bounding box center [193, 314] width 129 height 159
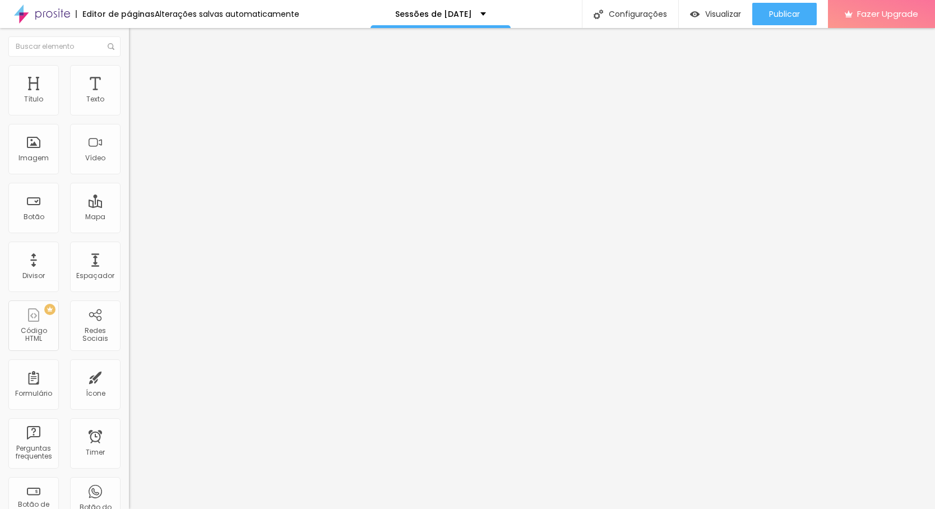
click at [129, 438] on div "Editar Texto Estilo Avançado 0 Espaço de cima 0 Espaço de baixo ID Html Classes…" at bounding box center [193, 268] width 129 height 481
click at [771, 13] on span "Publicar" at bounding box center [784, 14] width 31 height 9
click at [59, 17] on img at bounding box center [42, 14] width 56 height 28
click at [129, 226] on div "WhatsApp" at bounding box center [193, 229] width 129 height 7
click at [129, 381] on input "https://wa.me/351915416256" at bounding box center [196, 386] width 135 height 11
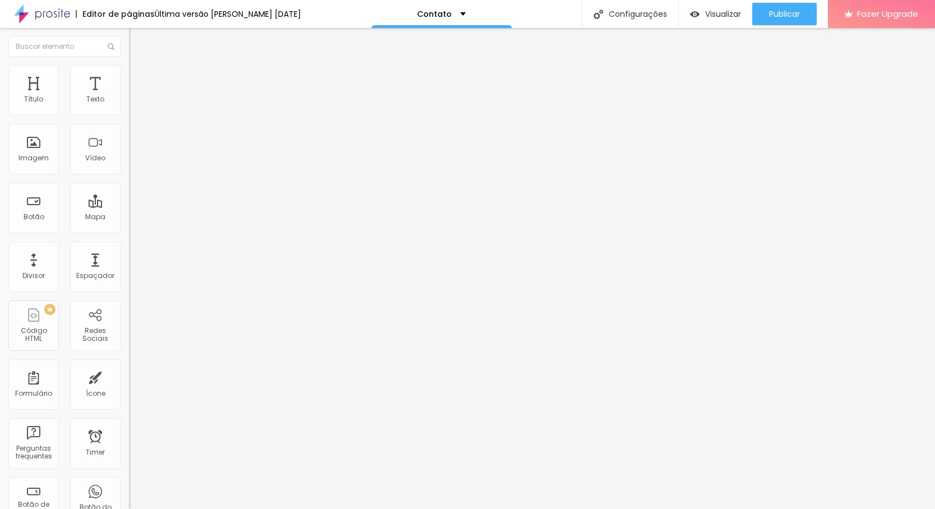
click at [129, 381] on input "[URL][DOMAIN_NAME]" at bounding box center [196, 386] width 135 height 11
click at [54, 10] on img at bounding box center [42, 14] width 56 height 28
click at [129, 231] on input "https://" at bounding box center [196, 225] width 135 height 11
drag, startPoint x: 68, startPoint y: 233, endPoint x: -5, endPoint y: 226, distance: 73.2
click at [0, 226] on html "Editor de páginas Alterações salvas automaticamente Sessões de natal Configuraç…" at bounding box center [467, 254] width 935 height 509
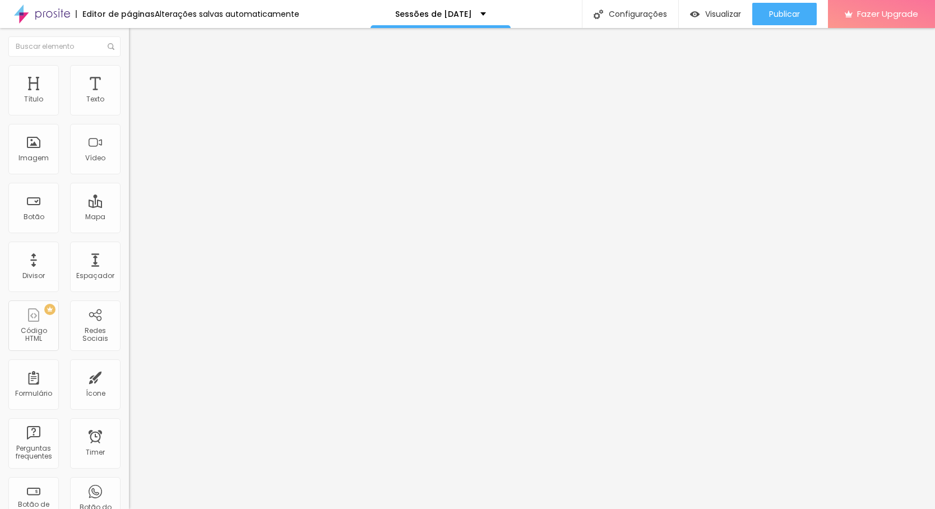
paste input "wa.me/351915416256"
type input "https://wa.me/351915416256"
click at [129, 245] on div at bounding box center [193, 245] width 129 height 0
click at [129, 290] on div "Editar Botão Conteúdo Estilo Avançado Texto Quero reservar Alinhamento Tamanho …" at bounding box center [193, 268] width 129 height 481
click at [713, 10] on span "Visualizar" at bounding box center [723, 14] width 36 height 9
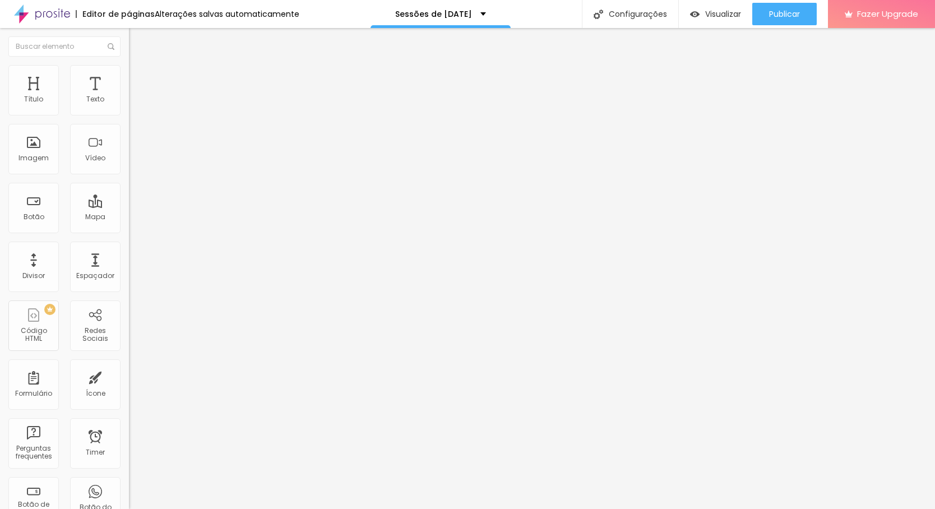
click at [129, 240] on div "URL https://wa.me/351915416256" at bounding box center [193, 226] width 129 height 27
click at [129, 251] on img at bounding box center [132, 248] width 6 height 6
click at [129, 295] on div "Editar Botão Conteúdo Estilo Avançado Texto Quero reservar Alinhamento Tamanho …" at bounding box center [193, 268] width 129 height 481
click at [724, 11] on span "Visualizar" at bounding box center [723, 14] width 36 height 9
click at [129, 245] on div at bounding box center [193, 245] width 129 height 0
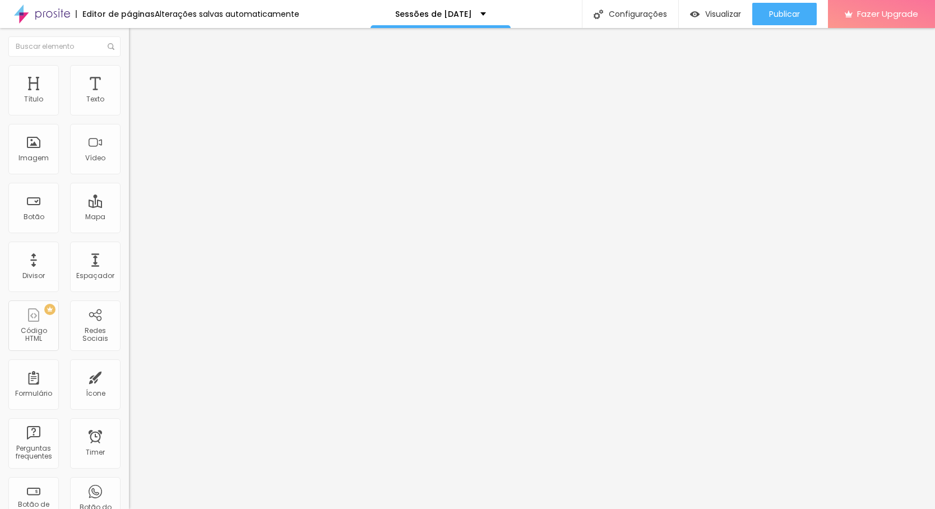
click at [129, 302] on div "Editar Botão Conteúdo Estilo Avançado Texto Quero reservar Alinhamento Tamanho …" at bounding box center [193, 268] width 129 height 481
type input "16"
type input "17"
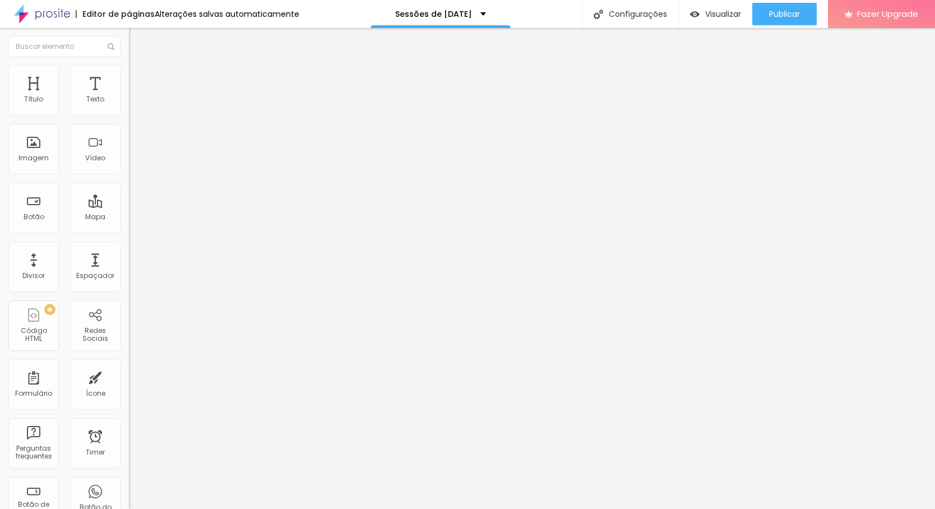
type input "16"
type input "15"
click at [129, 283] on input "range" at bounding box center [165, 287] width 72 height 9
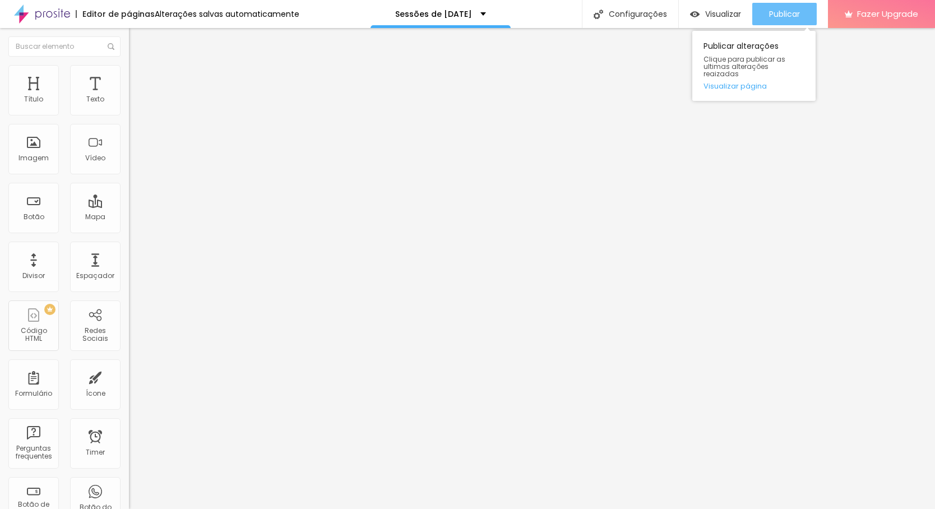
click at [780, 18] on span "Publicar" at bounding box center [784, 14] width 31 height 9
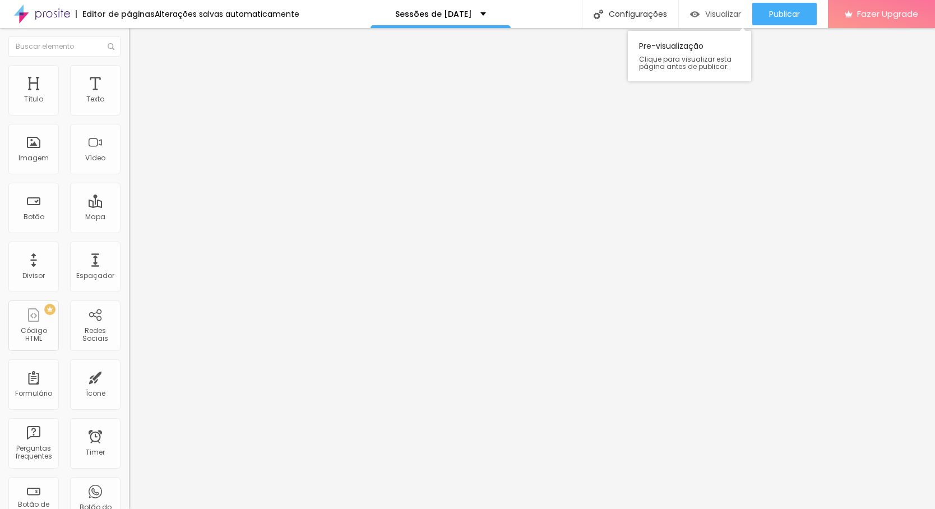
click at [718, 12] on span "Visualizar" at bounding box center [723, 14] width 36 height 9
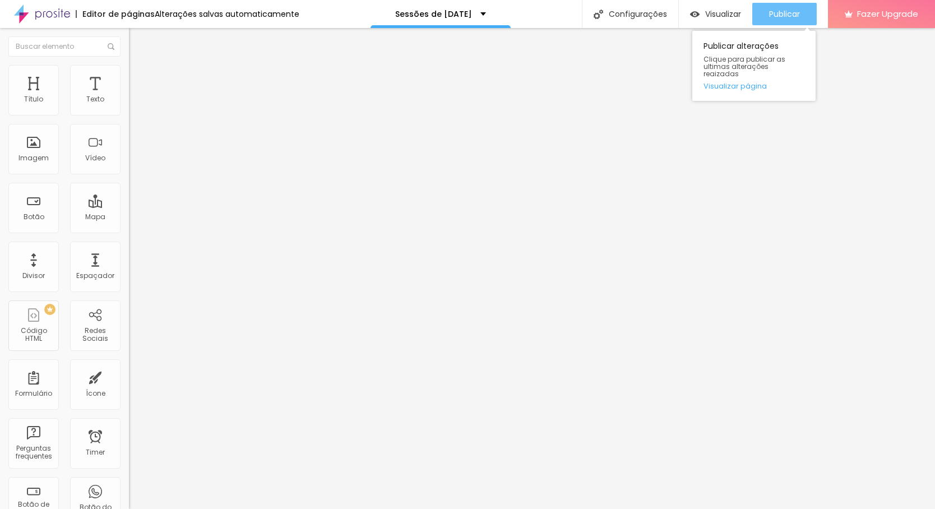
click at [769, 16] on span "Publicar" at bounding box center [784, 14] width 31 height 9
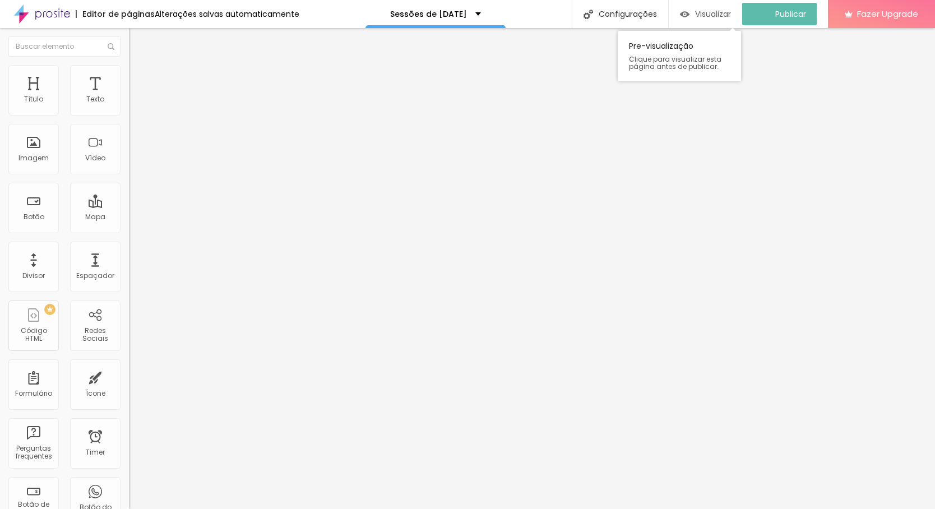
click at [729, 16] on span "Visualizar" at bounding box center [713, 14] width 36 height 9
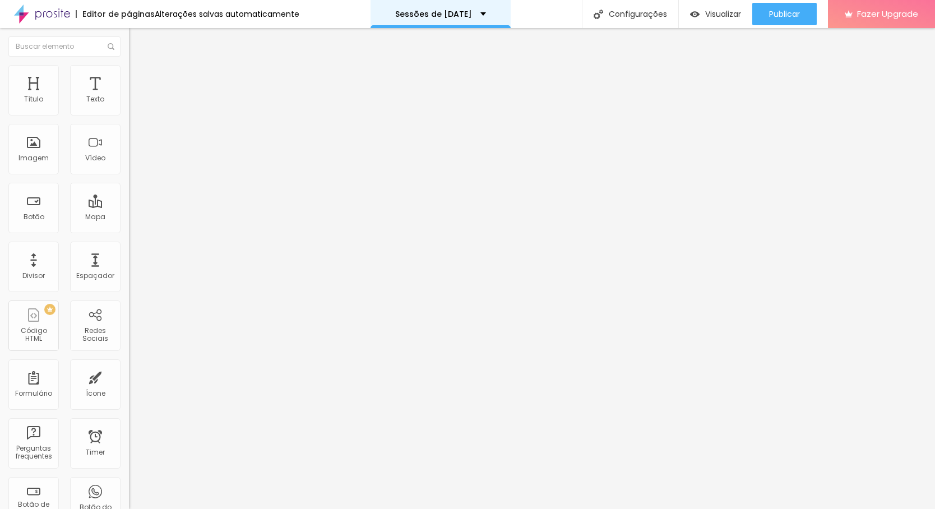
click at [129, 96] on span "Titulo 1" at bounding box center [147, 89] width 36 height 16
click at [129, 95] on span "Titulo 1" at bounding box center [147, 90] width 36 height 10
click at [714, 12] on span "Visualizar" at bounding box center [723, 14] width 36 height 9
click at [137, 43] on img "button" at bounding box center [141, 40] width 9 height 9
click at [129, 32] on button "Editar Coluna" at bounding box center [193, 41] width 129 height 26
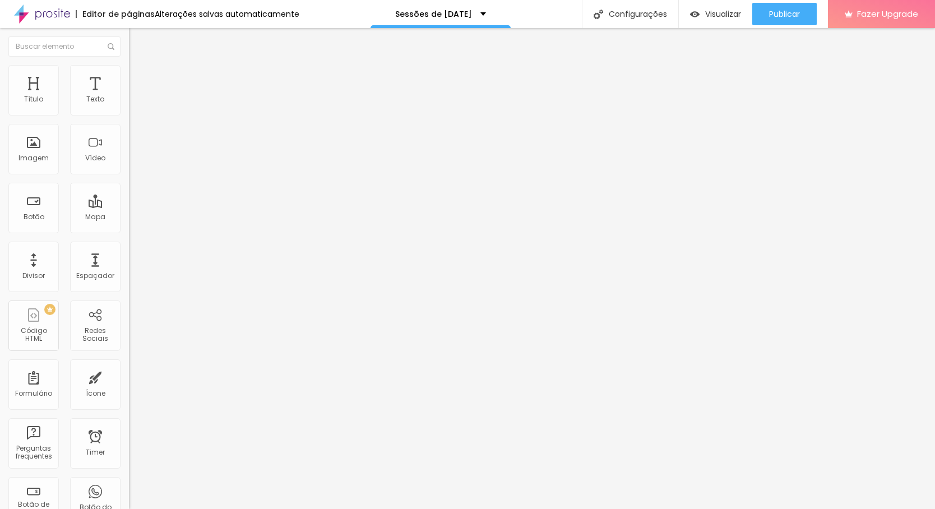
click at [129, 96] on span "Adicionar imagem" at bounding box center [165, 92] width 72 height 10
click at [137, 40] on img "button" at bounding box center [141, 40] width 9 height 9
click at [137, 38] on img "button" at bounding box center [141, 40] width 9 height 9
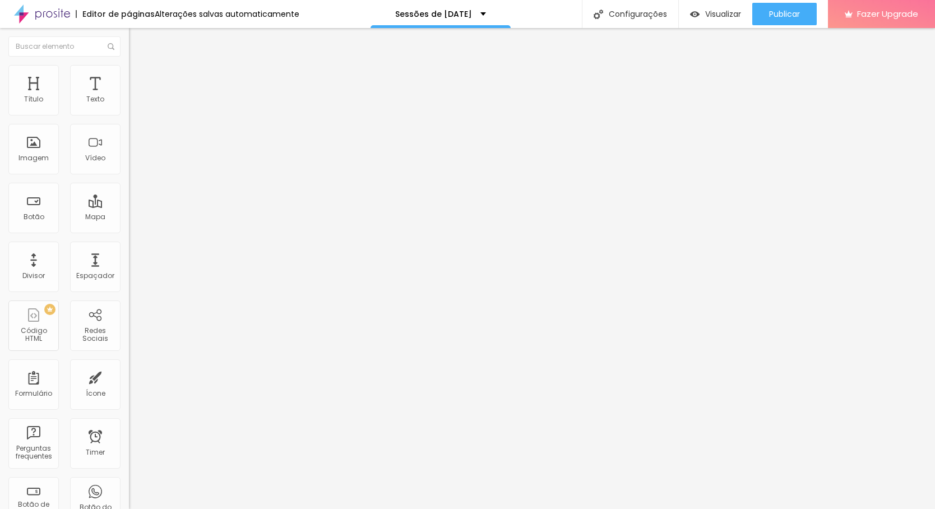
click at [137, 41] on div "Editar Coluna" at bounding box center [172, 40] width 70 height 9
click at [129, 96] on span "Adicionar imagem" at bounding box center [165, 92] width 72 height 10
click at [137, 40] on img "button" at bounding box center [141, 40] width 9 height 9
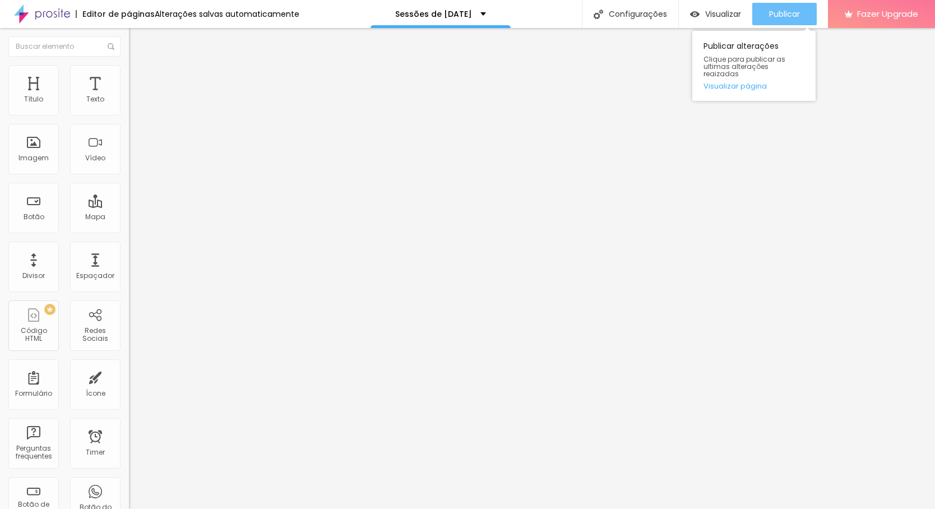
click at [779, 15] on span "Publicar" at bounding box center [784, 14] width 31 height 9
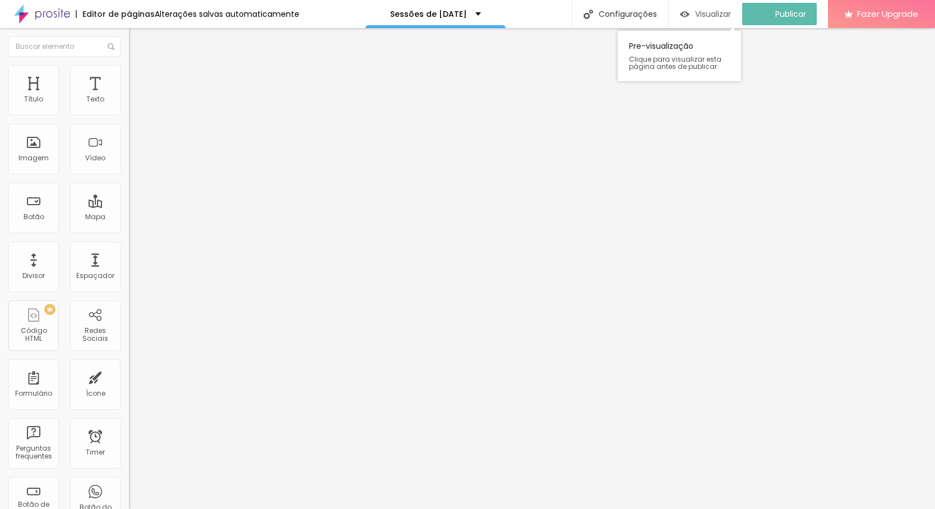
click at [709, 11] on span "Visualizar" at bounding box center [713, 14] width 36 height 9
click at [129, 65] on img at bounding box center [134, 70] width 10 height 10
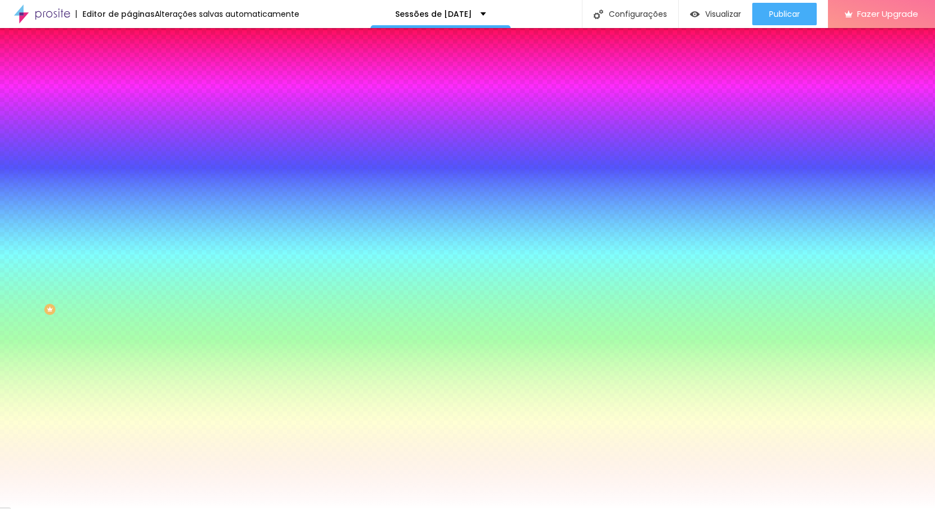
click at [129, 152] on div at bounding box center [193, 152] width 129 height 0
drag, startPoint x: 114, startPoint y: 298, endPoint x: 117, endPoint y: 168, distance: 130.1
click at [129, 168] on div "Imagem de fundo Adicionar imagem Efeito da Imagem Nenhum Nenhum Parallax Cor de…" at bounding box center [193, 159] width 129 height 145
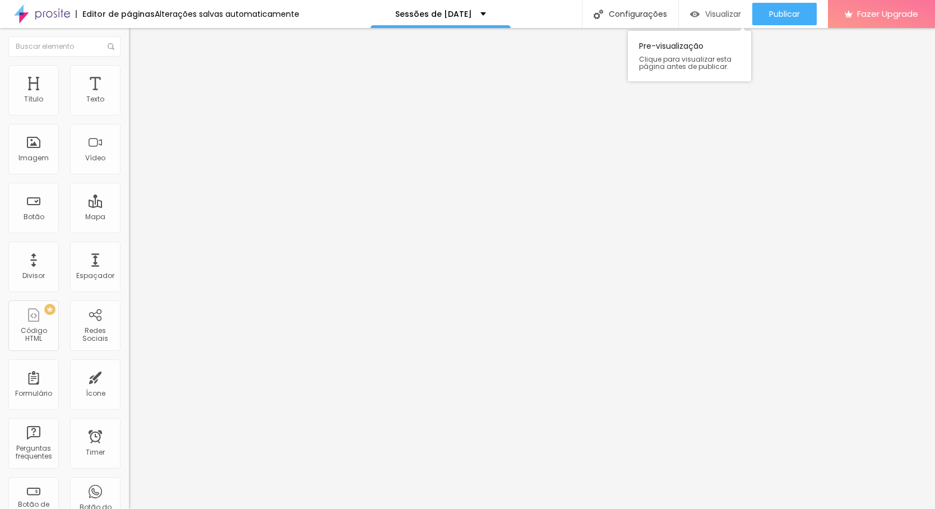
click at [706, 13] on span "Visualizar" at bounding box center [723, 14] width 36 height 9
click at [137, 40] on img "button" at bounding box center [141, 40] width 9 height 9
click at [133, 104] on icon "button" at bounding box center [136, 101] width 7 height 7
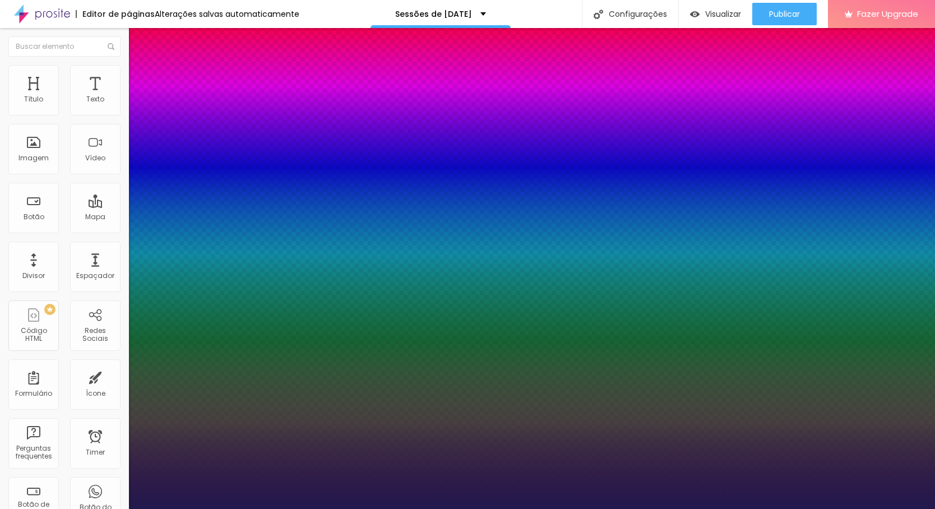
type input "1"
type input "15"
type input "1"
type input "14"
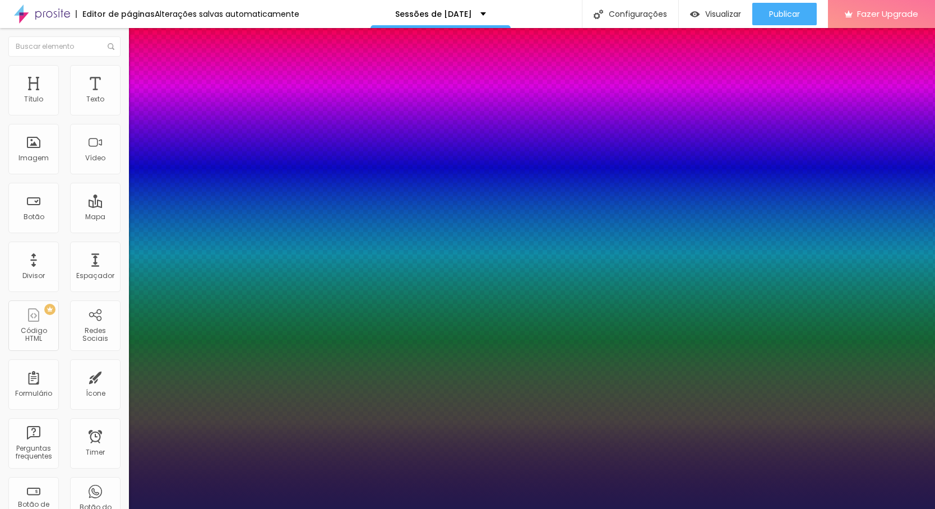
type input "14"
type input "1"
type input "13"
type input "1"
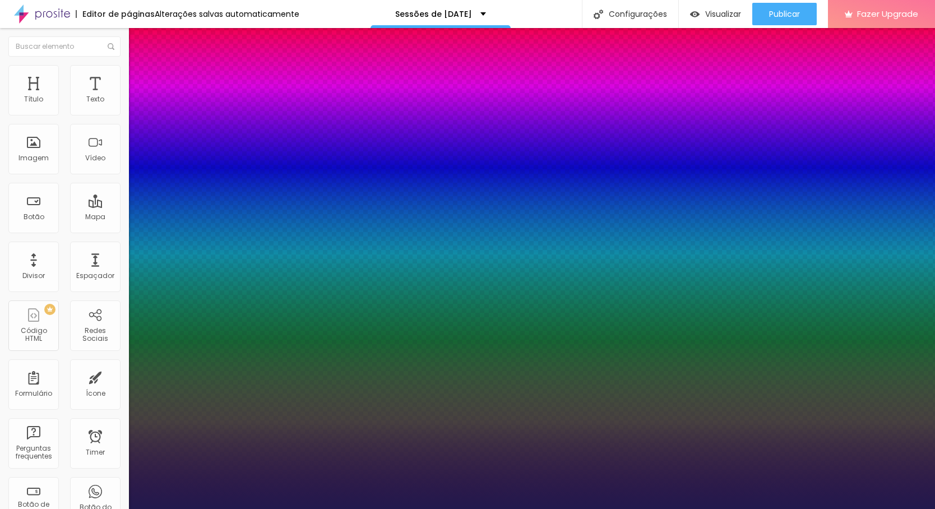
type input "12"
type input "1"
type input "11"
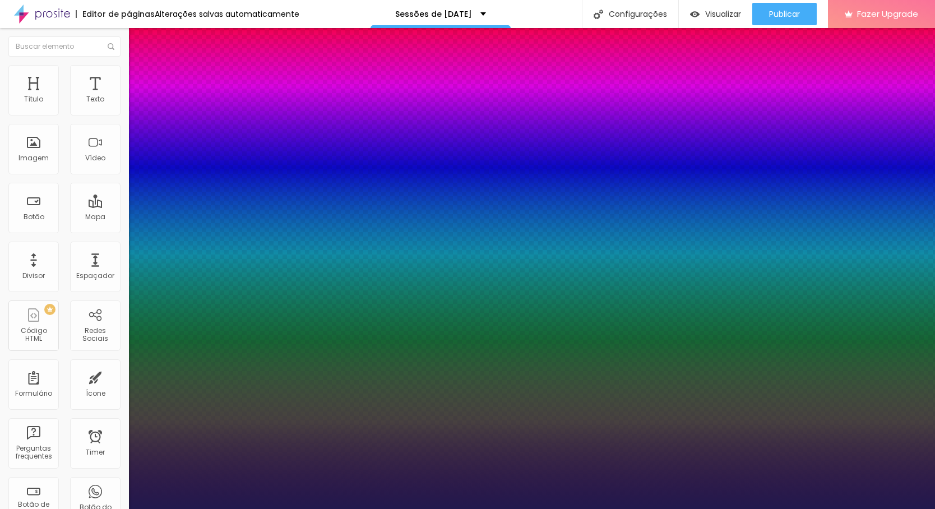
type input "1"
type input "10"
type input "1"
type input "11"
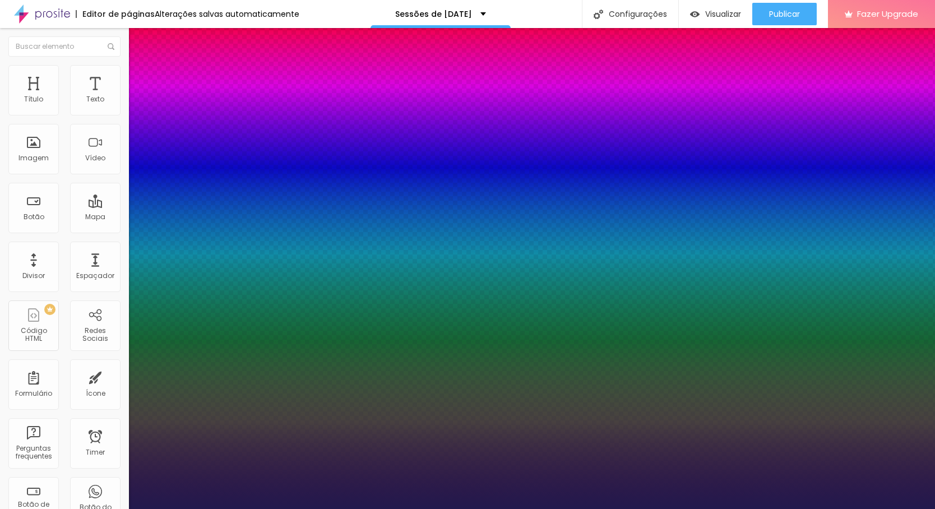
type input "11"
type input "1"
drag, startPoint x: 249, startPoint y: 189, endPoint x: 268, endPoint y: 186, distance: 19.4
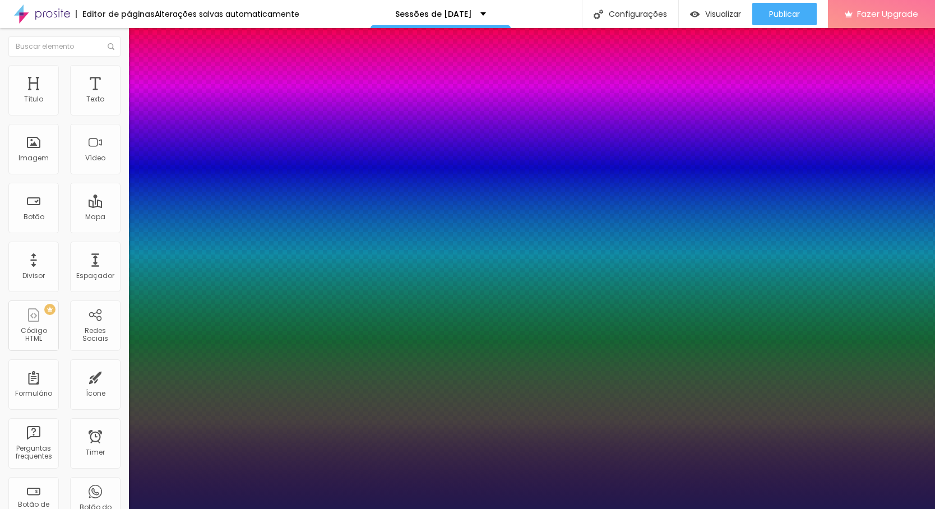
type input "8"
type input "1"
type input "10"
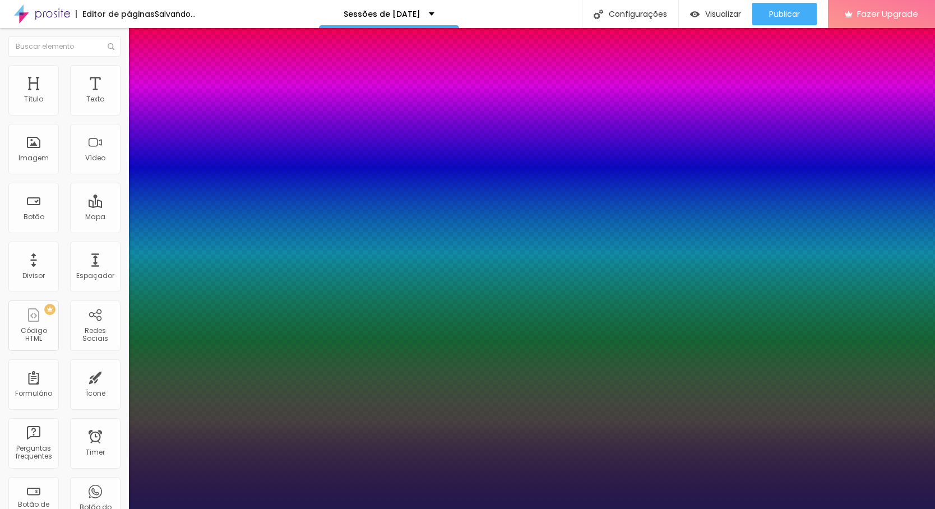
type input "1"
type input "10"
click at [85, 508] on div at bounding box center [467, 509] width 935 height 0
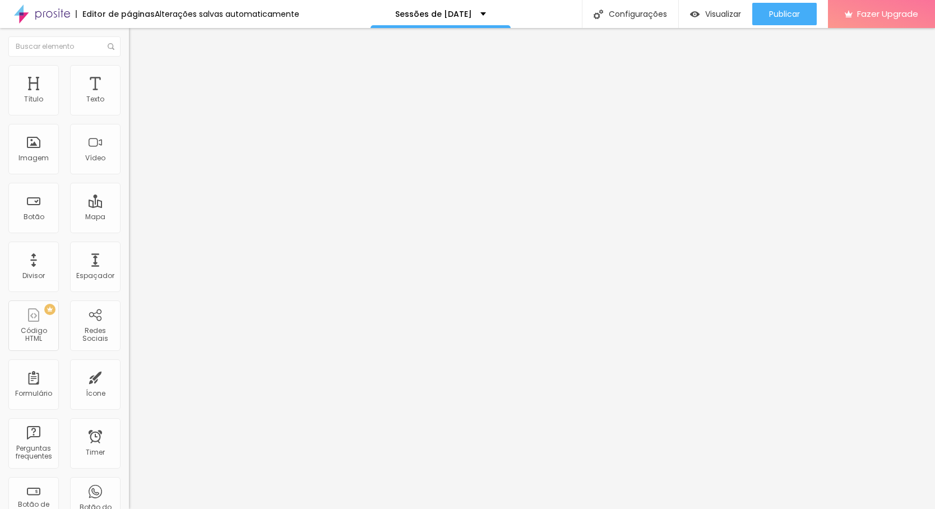
click at [129, 70] on img at bounding box center [134, 70] width 10 height 10
type input "8"
type input "7"
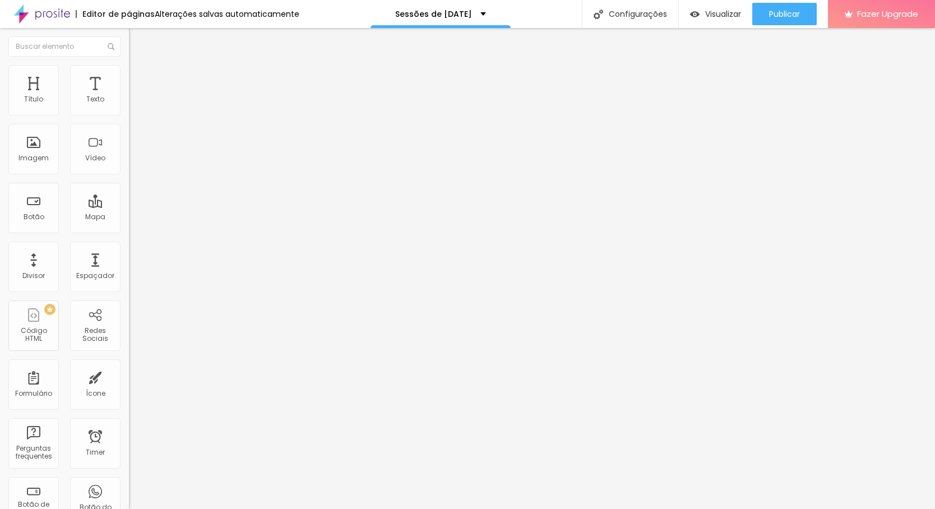
type input "5"
type input "1"
type input "0"
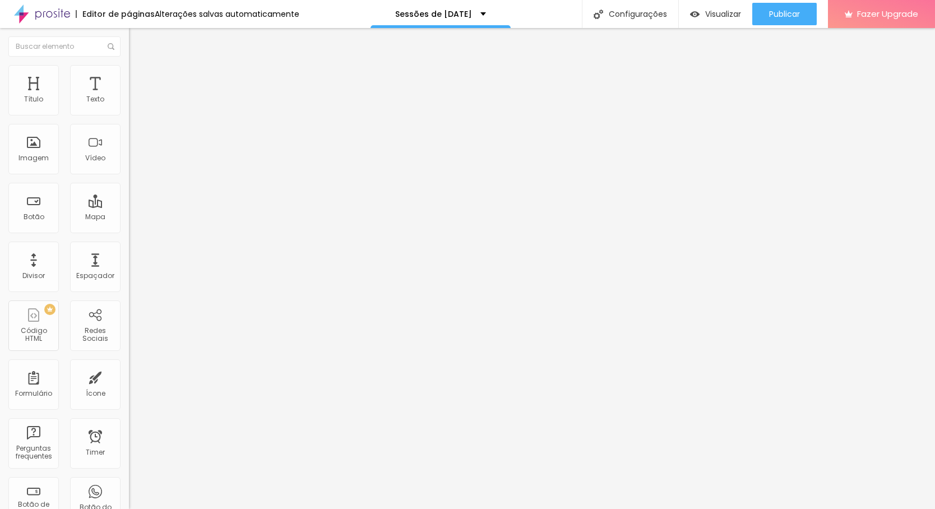
type input "0"
drag, startPoint x: 32, startPoint y: 110, endPoint x: 17, endPoint y: 110, distance: 15.1
type input "0"
click at [129, 110] on div "0 Espaço de cima" at bounding box center [193, 155] width 129 height 159
type input "7"
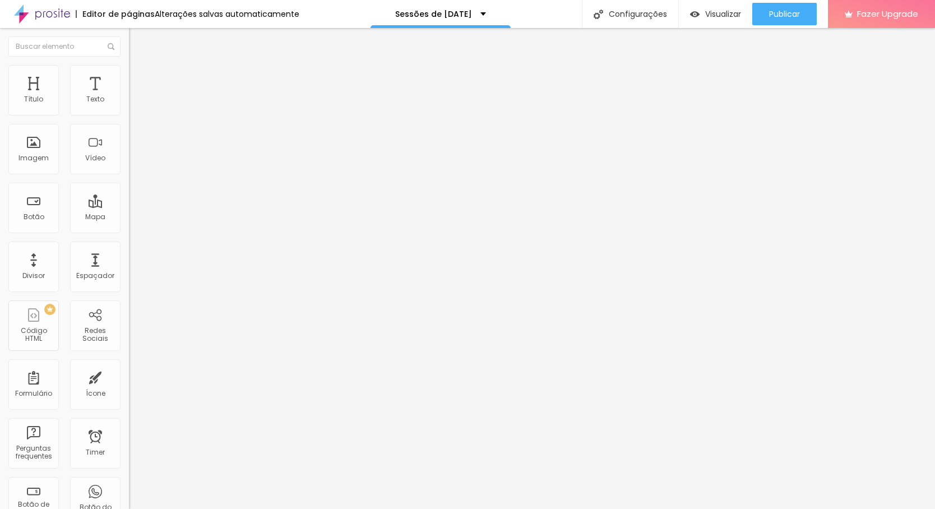
type input "7"
type input "6"
type input "5"
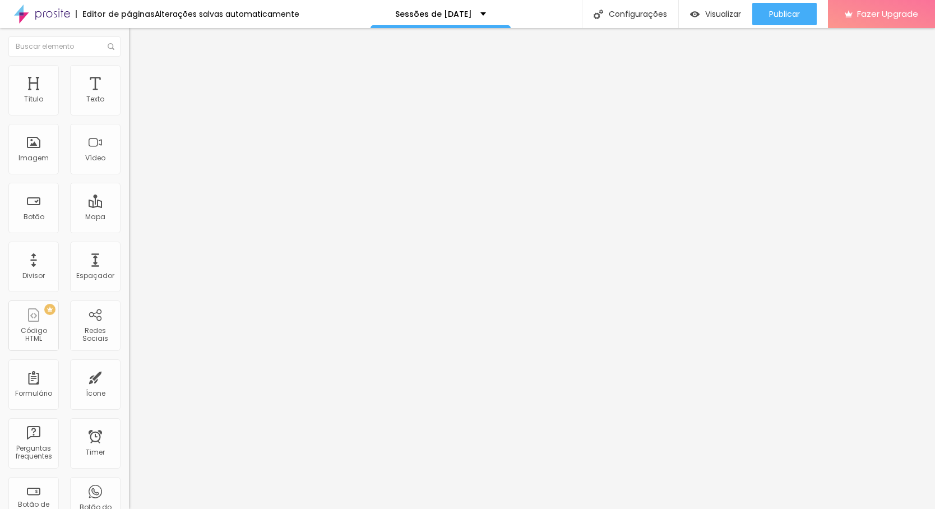
type input "0"
drag, startPoint x: 31, startPoint y: 136, endPoint x: 10, endPoint y: 136, distance: 21.9
type input "0"
click at [129, 235] on div "0 Espaço de baixo" at bounding box center [193, 314] width 129 height 159
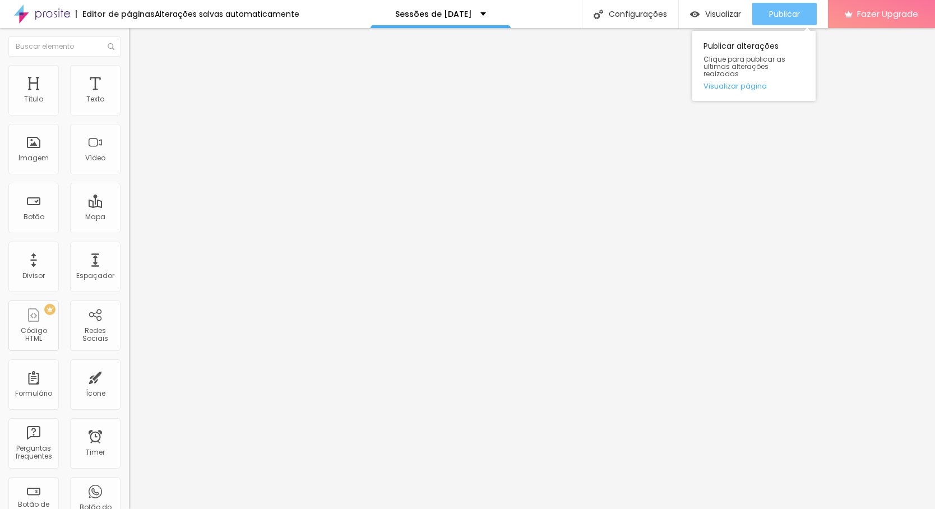
click at [786, 13] on span "Publicar" at bounding box center [784, 14] width 31 height 9
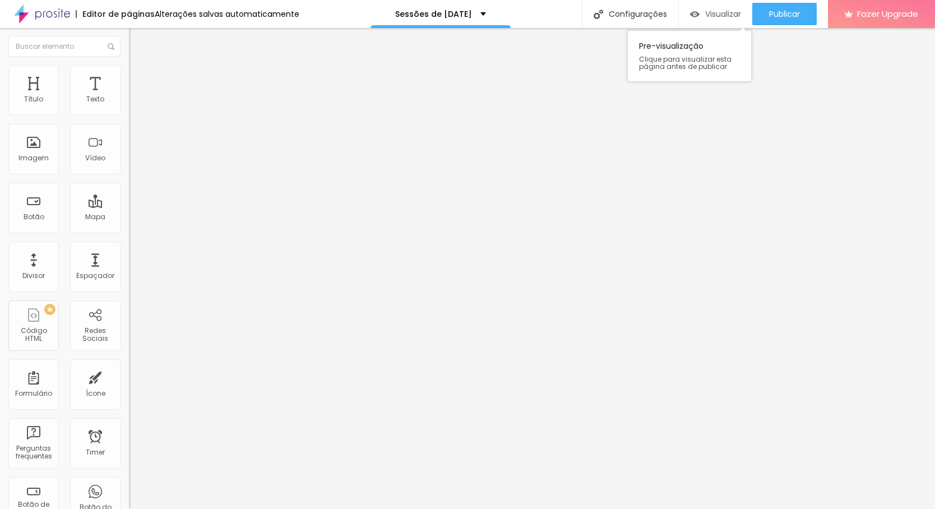
click at [724, 11] on span "Visualizar" at bounding box center [723, 14] width 36 height 9
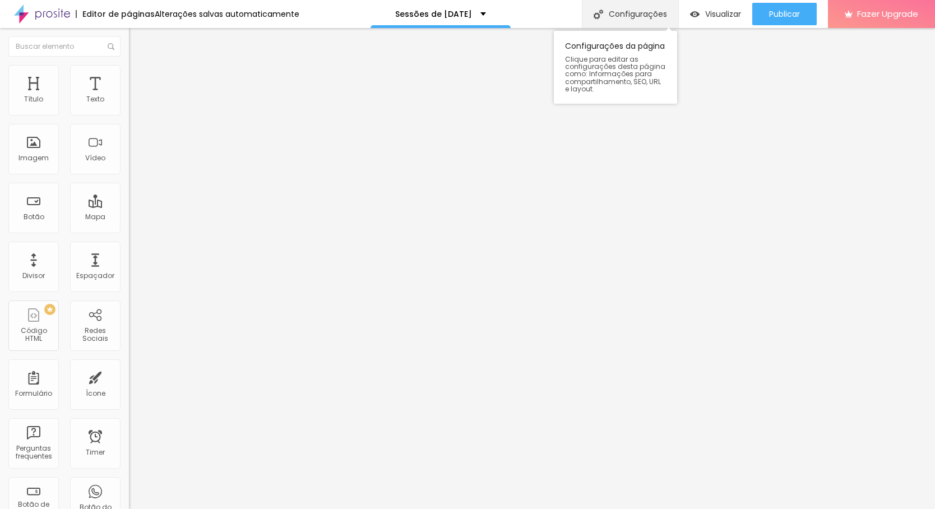
click at [638, 16] on div "Configurações" at bounding box center [630, 14] width 96 height 28
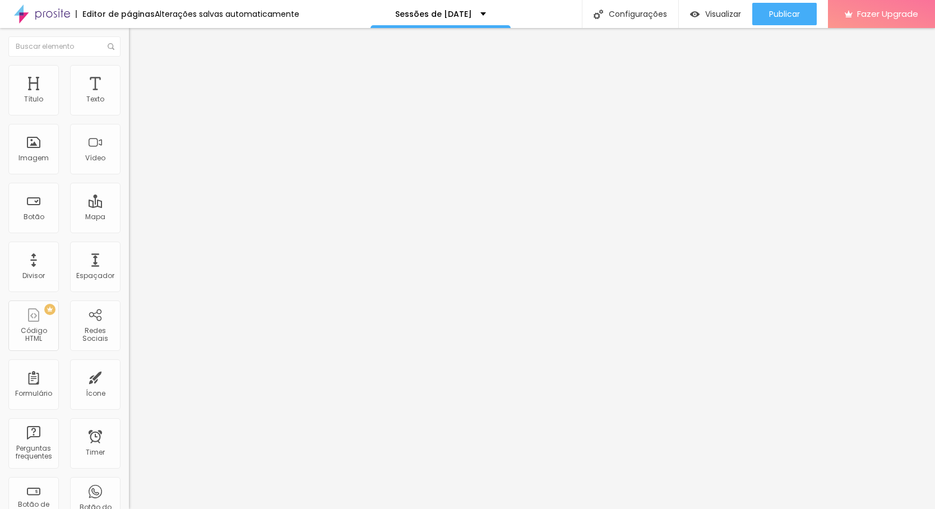
type input "Sessões de [DATE] QuinteiroMedia"
type input "/sessoes-de-natal-quinteiromedia"
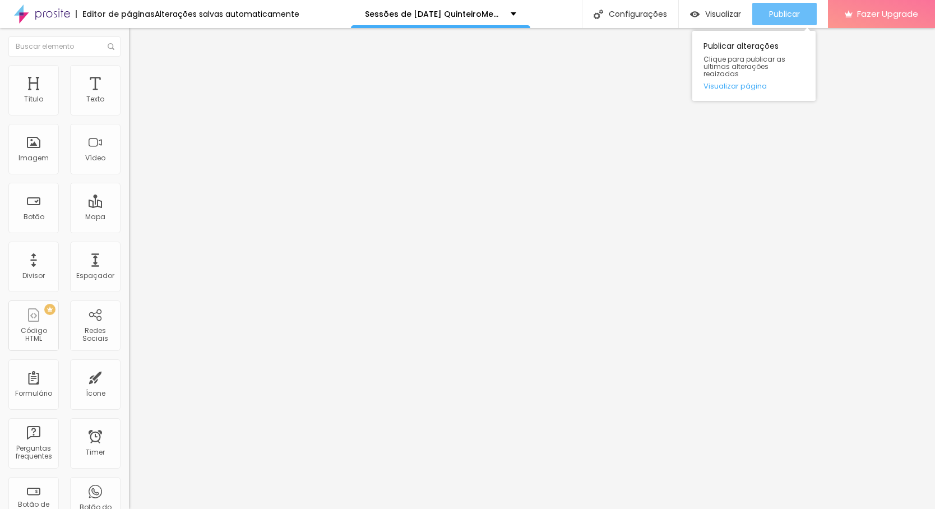
click at [788, 13] on span "Publicar" at bounding box center [784, 14] width 31 height 9
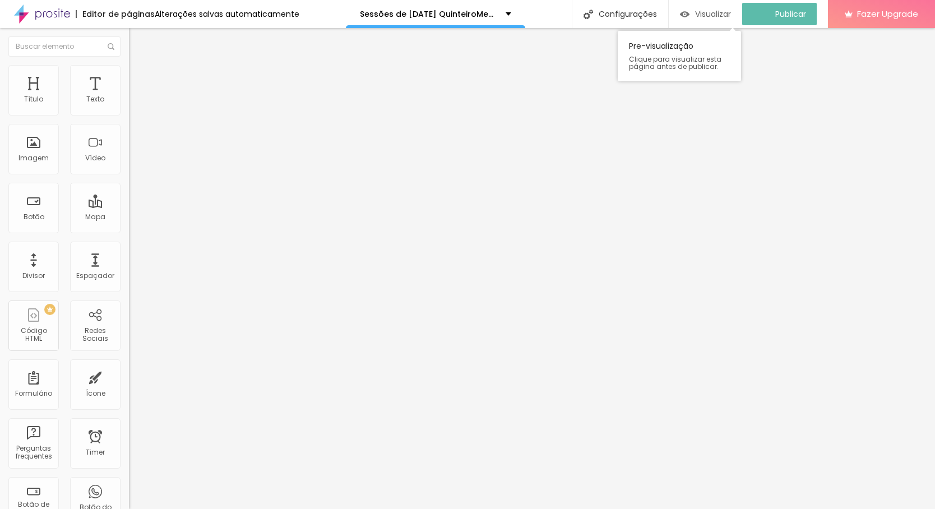
click at [715, 12] on span "Visualizar" at bounding box center [713, 14] width 36 height 9
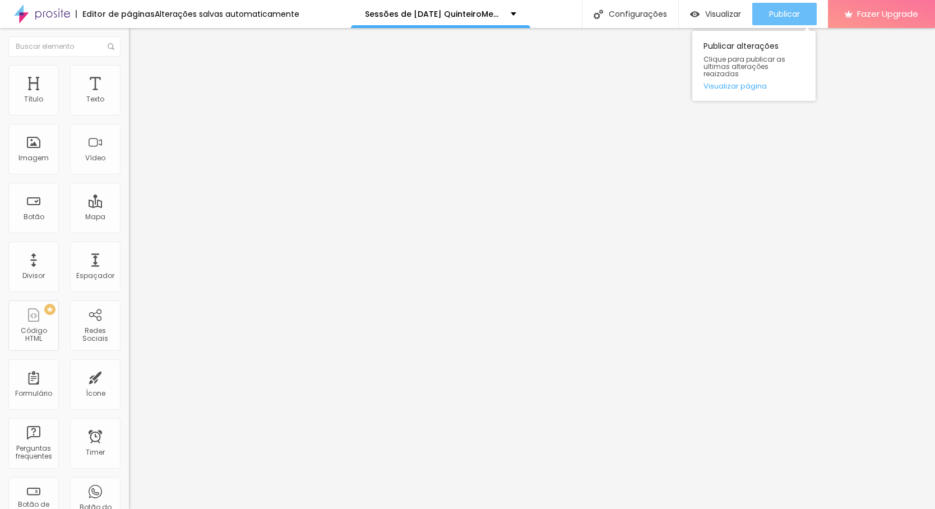
click at [771, 10] on span "Publicar" at bounding box center [784, 14] width 31 height 9
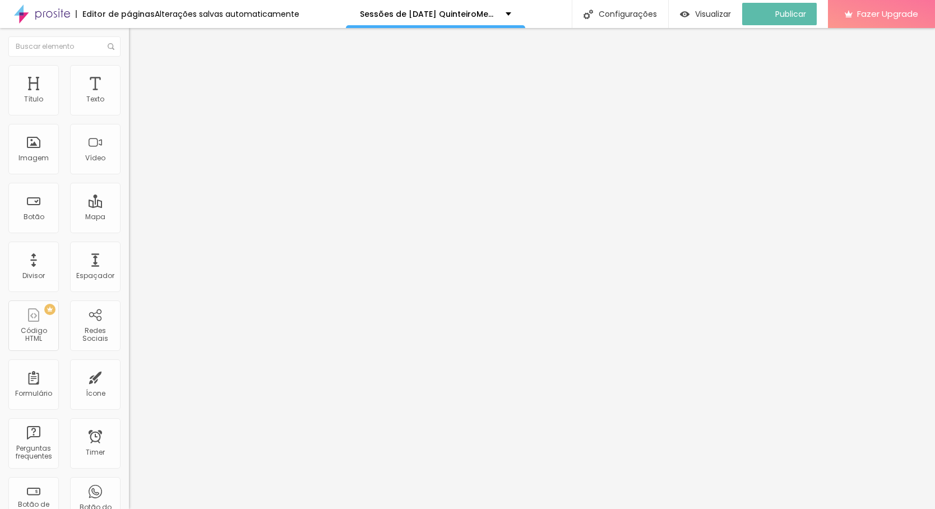
click at [66, 15] on img at bounding box center [42, 14] width 56 height 28
click at [717, 12] on span "Visualizar" at bounding box center [723, 14] width 36 height 9
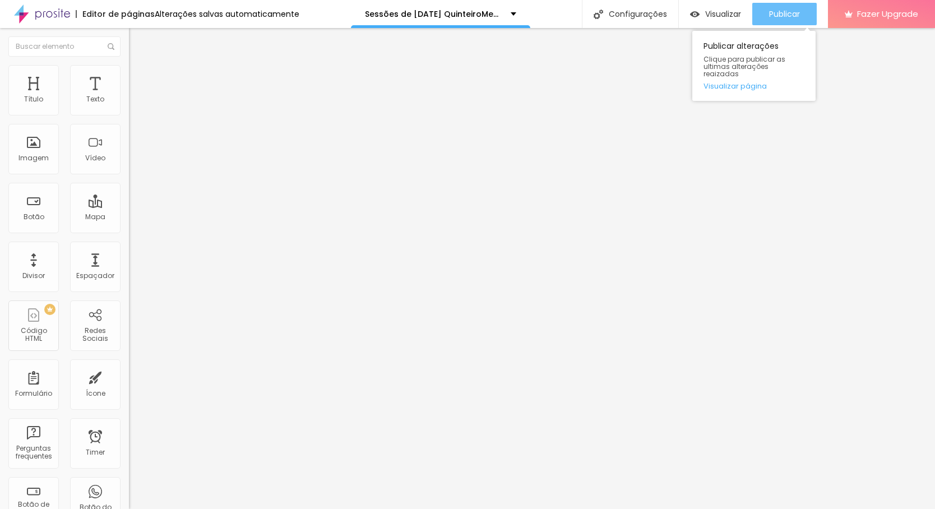
click at [780, 10] on span "Publicar" at bounding box center [784, 14] width 31 height 9
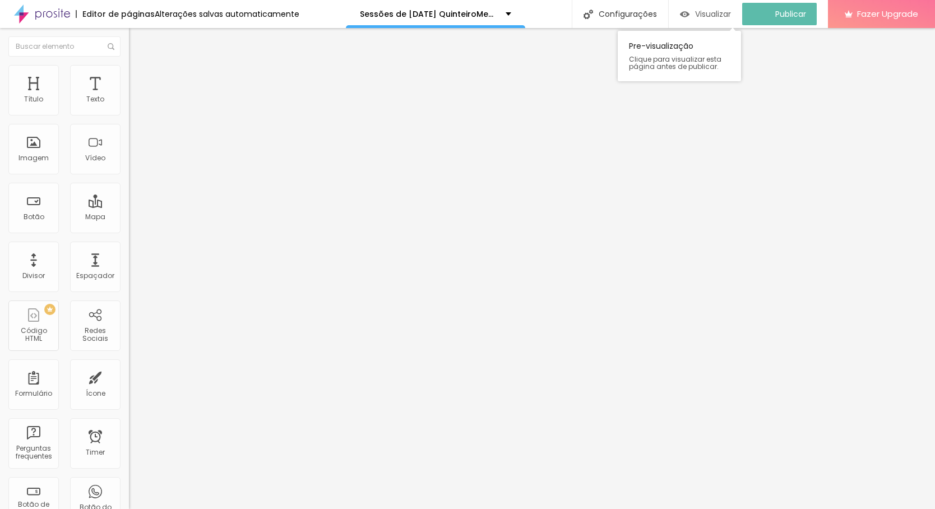
click at [718, 11] on span "Visualizar" at bounding box center [713, 14] width 36 height 9
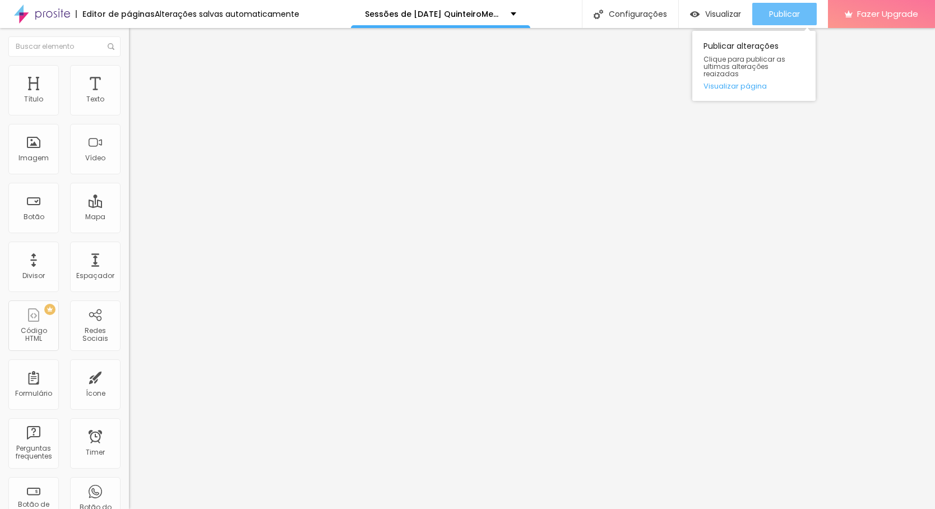
click at [767, 12] on button "Publicar" at bounding box center [784, 14] width 64 height 22
click at [777, 12] on span "Publicar" at bounding box center [784, 14] width 31 height 9
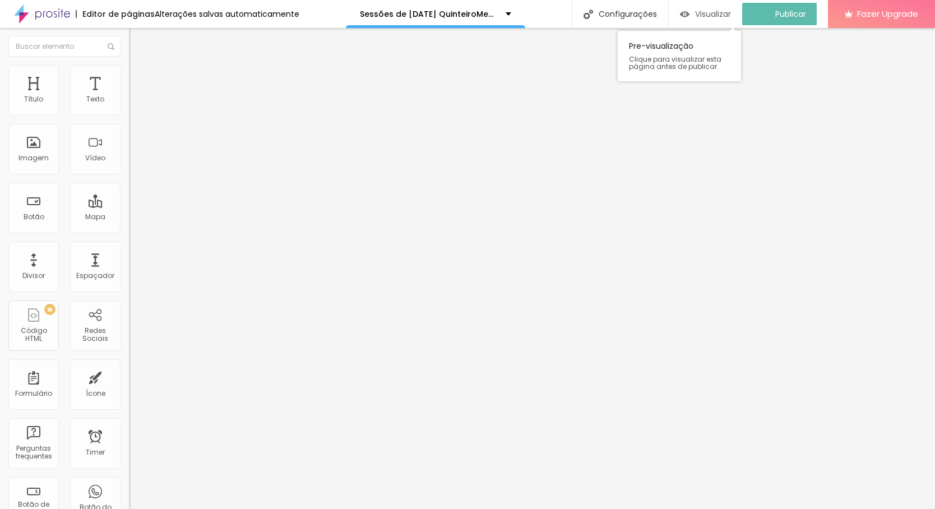
click at [723, 12] on span "Visualizar" at bounding box center [713, 14] width 36 height 9
